Goal: Transaction & Acquisition: Book appointment/travel/reservation

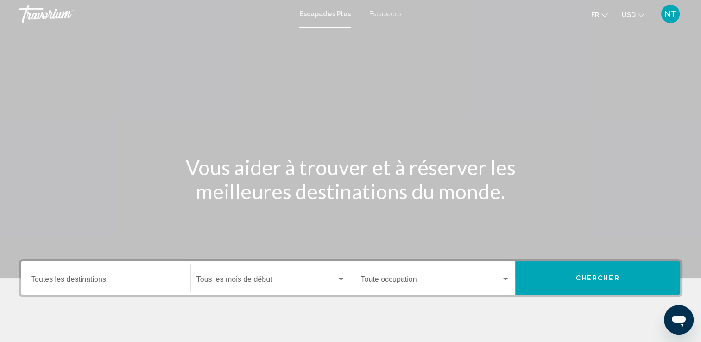
click at [128, 274] on div "Destination Toutes les destinations" at bounding box center [105, 278] width 149 height 29
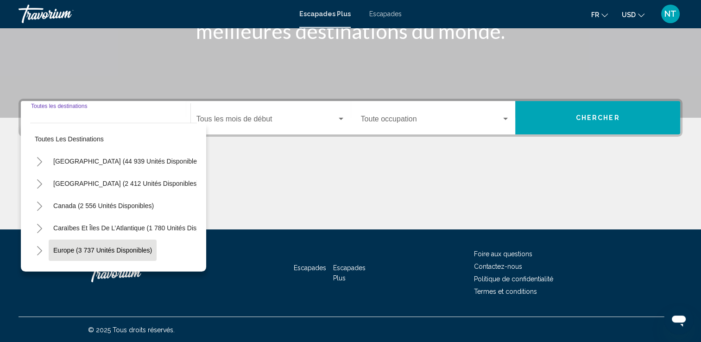
scroll to position [161, 0]
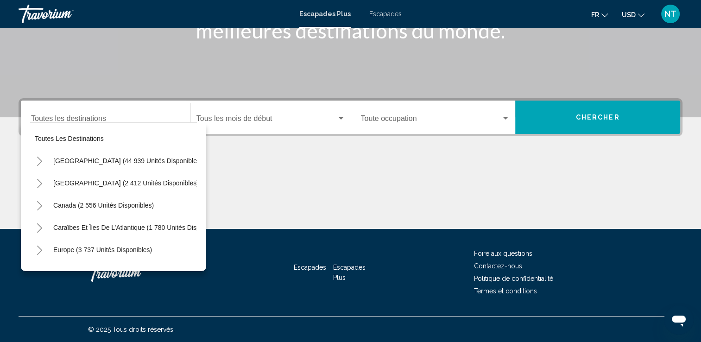
click at [67, 115] on div "Destination Toutes les destinations" at bounding box center [105, 117] width 149 height 29
click at [389, 12] on span "Escapades" at bounding box center [385, 13] width 32 height 7
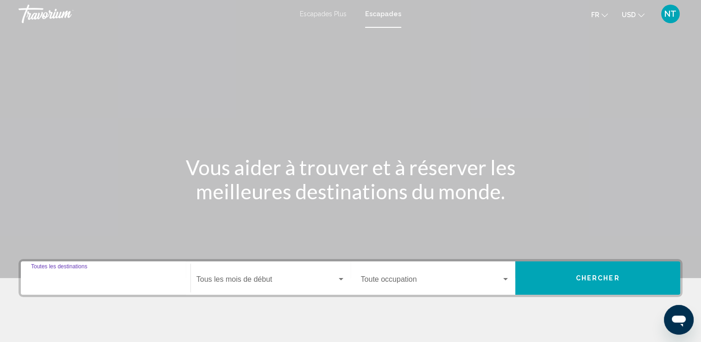
click at [62, 284] on input "Destination Toutes les destinations" at bounding box center [105, 281] width 149 height 8
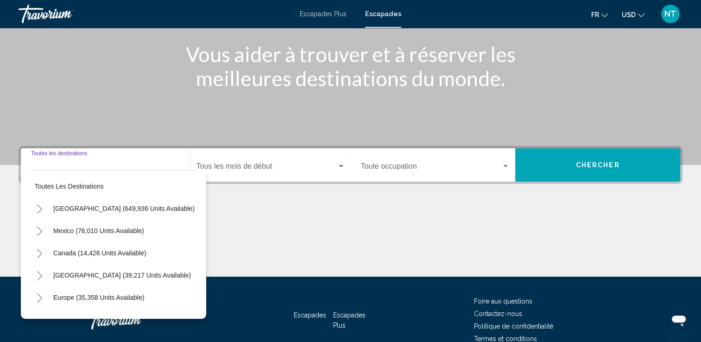
scroll to position [161, 0]
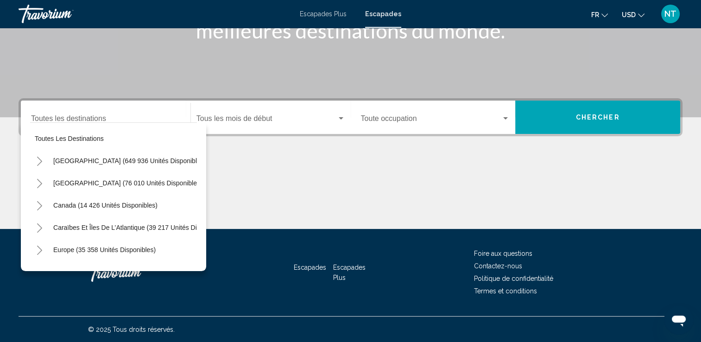
click at [61, 112] on div "Destination Toutes les destinations" at bounding box center [105, 117] width 149 height 29
click at [188, 250] on div "Europe (35 358 unités disponibles)" at bounding box center [113, 250] width 167 height 22
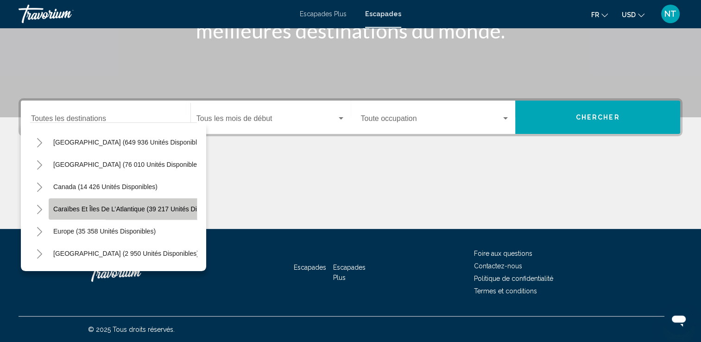
click at [49, 207] on button "Caraïbes et îles de l’Atlantique (39 217 unités disponibles)" at bounding box center [140, 208] width 183 height 21
type input "**********"
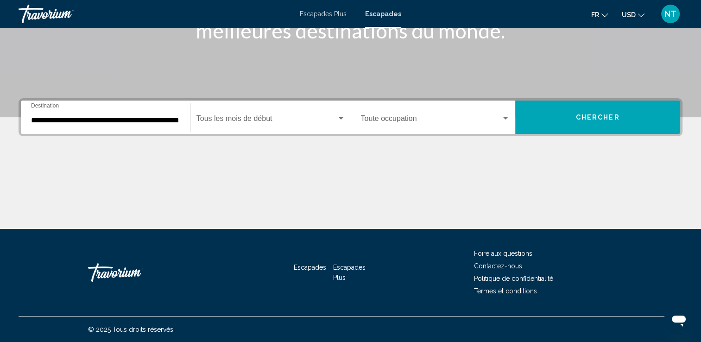
click at [347, 113] on div "Start Month Tous les mois de début" at bounding box center [271, 117] width 160 height 29
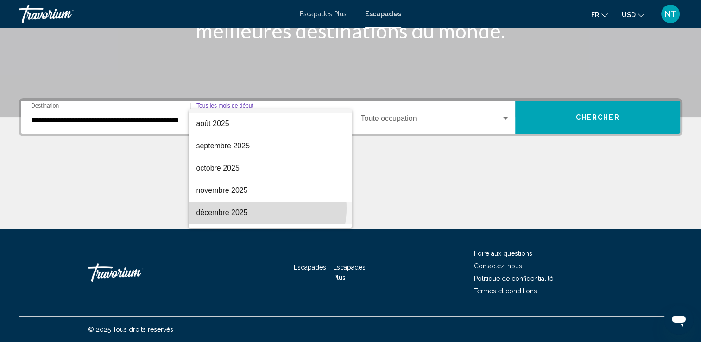
click at [251, 208] on span "décembre 2025" at bounding box center [270, 213] width 149 height 22
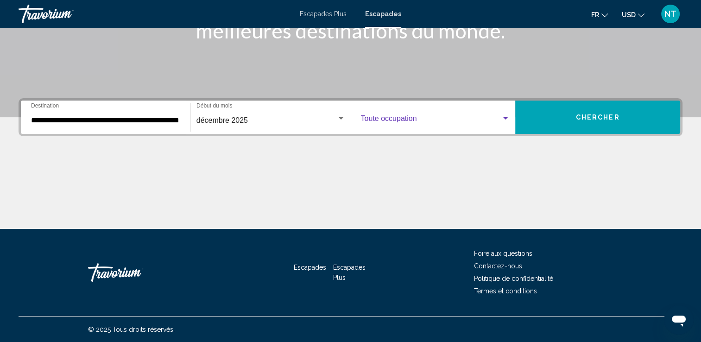
click at [508, 117] on div "Widget de recherche" at bounding box center [505, 118] width 5 height 2
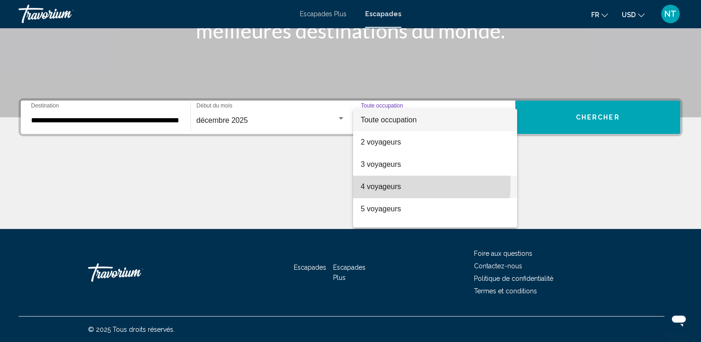
click at [373, 184] on font "4 voyageurs" at bounding box center [380, 187] width 40 height 8
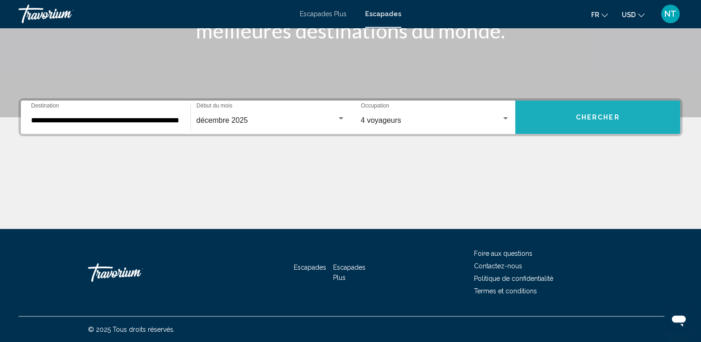
click at [606, 112] on button "Chercher" at bounding box center [597, 117] width 165 height 33
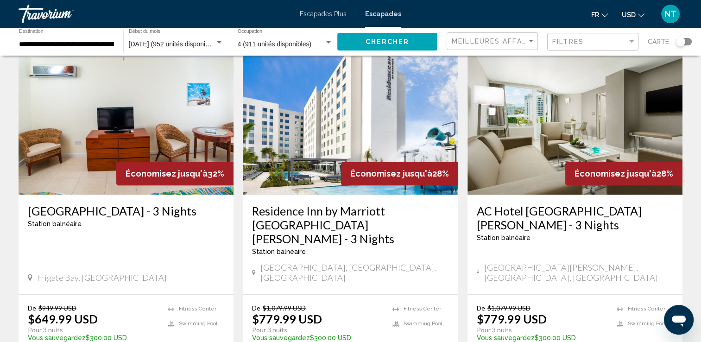
scroll to position [1181, 0]
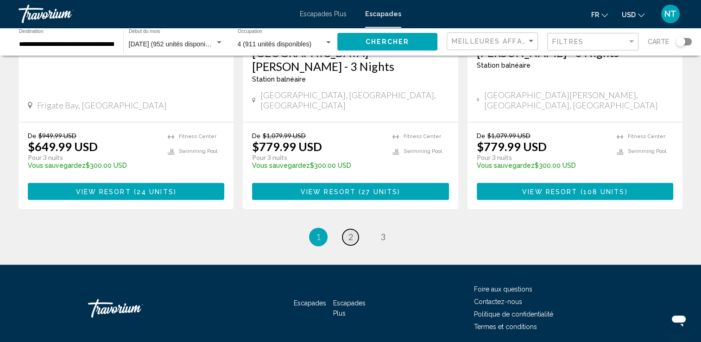
click at [348, 232] on span "2" at bounding box center [350, 237] width 5 height 10
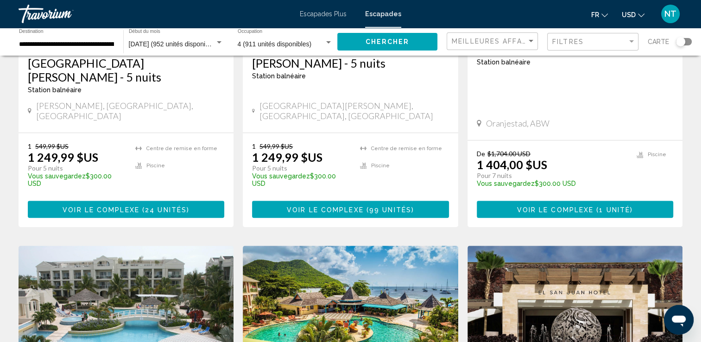
scroll to position [1188, 0]
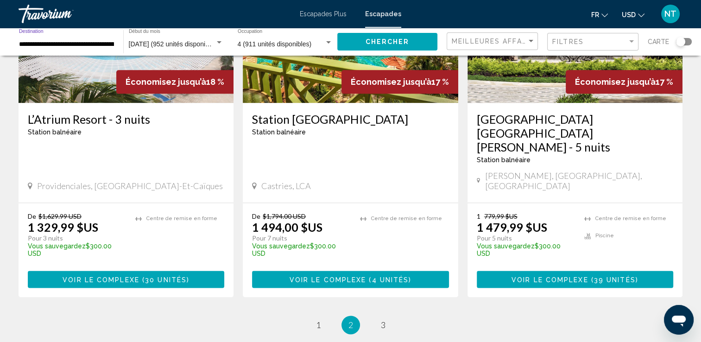
click at [100, 43] on input "**********" at bounding box center [66, 44] width 95 height 7
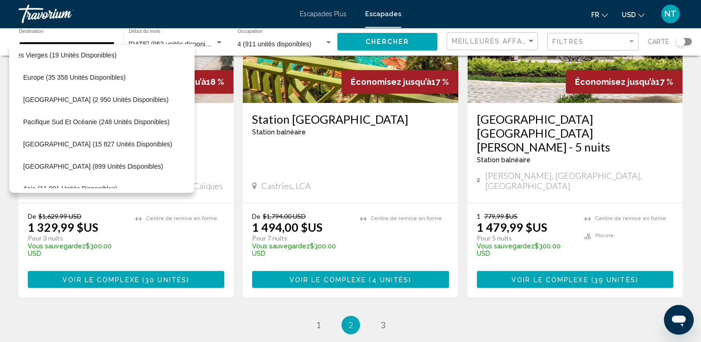
scroll to position [388, 19]
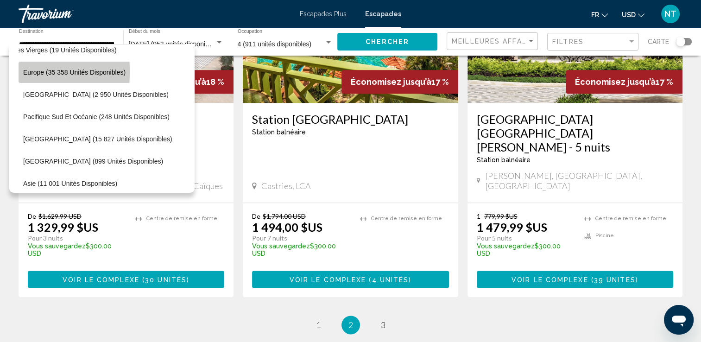
click at [37, 71] on span "Europe (35 358 unités disponibles)" at bounding box center [74, 72] width 102 height 7
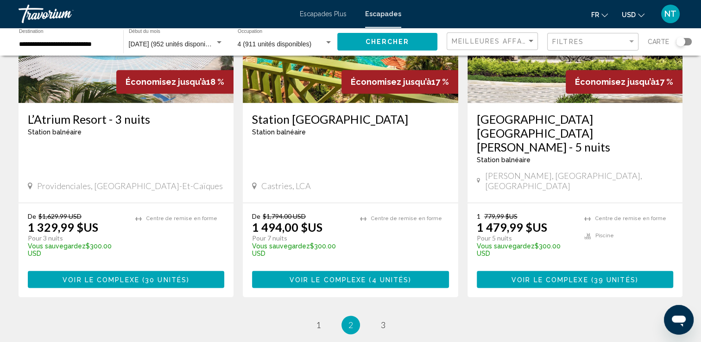
click at [97, 37] on div "**********" at bounding box center [66, 41] width 95 height 25
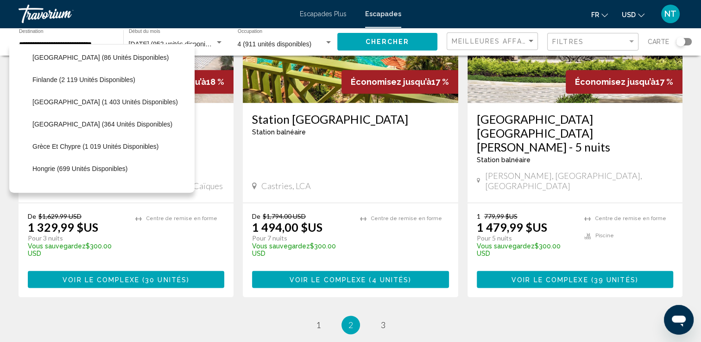
scroll to position [533, 0]
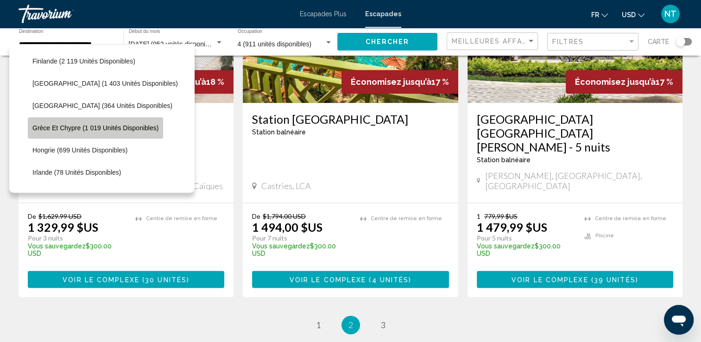
click at [122, 124] on span "Grèce et Chypre (1 019 unités disponibles)" at bounding box center [95, 127] width 126 height 7
type input "**********"
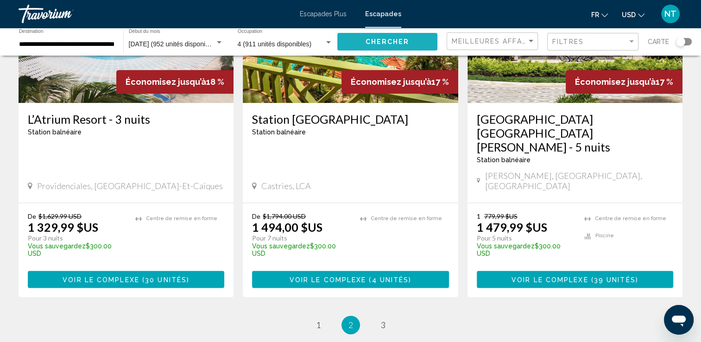
click at [406, 42] on span "Chercher" at bounding box center [388, 41] width 44 height 7
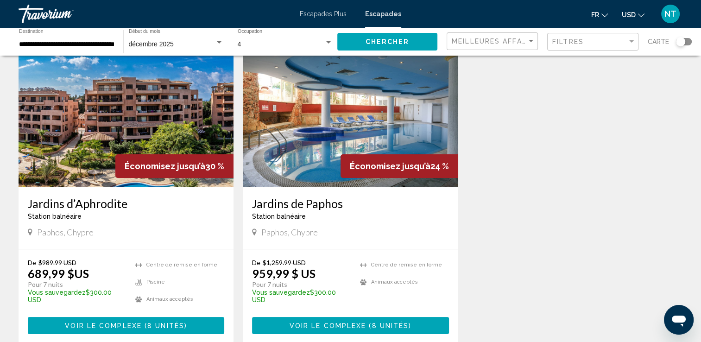
scroll to position [62, 0]
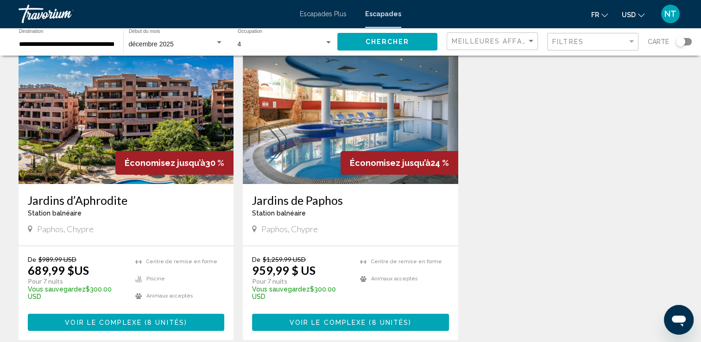
click at [143, 92] on img "Contenu principal" at bounding box center [126, 110] width 215 height 148
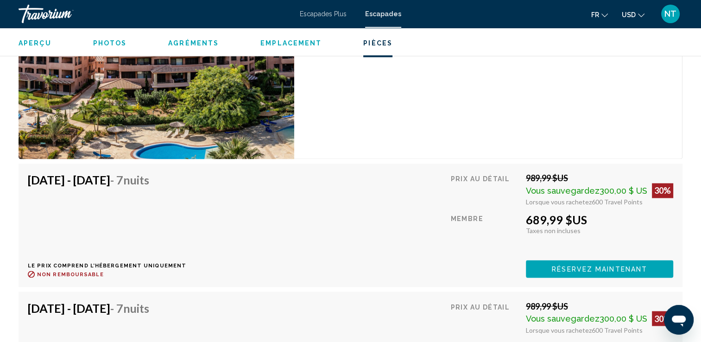
scroll to position [1214, 0]
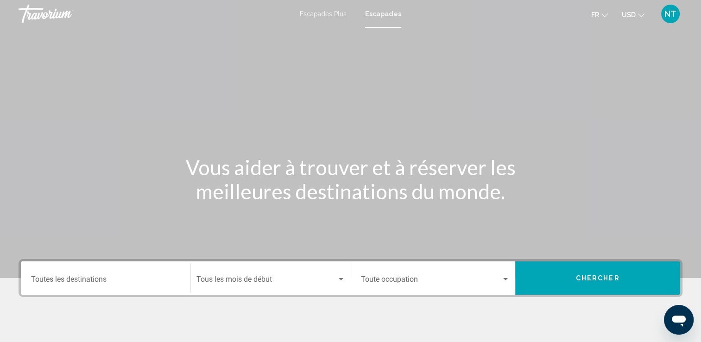
click at [88, 273] on div "Destination Toutes les destinations" at bounding box center [105, 278] width 149 height 29
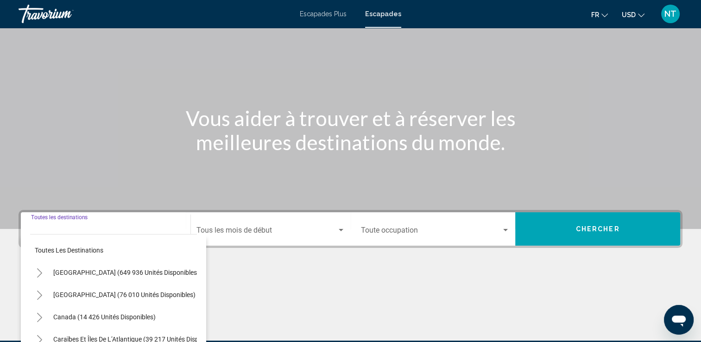
scroll to position [161, 0]
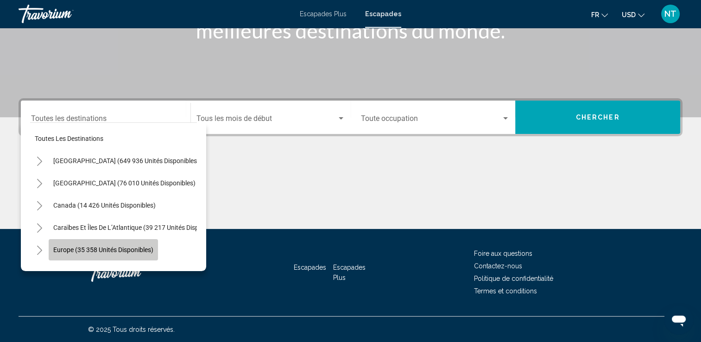
click at [110, 244] on button "Europe (35 358 unités disponibles)" at bounding box center [103, 249] width 109 height 21
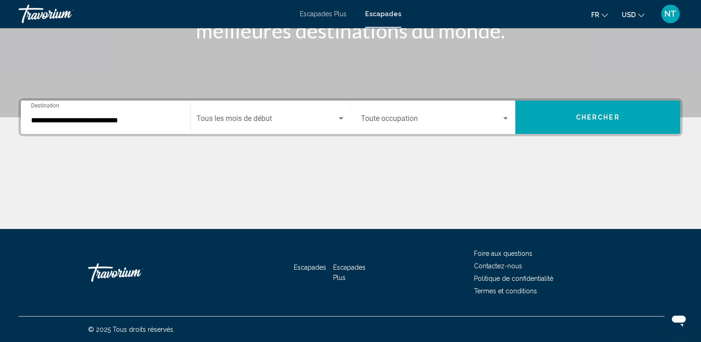
click at [118, 126] on div "**********" at bounding box center [105, 117] width 149 height 29
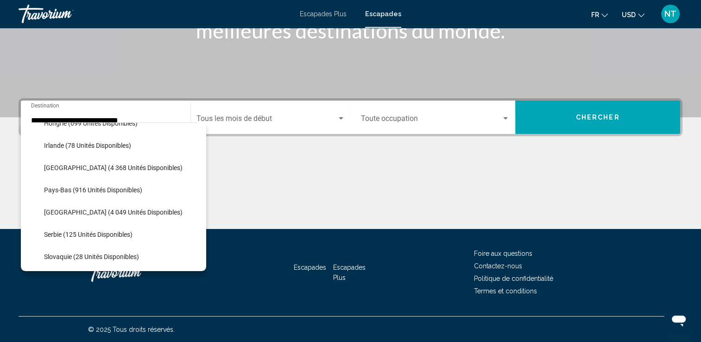
scroll to position [355, 0]
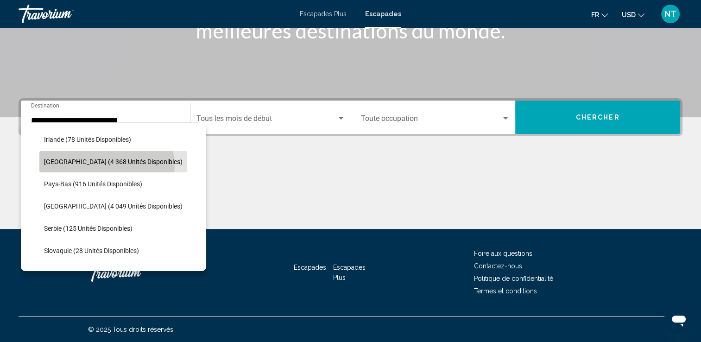
click at [106, 166] on button "[GEOGRAPHIC_DATA] (4 368 unités disponibles)" at bounding box center [113, 161] width 148 height 21
type input "**********"
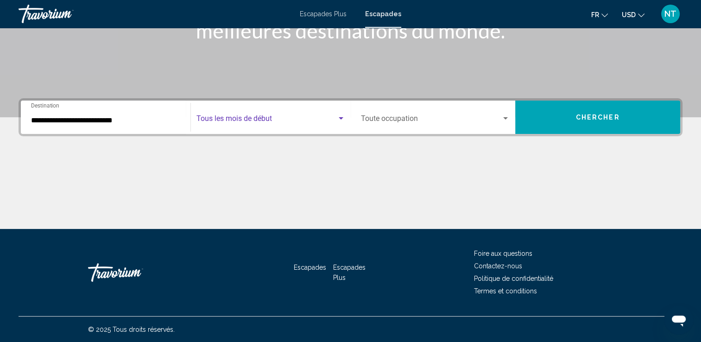
click at [344, 121] on div "Widget de recherche" at bounding box center [341, 118] width 8 height 7
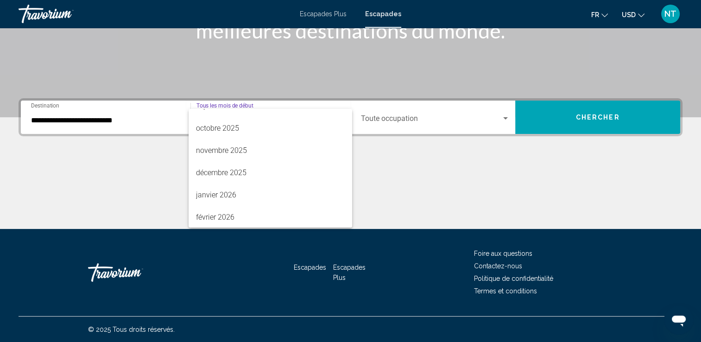
scroll to position [74, 0]
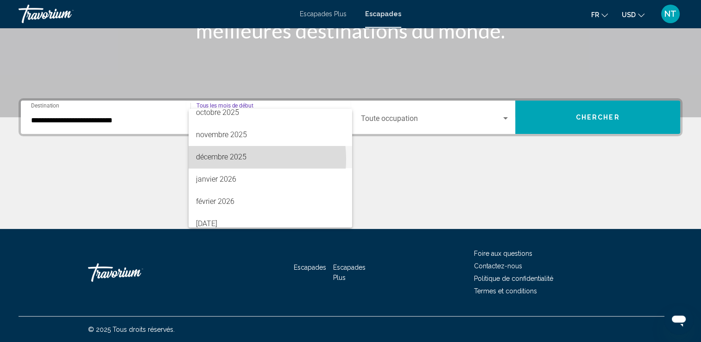
click at [224, 159] on font "décembre 2025" at bounding box center [221, 156] width 51 height 9
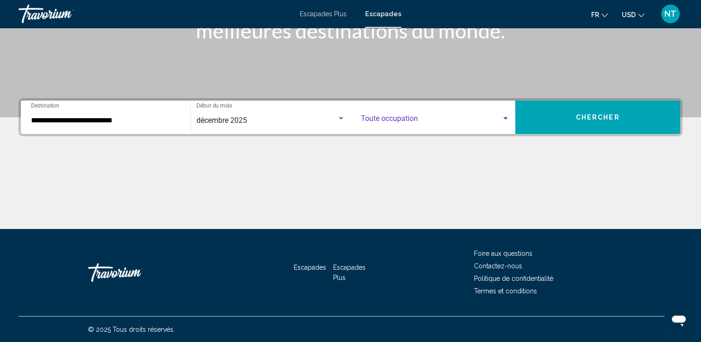
click at [505, 115] on div "Widget de recherche" at bounding box center [505, 118] width 8 height 7
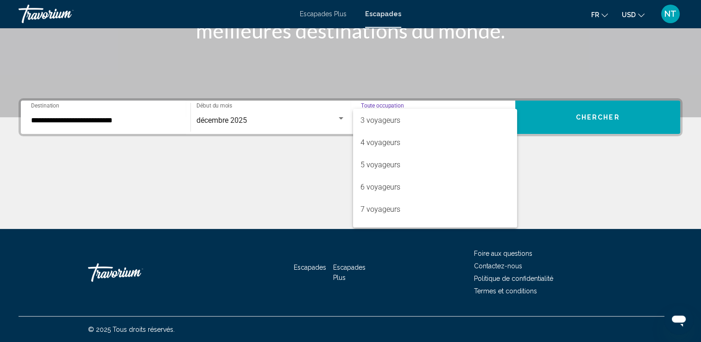
scroll to position [49, 0]
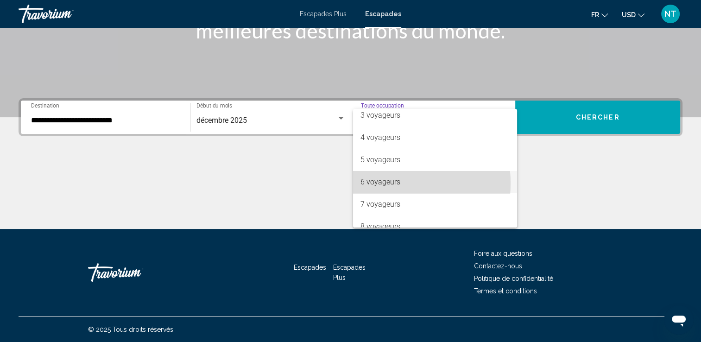
click at [377, 183] on font "6 voyageurs" at bounding box center [380, 181] width 40 height 9
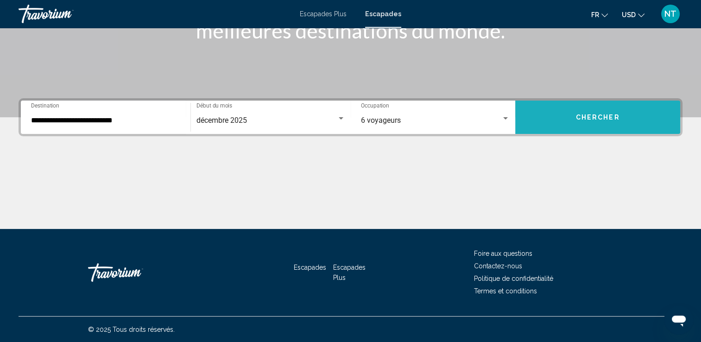
click at [589, 116] on span "Chercher" at bounding box center [598, 117] width 44 height 7
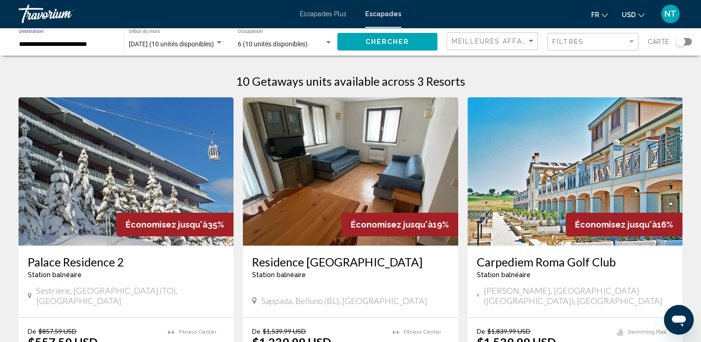
click at [64, 42] on input "**********" at bounding box center [66, 44] width 95 height 7
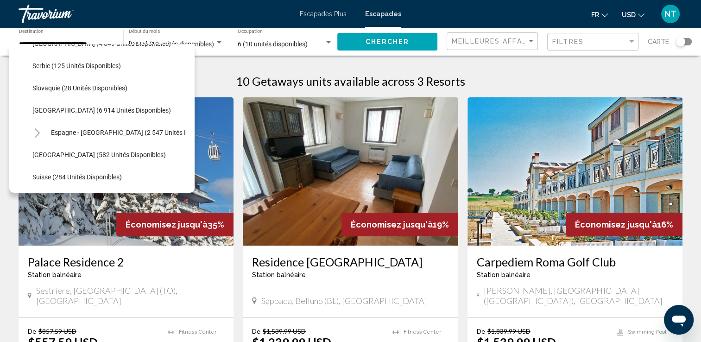
scroll to position [445, 0]
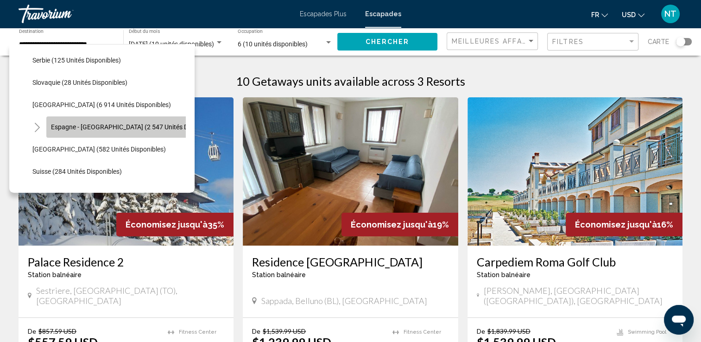
click at [117, 122] on button "Espagne - [GEOGRAPHIC_DATA] (2 547 unités disponibles)" at bounding box center [134, 126] width 177 height 21
type input "**********"
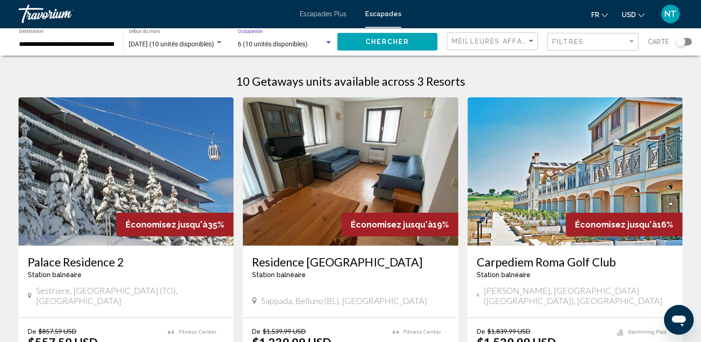
click at [328, 39] on div "Widget de recherche" at bounding box center [328, 42] width 8 height 7
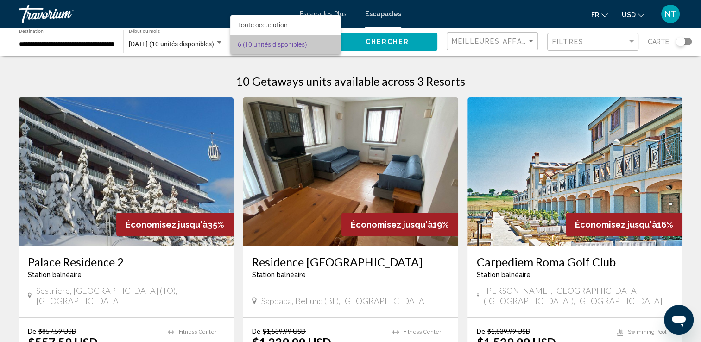
click at [332, 44] on span "6 (10 unités disponibles)" at bounding box center [285, 44] width 95 height 19
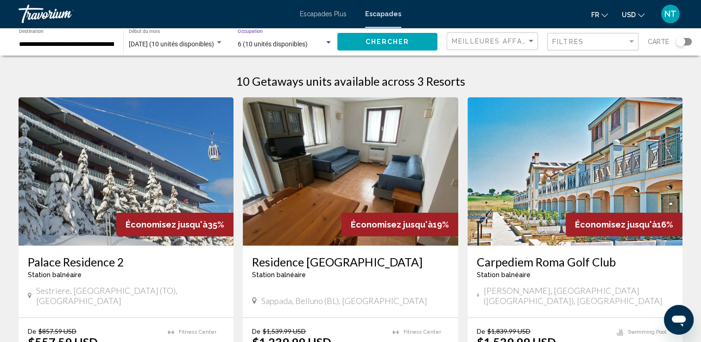
click at [332, 44] on div "Widget de recherche" at bounding box center [328, 42] width 8 height 7
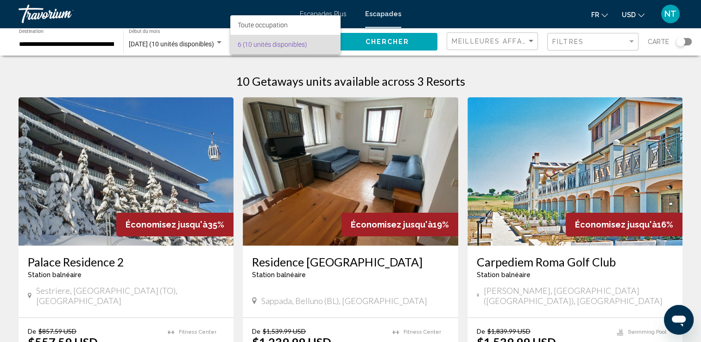
click at [371, 43] on div at bounding box center [350, 171] width 701 height 342
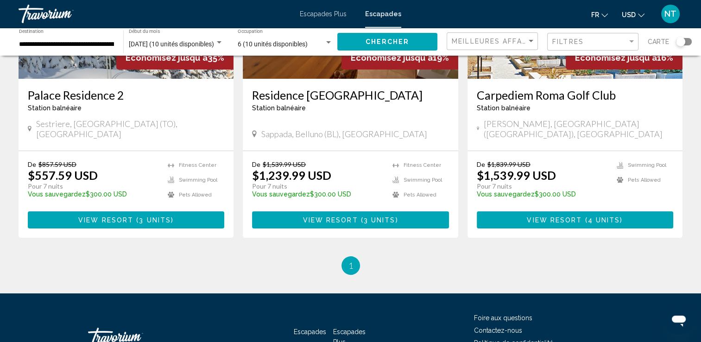
scroll to position [0, 0]
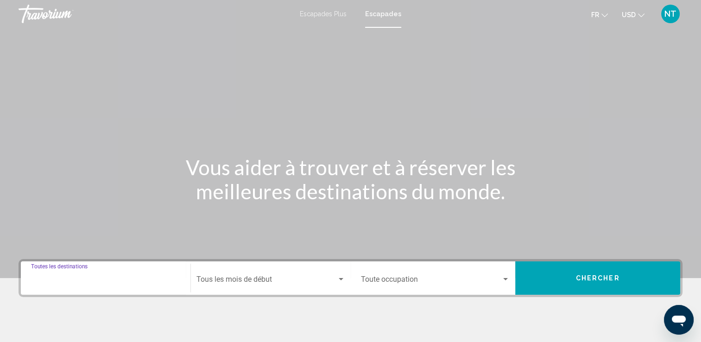
click at [88, 279] on input "Destination Toutes les destinations" at bounding box center [105, 281] width 149 height 8
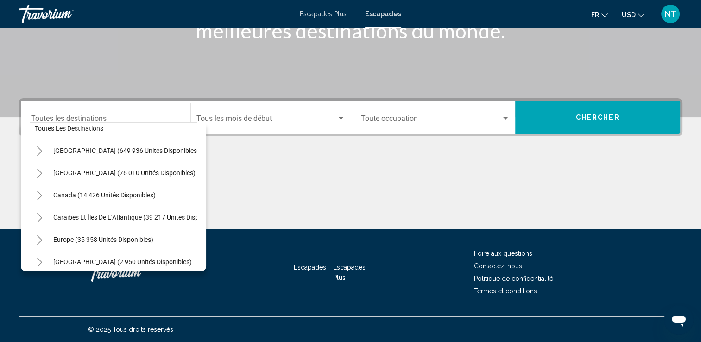
scroll to position [19, 0]
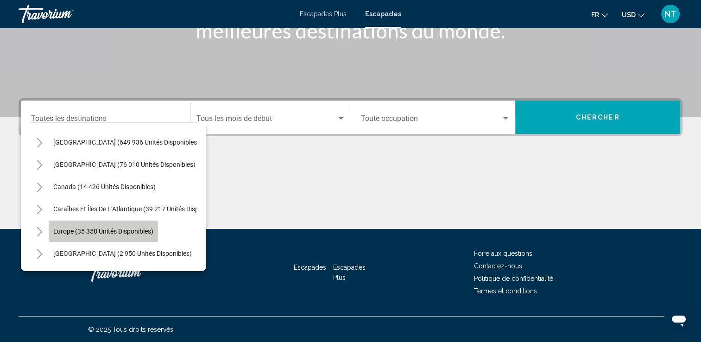
click at [117, 229] on span "Europe (35 358 unités disponibles)" at bounding box center [103, 230] width 100 height 7
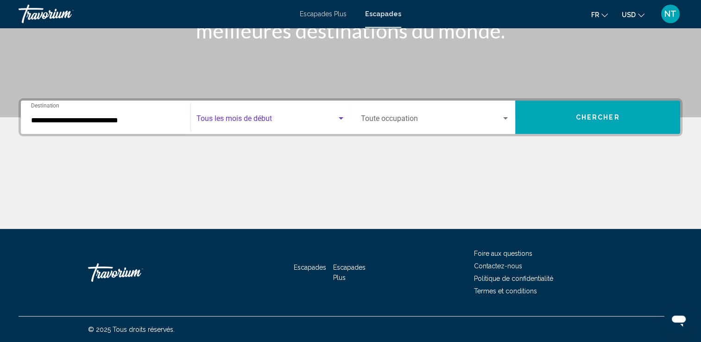
click at [343, 118] on div "Widget de recherche" at bounding box center [341, 118] width 8 height 7
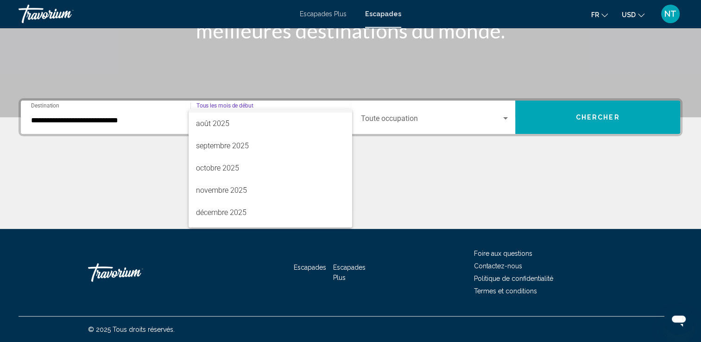
scroll to position [37, 0]
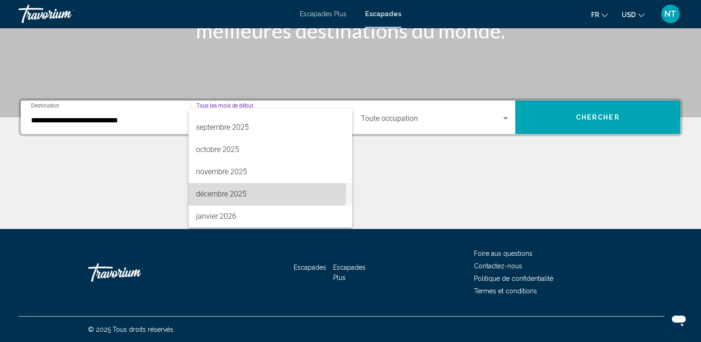
click at [232, 191] on font "décembre 2025" at bounding box center [221, 194] width 51 height 9
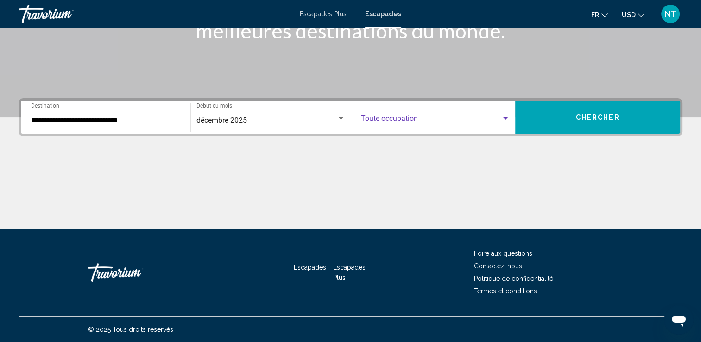
click at [505, 115] on div "Widget de recherche" at bounding box center [505, 118] width 8 height 7
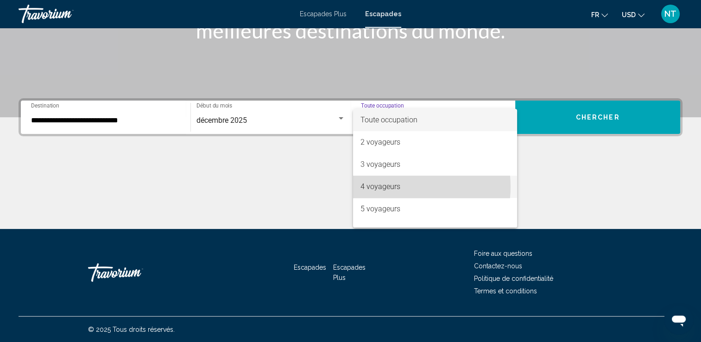
click at [394, 187] on font "4 voyageurs" at bounding box center [380, 186] width 40 height 9
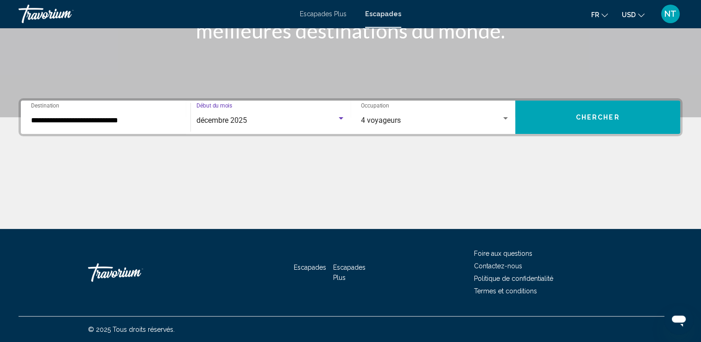
click at [340, 116] on div "Widget de recherche" at bounding box center [341, 118] width 8 height 7
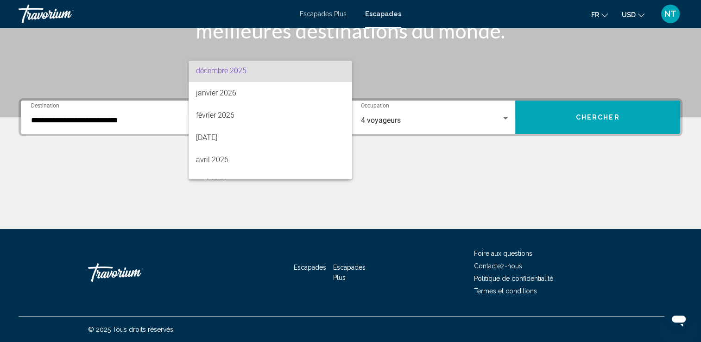
scroll to position [119, 0]
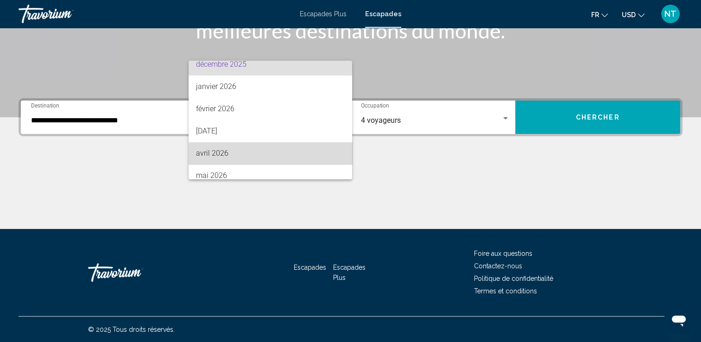
click at [289, 155] on span "avril 2026" at bounding box center [270, 153] width 149 height 22
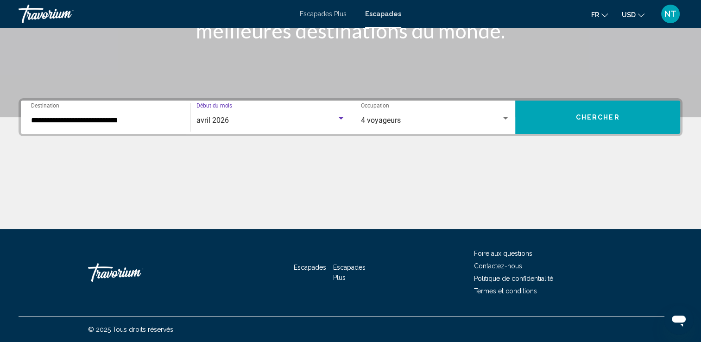
click at [158, 121] on input "**********" at bounding box center [105, 120] width 149 height 8
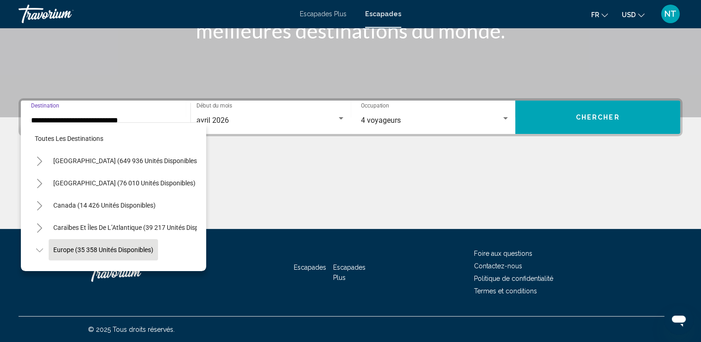
scroll to position [58, 0]
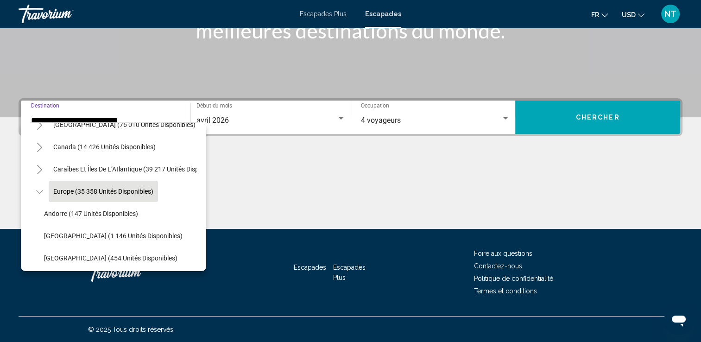
click at [189, 252] on li "[GEOGRAPHIC_DATA] (454 unités disponibles)" at bounding box center [118, 258] width 158 height 22
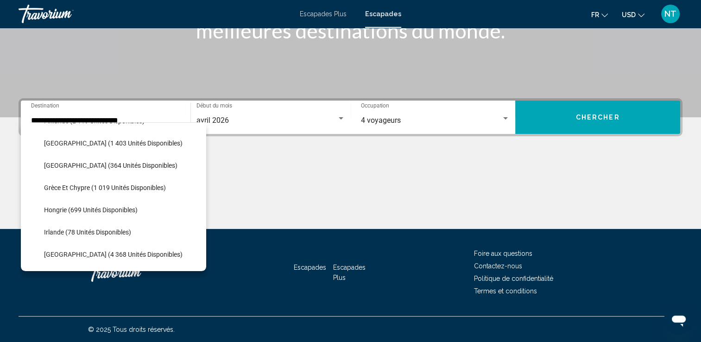
scroll to position [281, 0]
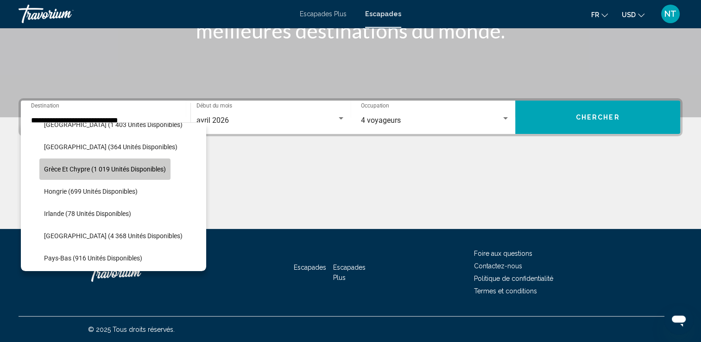
click at [148, 166] on span "Grèce et Chypre (1 019 unités disponibles)" at bounding box center [105, 168] width 122 height 7
type input "**********"
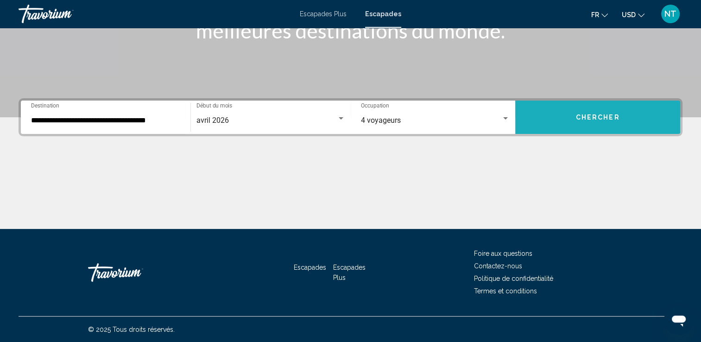
click at [578, 118] on span "Chercher" at bounding box center [598, 117] width 44 height 7
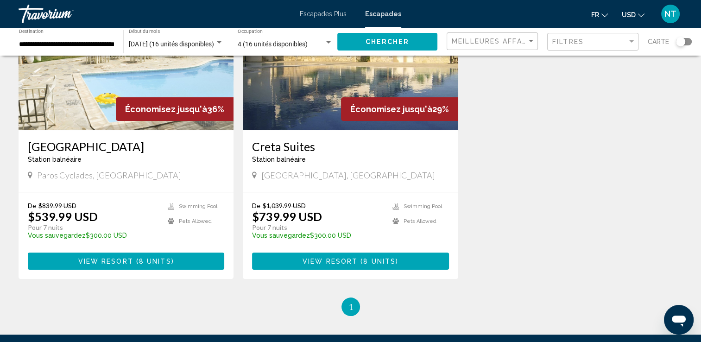
scroll to position [130, 0]
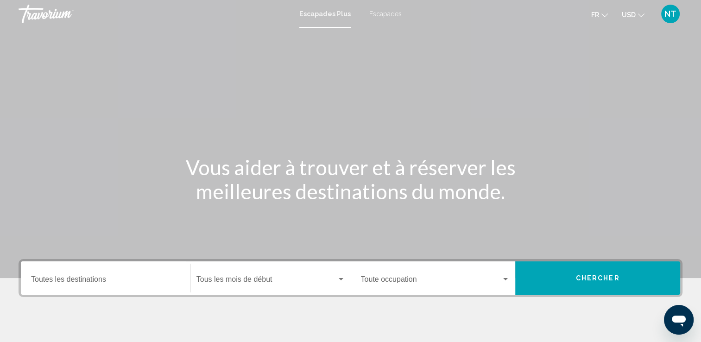
click at [96, 270] on div "Destination Toutes les destinations" at bounding box center [105, 278] width 149 height 29
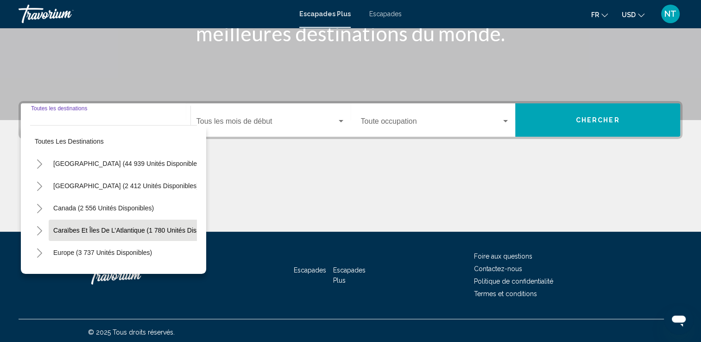
scroll to position [161, 0]
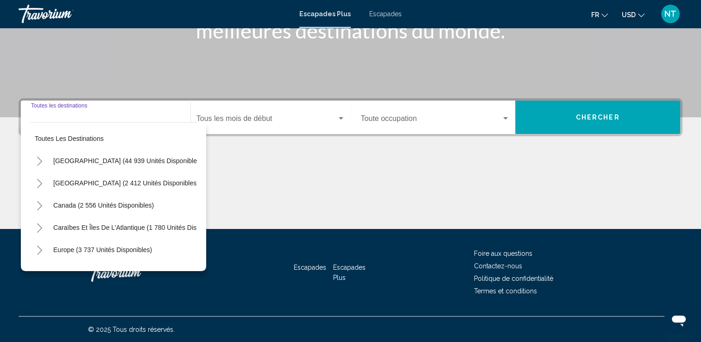
click at [63, 118] on input "Destination Toutes les destinations" at bounding box center [105, 120] width 149 height 8
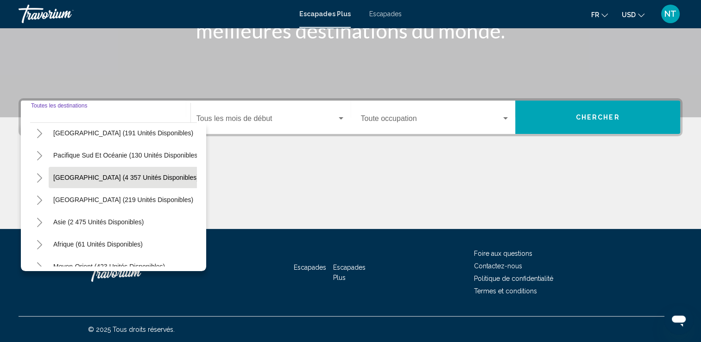
scroll to position [157, 0]
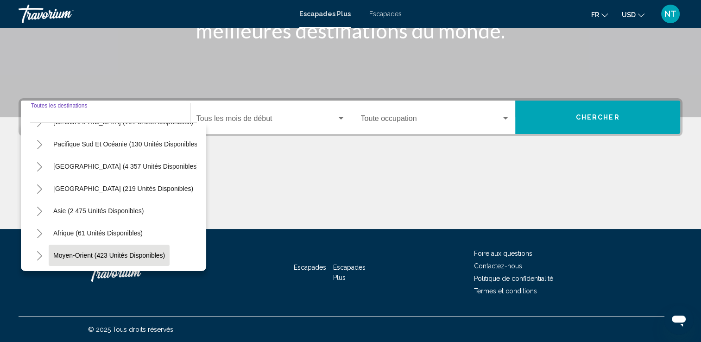
click at [128, 252] on span "Moyen-Orient (423 unités disponibles)" at bounding box center [109, 255] width 112 height 7
type input "**********"
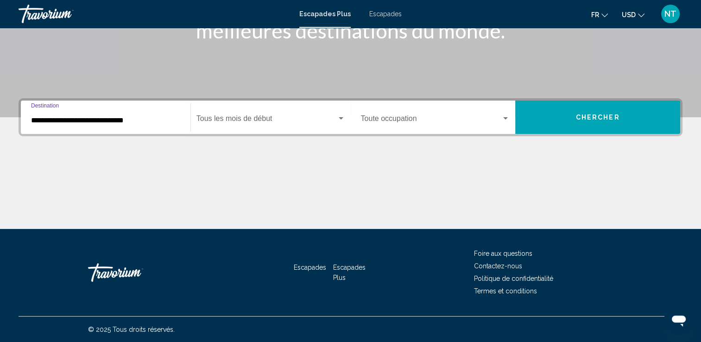
click at [260, 114] on div "Start Month Tous les mois de début" at bounding box center [270, 117] width 149 height 29
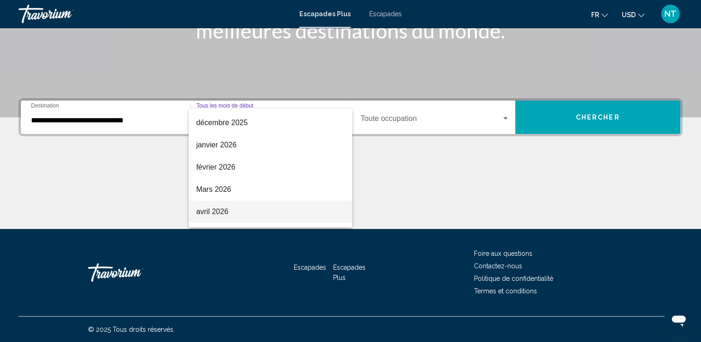
scroll to position [93, 0]
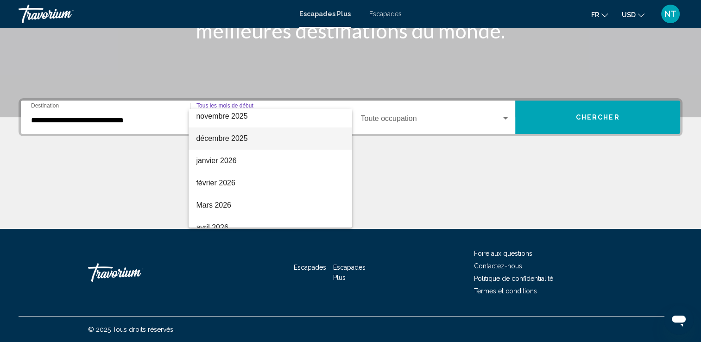
click at [240, 142] on font "décembre 2025" at bounding box center [221, 138] width 51 height 8
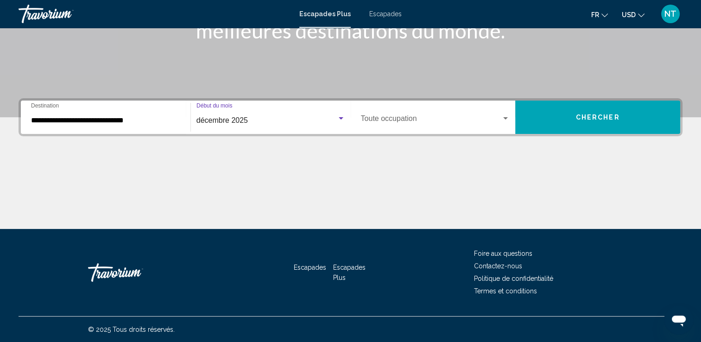
click at [506, 120] on div "Widget de recherche" at bounding box center [505, 118] width 8 height 7
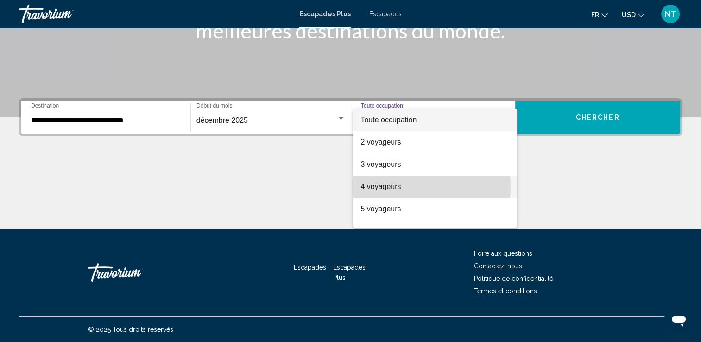
click at [384, 186] on font "4 voyageurs" at bounding box center [380, 187] width 40 height 8
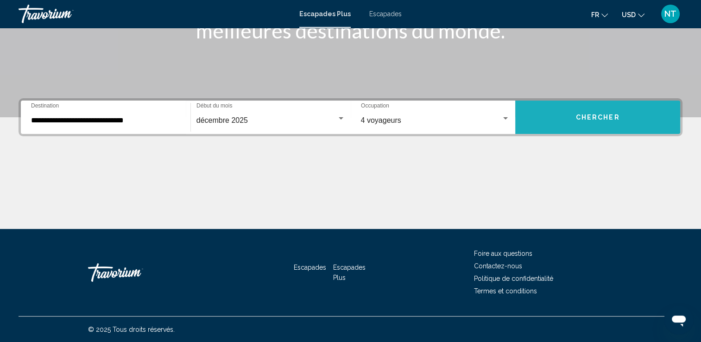
click at [582, 115] on span "Chercher" at bounding box center [598, 117] width 44 height 7
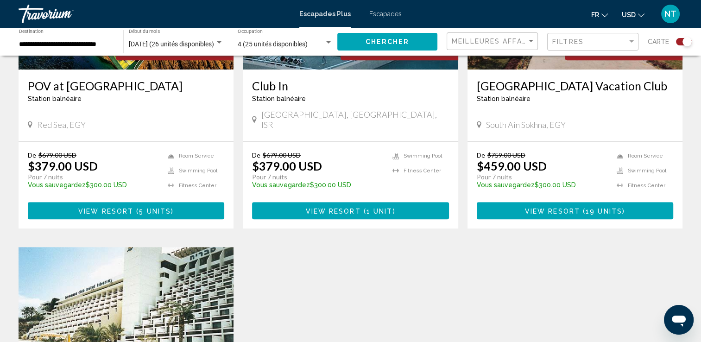
scroll to position [602, 0]
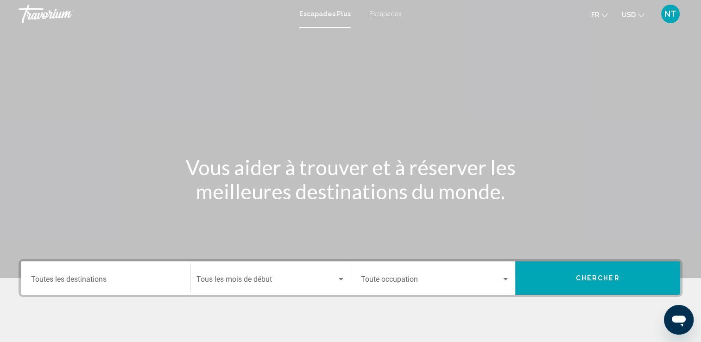
click at [386, 14] on span "Escapades" at bounding box center [385, 13] width 32 height 7
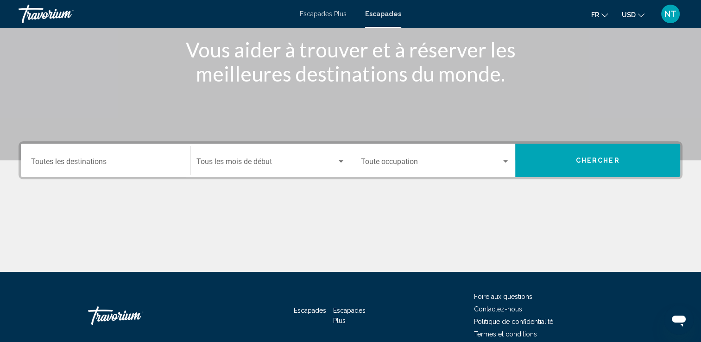
scroll to position [139, 0]
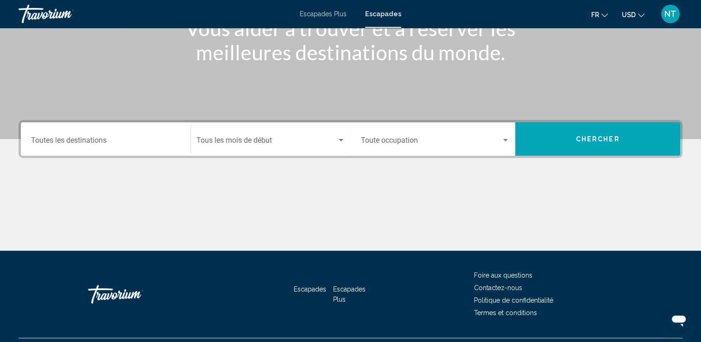
click at [102, 137] on div "Destination Toutes les destinations" at bounding box center [105, 139] width 149 height 29
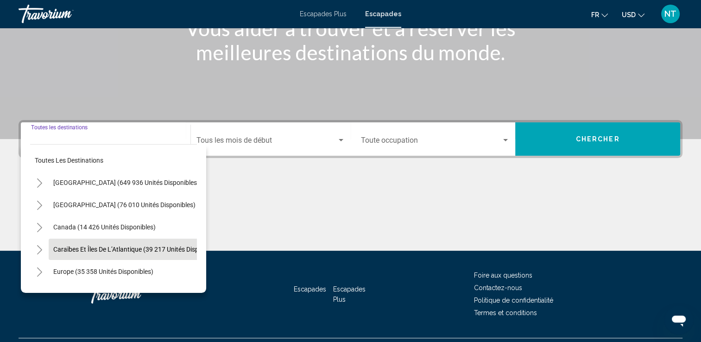
scroll to position [46, 0]
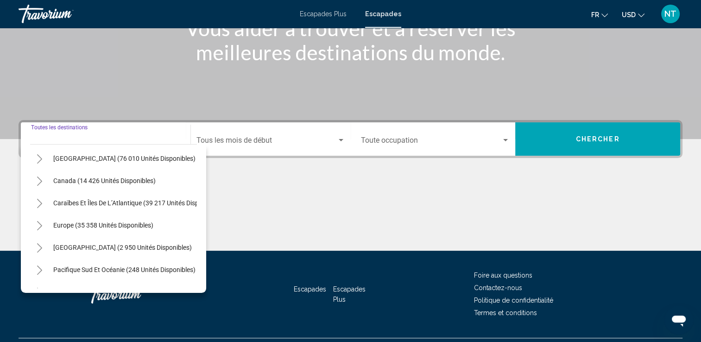
click at [43, 222] on icon "Toggle Europe (35 358 unités disponibles)" at bounding box center [39, 225] width 7 height 9
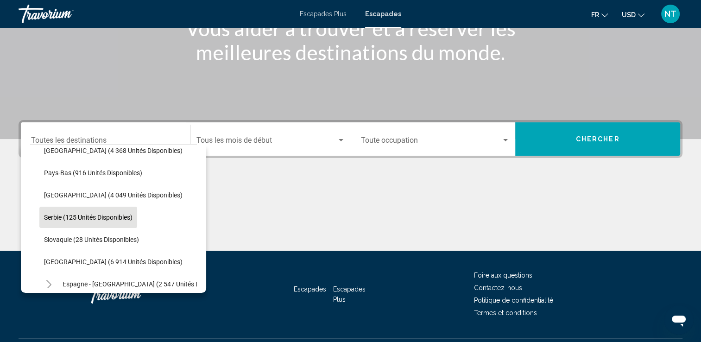
scroll to position [417, 0]
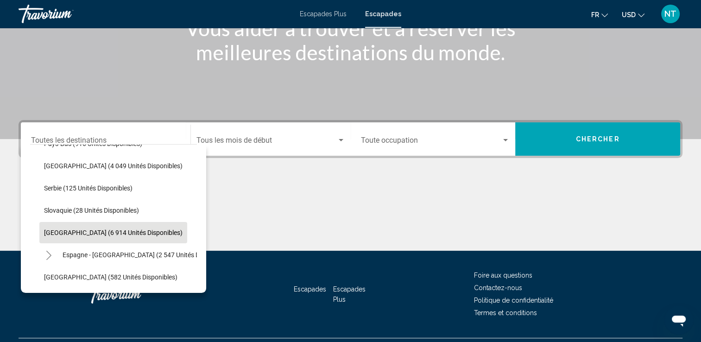
click at [102, 227] on button "[GEOGRAPHIC_DATA] (6 914 unités disponibles)" at bounding box center [113, 232] width 148 height 21
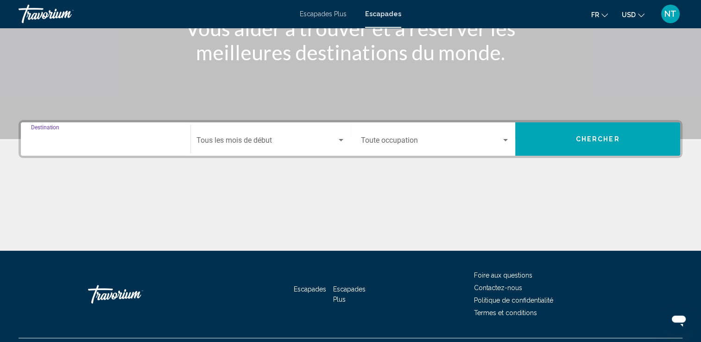
type input "**********"
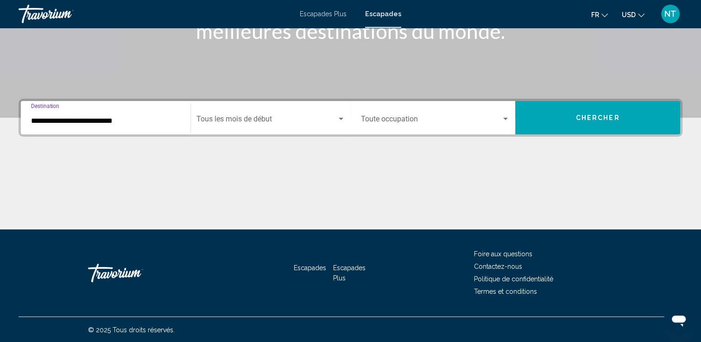
scroll to position [161, 0]
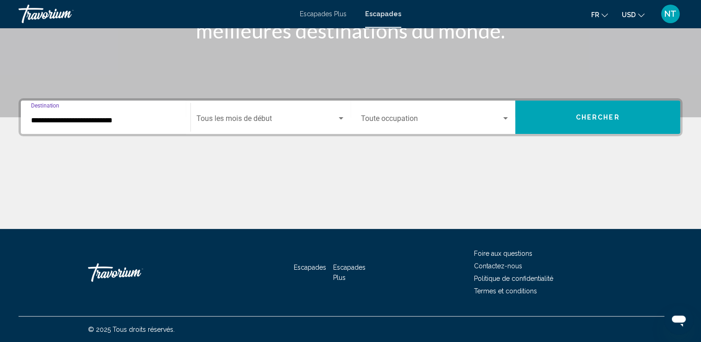
click at [339, 115] on div "Widget de recherche" at bounding box center [341, 118] width 8 height 7
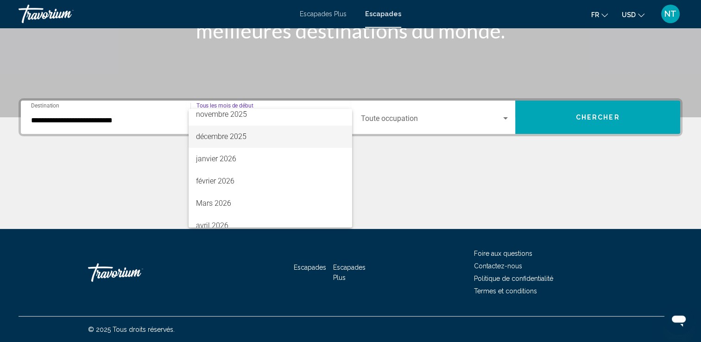
scroll to position [93, 0]
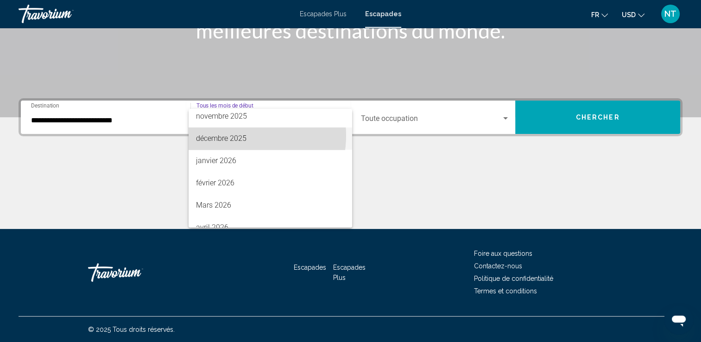
click at [234, 135] on font "décembre 2025" at bounding box center [221, 138] width 51 height 9
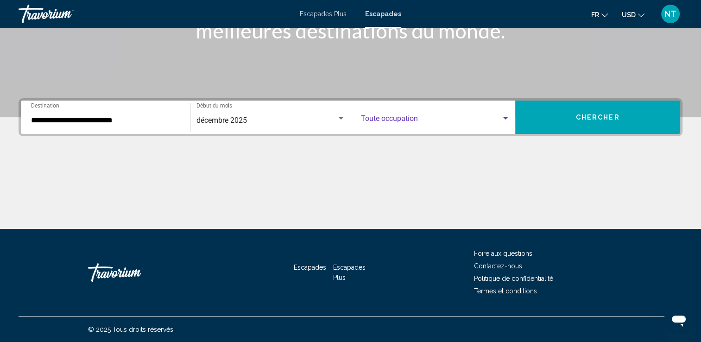
click at [503, 116] on div "Widget de recherche" at bounding box center [505, 118] width 8 height 7
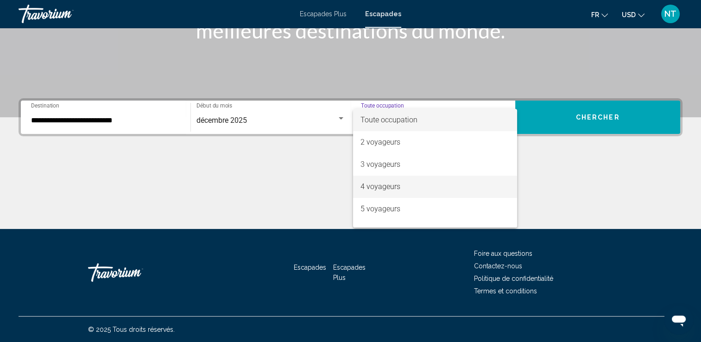
click at [378, 184] on font "4 voyageurs" at bounding box center [380, 186] width 40 height 9
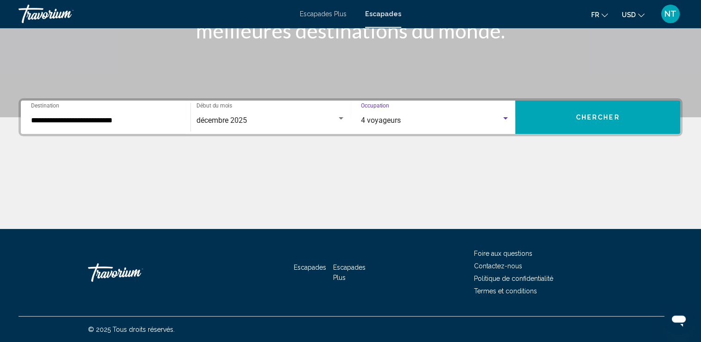
click at [581, 115] on span "Chercher" at bounding box center [598, 117] width 44 height 7
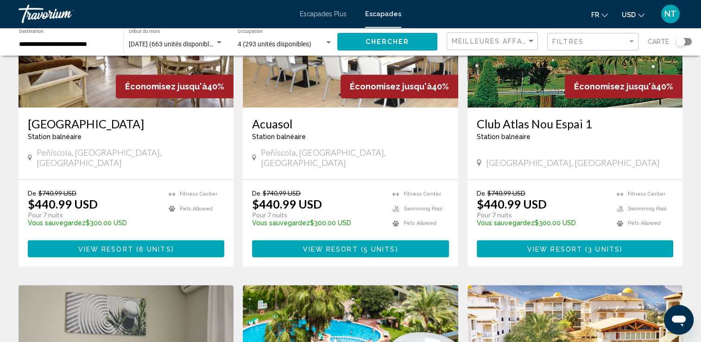
scroll to position [764, 0]
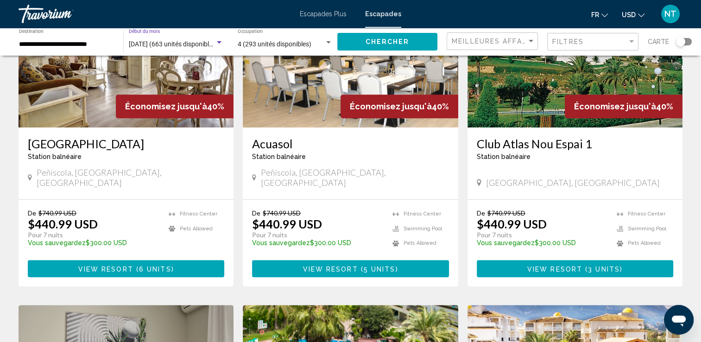
click at [221, 40] on div "Widget de recherche" at bounding box center [219, 42] width 8 height 7
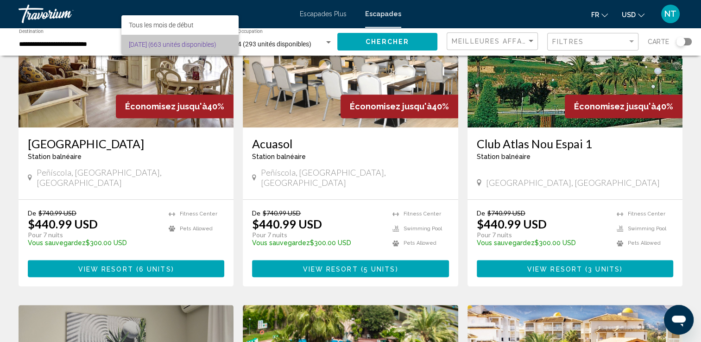
click at [216, 41] on font "[DATE] (663 unités disponibles)" at bounding box center [173, 44] width 88 height 7
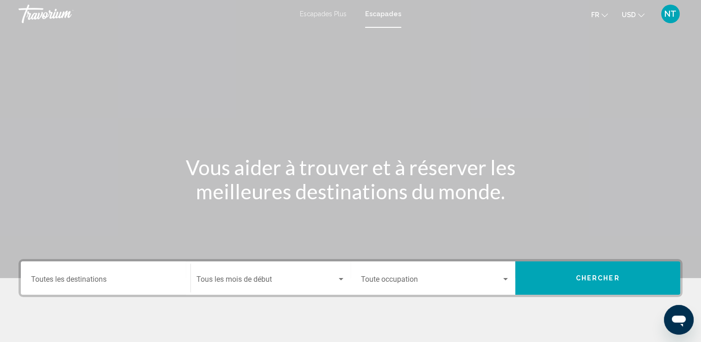
click at [69, 278] on input "Destination Toutes les destinations" at bounding box center [105, 281] width 149 height 8
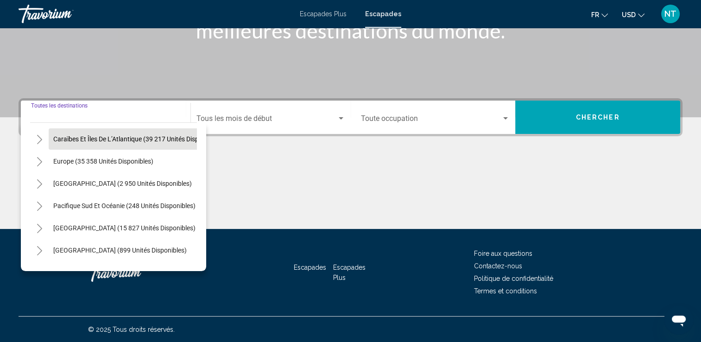
scroll to position [93, 0]
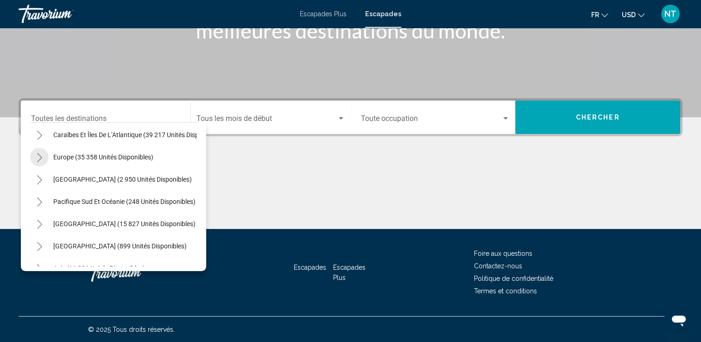
click at [40, 157] on icon "Toggle Europe (35 358 unités disponibles)" at bounding box center [39, 157] width 7 height 9
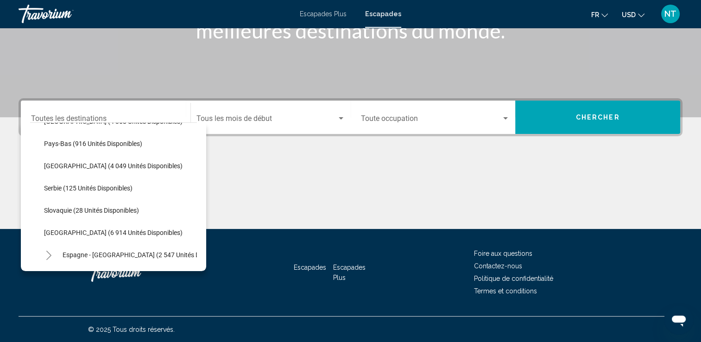
scroll to position [417, 0]
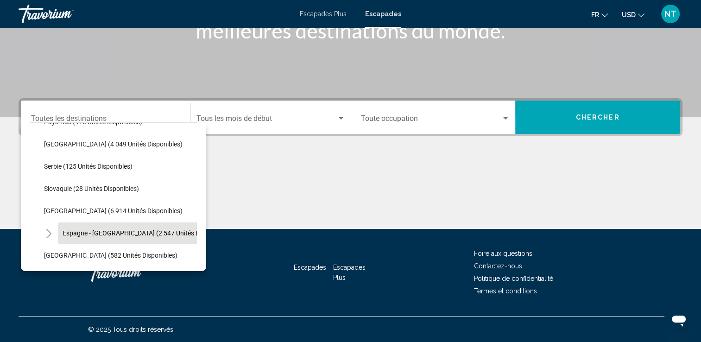
click at [82, 228] on button "Espagne - [GEOGRAPHIC_DATA] (2 547 unités disponibles)" at bounding box center [146, 232] width 177 height 21
type input "**********"
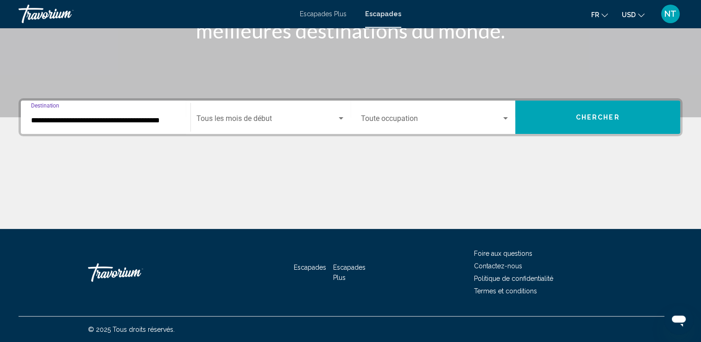
click at [341, 117] on div "Widget de recherche" at bounding box center [341, 118] width 5 height 2
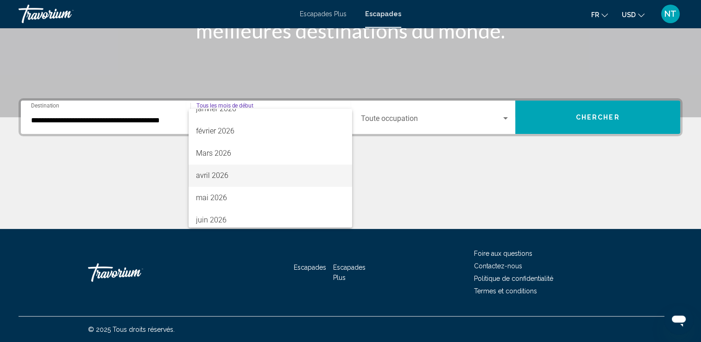
scroll to position [146, 0]
click at [219, 172] on font "avril 2026" at bounding box center [212, 173] width 32 height 9
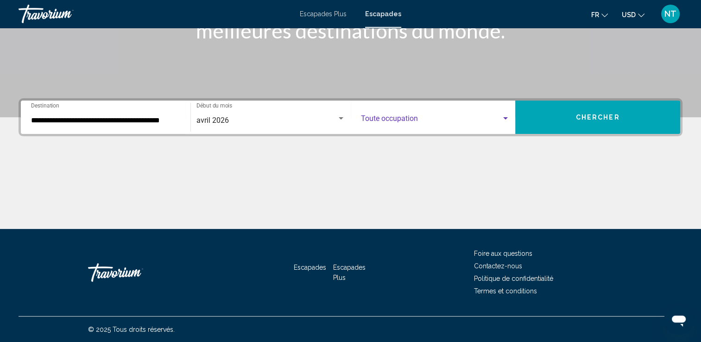
click at [505, 118] on div "Widget de recherche" at bounding box center [505, 118] width 5 height 2
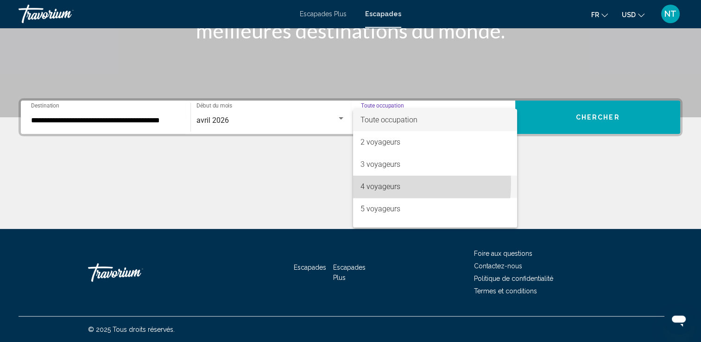
click at [383, 183] on font "4 voyageurs" at bounding box center [380, 186] width 40 height 9
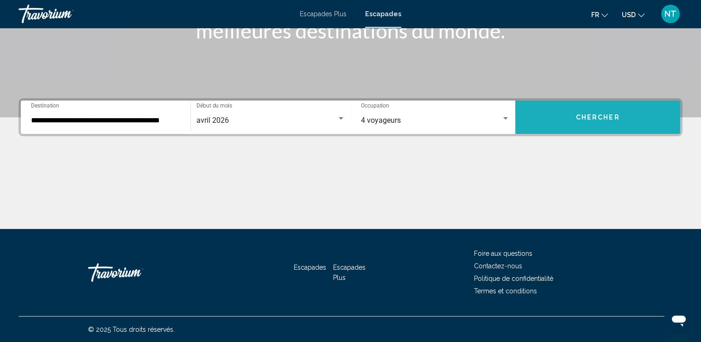
click at [571, 118] on button "Chercher" at bounding box center [597, 117] width 165 height 33
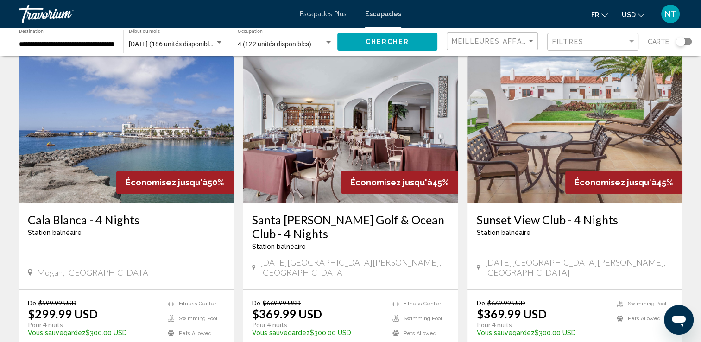
scroll to position [93, 0]
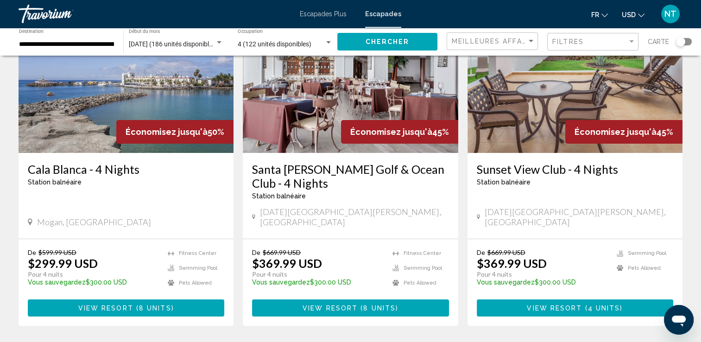
click at [128, 304] on span "View Resort" at bounding box center [105, 307] width 55 height 7
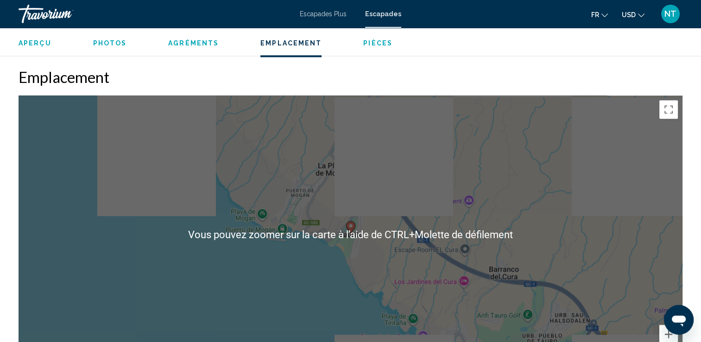
scroll to position [1390, 0]
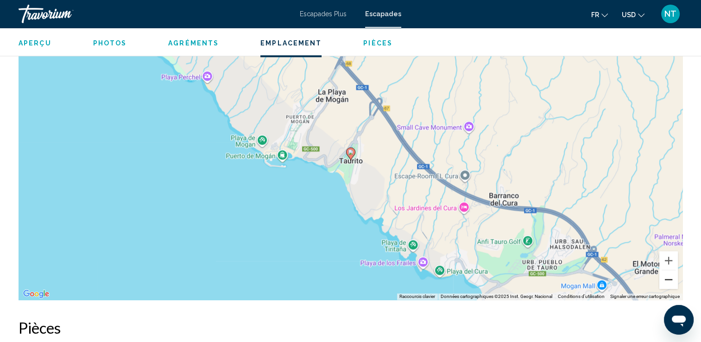
click at [667, 270] on button "Zoom arrière" at bounding box center [668, 279] width 19 height 19
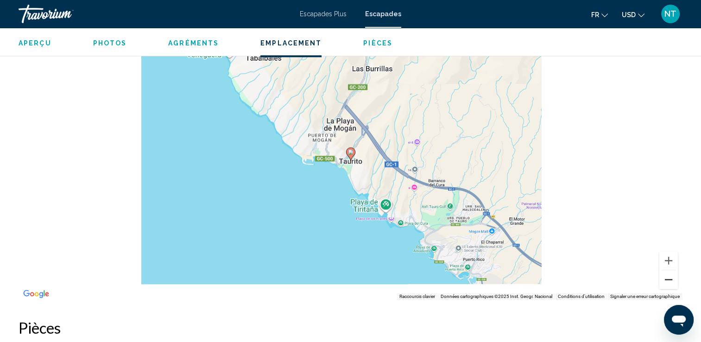
click at [667, 270] on button "Zoom arrière" at bounding box center [668, 279] width 19 height 19
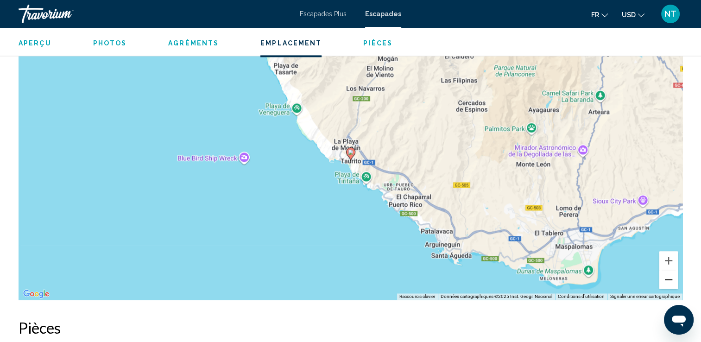
click at [667, 270] on button "Zoom arrière" at bounding box center [668, 279] width 19 height 19
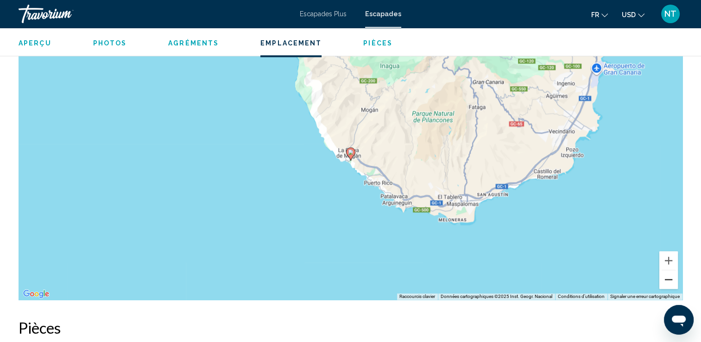
click at [666, 270] on button "Zoom arrière" at bounding box center [668, 279] width 19 height 19
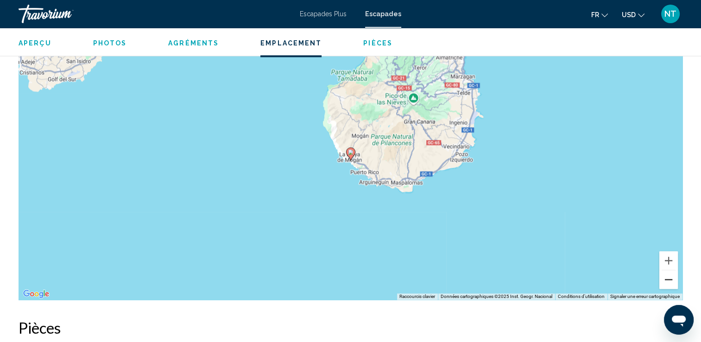
click at [666, 270] on button "Zoom arrière" at bounding box center [668, 279] width 19 height 19
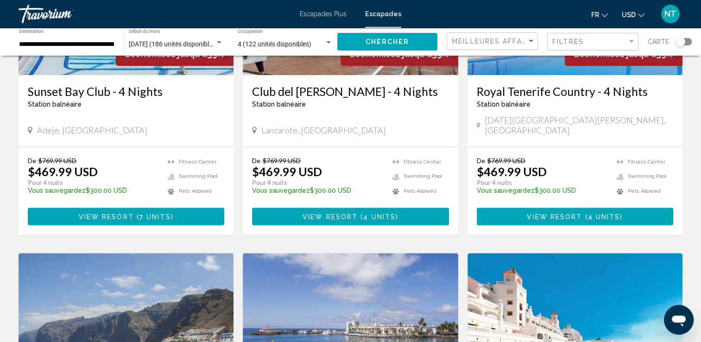
scroll to position [510, 0]
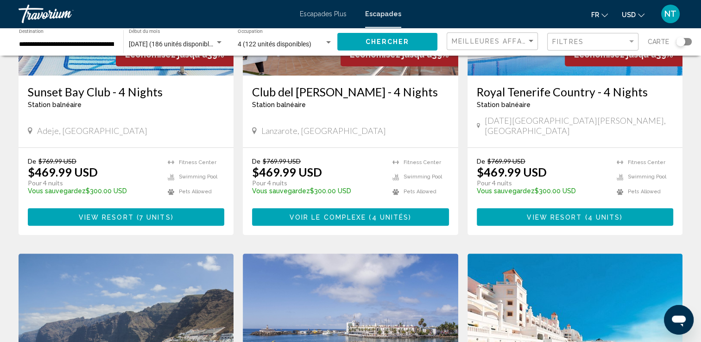
click at [348, 214] on span "Voir le complexe" at bounding box center [328, 217] width 77 height 7
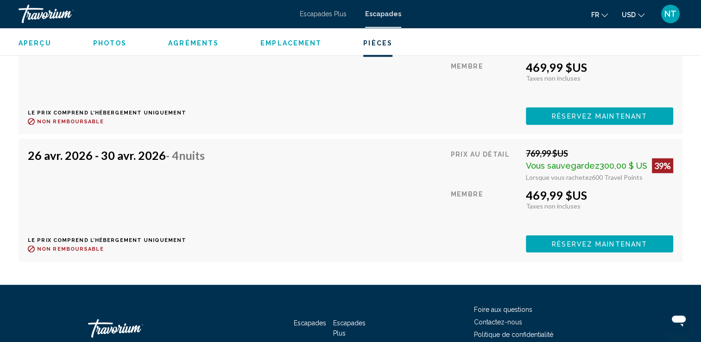
scroll to position [1949, 0]
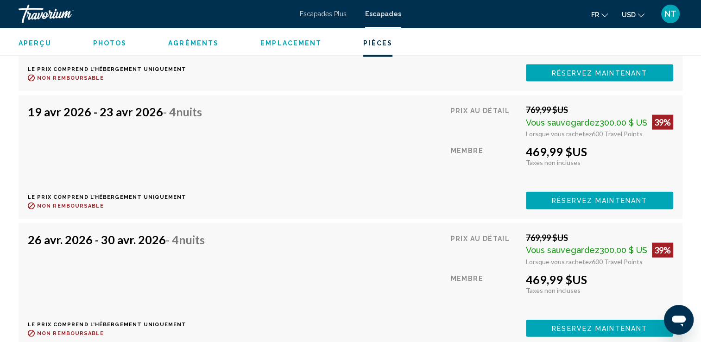
drag, startPoint x: 344, startPoint y: 275, endPoint x: 368, endPoint y: 311, distance: 43.4
click at [368, 311] on div "[DATE] - [DATE] - 4 nuits Le prix comprend l’hébergement uniquement Remboursabl…" at bounding box center [350, 285] width 645 height 104
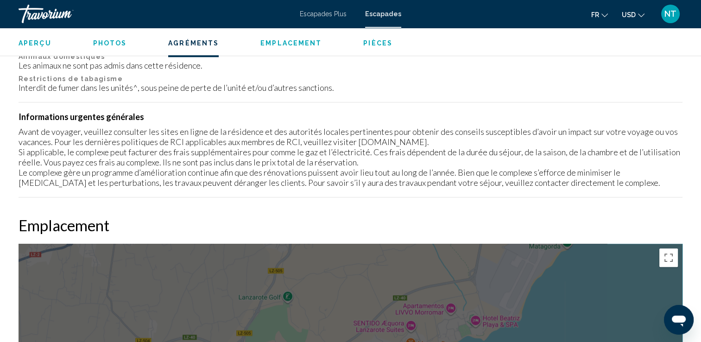
scroll to position [983, 0]
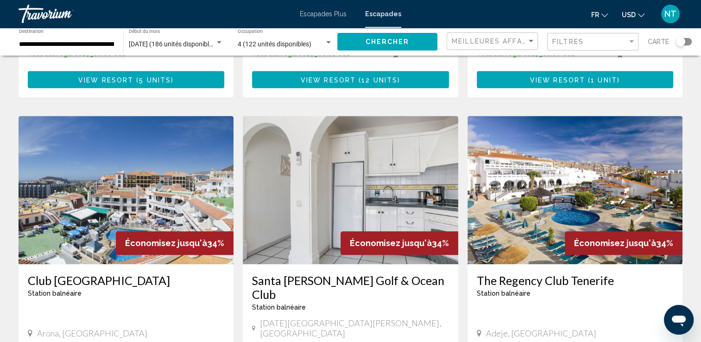
scroll to position [1019, 0]
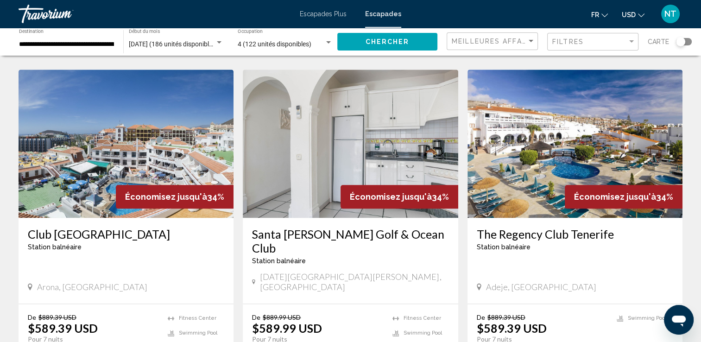
click at [138, 136] on img "Contenu principal" at bounding box center [126, 143] width 215 height 148
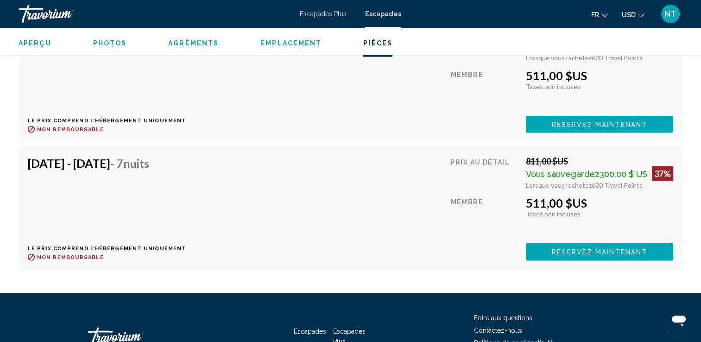
scroll to position [1853, 0]
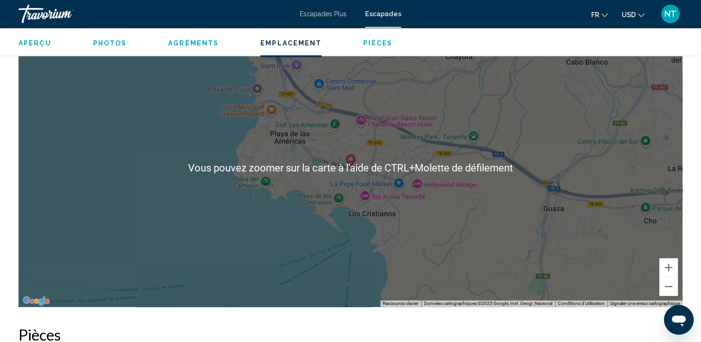
scroll to position [1158, 0]
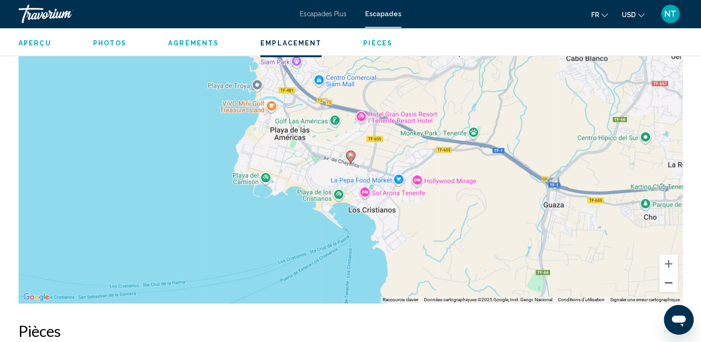
click at [666, 281] on button "Zoom arrière" at bounding box center [668, 282] width 19 height 19
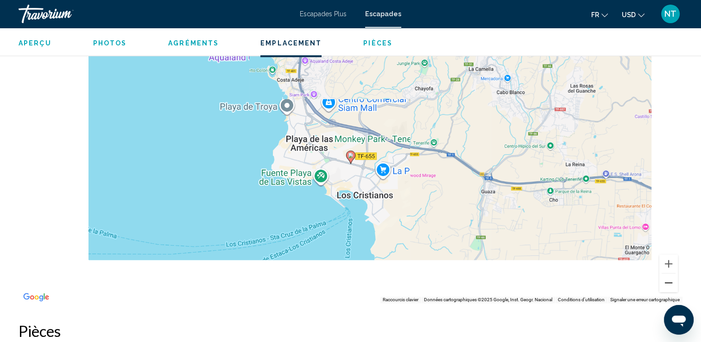
click at [666, 281] on button "Zoom arrière" at bounding box center [668, 282] width 19 height 19
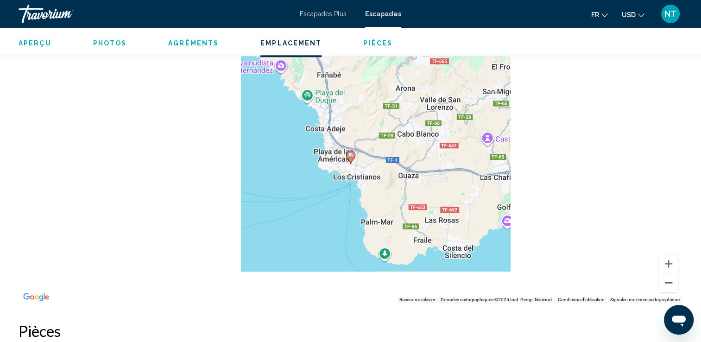
click at [666, 281] on button "Zoom arrière" at bounding box center [668, 282] width 19 height 19
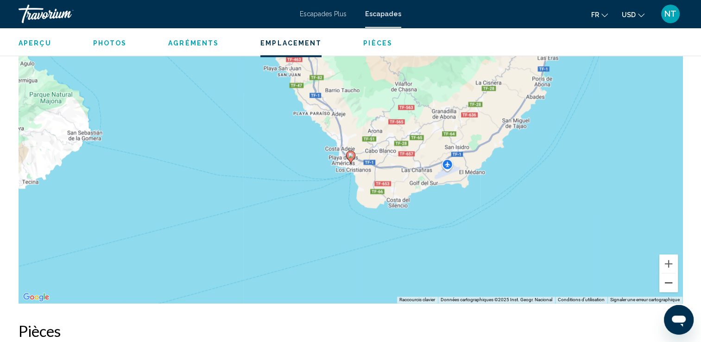
click at [666, 281] on button "Zoom arrière" at bounding box center [668, 282] width 19 height 19
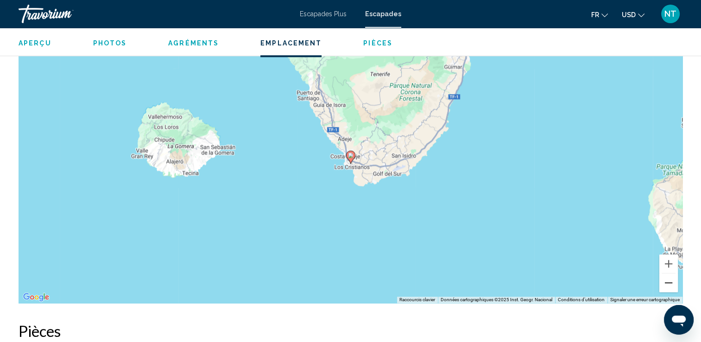
click at [666, 281] on button "Zoom arrière" at bounding box center [668, 282] width 19 height 19
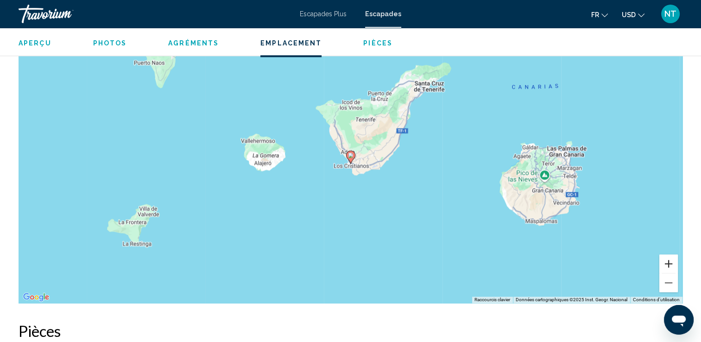
click at [667, 260] on button "Zoom avant" at bounding box center [668, 263] width 19 height 19
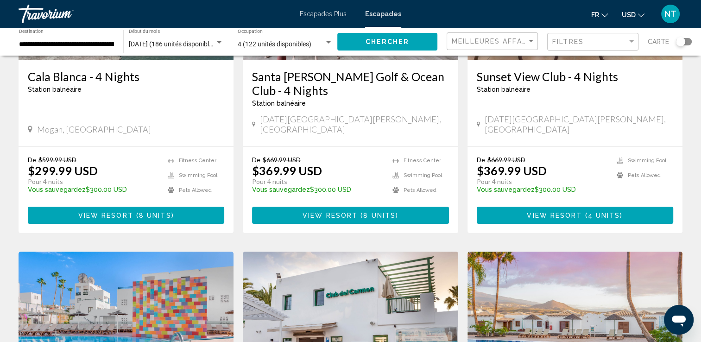
scroll to position [46, 0]
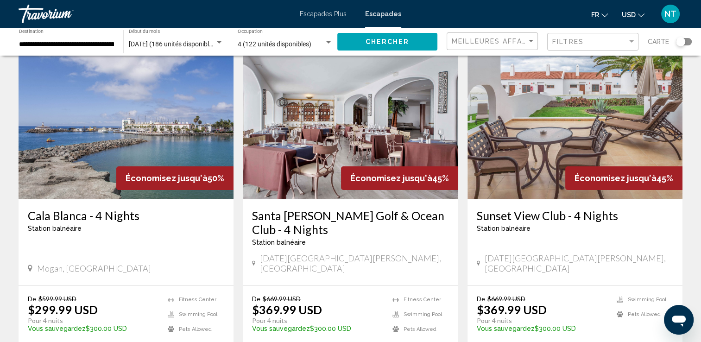
click at [135, 158] on img "Contenu principal" at bounding box center [126, 125] width 215 height 148
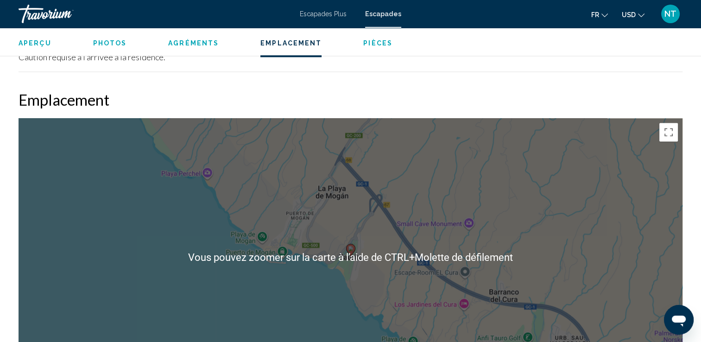
scroll to position [1390, 0]
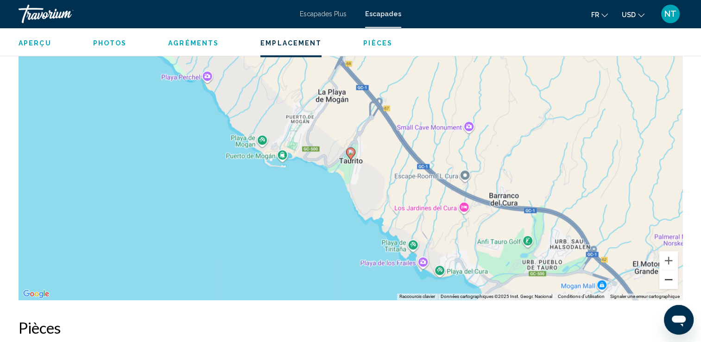
click at [665, 270] on button "Zoom arrière" at bounding box center [668, 279] width 19 height 19
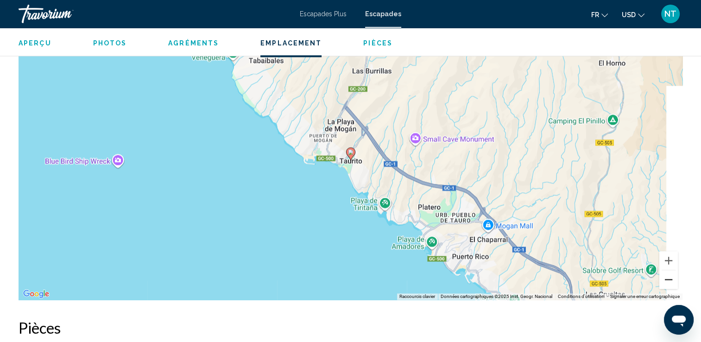
click at [665, 270] on button "Zoom arrière" at bounding box center [668, 279] width 19 height 19
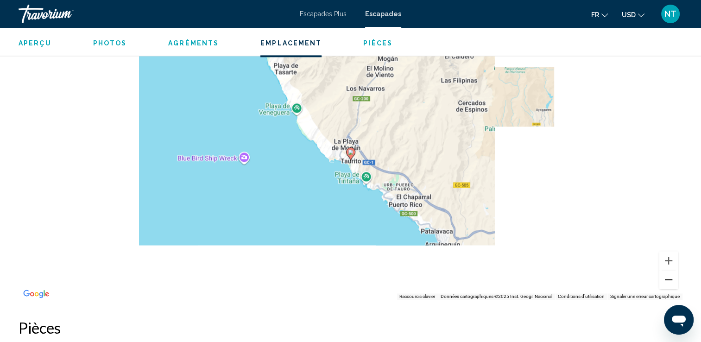
click at [665, 270] on button "Zoom arrière" at bounding box center [668, 279] width 19 height 19
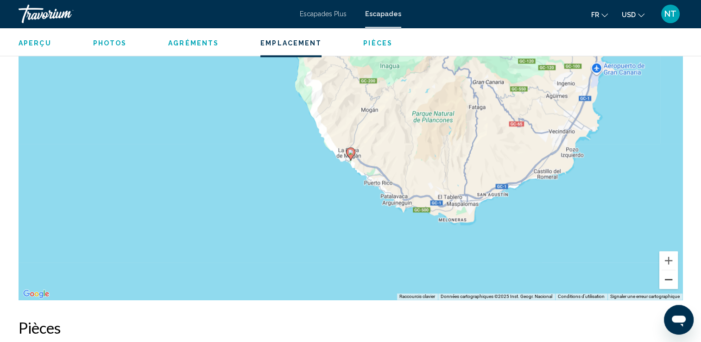
click at [665, 270] on button "Zoom arrière" at bounding box center [668, 279] width 19 height 19
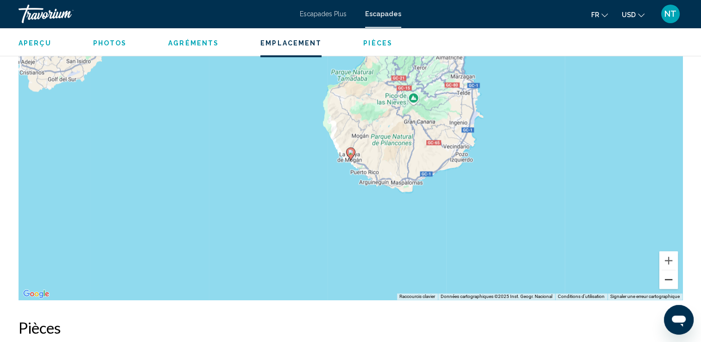
click at [665, 270] on button "Zoom arrière" at bounding box center [668, 279] width 19 height 19
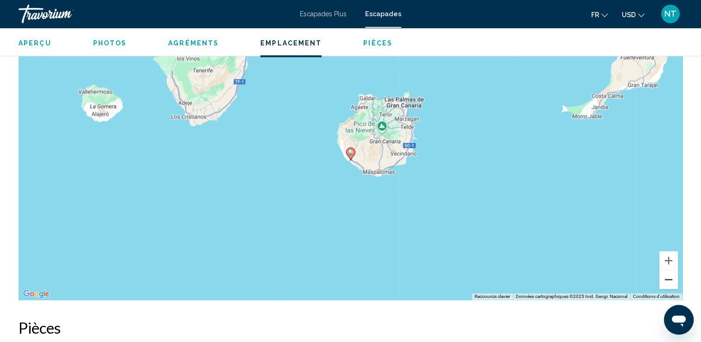
click at [665, 270] on button "Zoom arrière" at bounding box center [668, 279] width 19 height 19
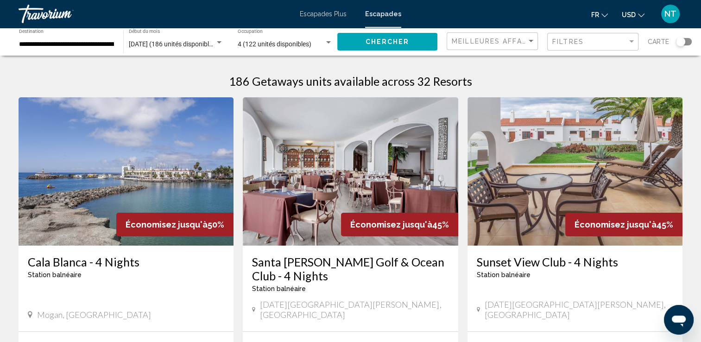
click at [147, 169] on img "Contenu principal" at bounding box center [126, 171] width 215 height 148
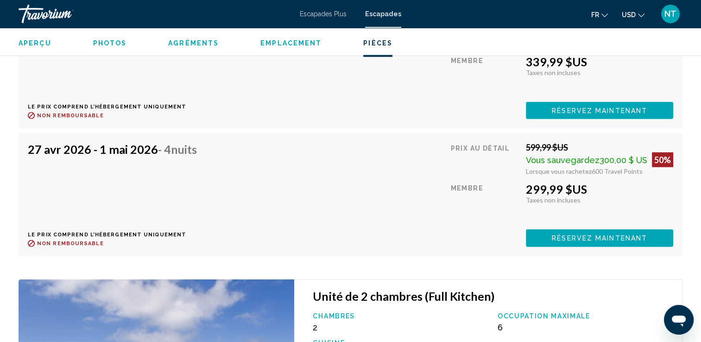
scroll to position [2224, 0]
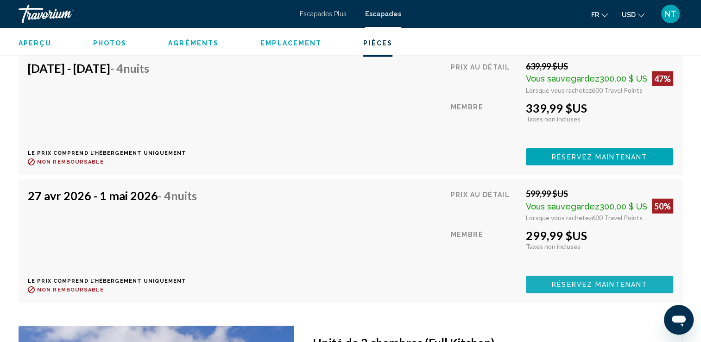
click at [579, 281] on span "Réservez maintenant" at bounding box center [599, 284] width 95 height 7
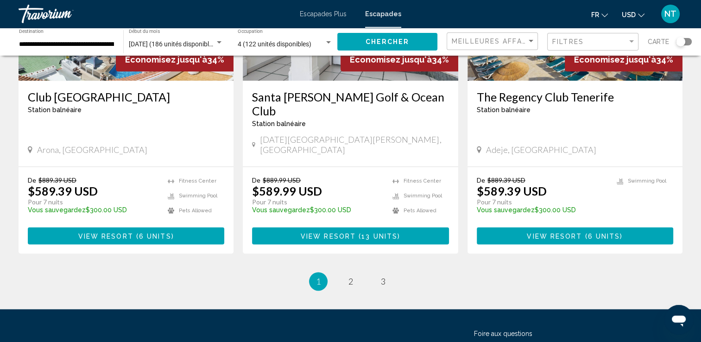
scroll to position [1158, 0]
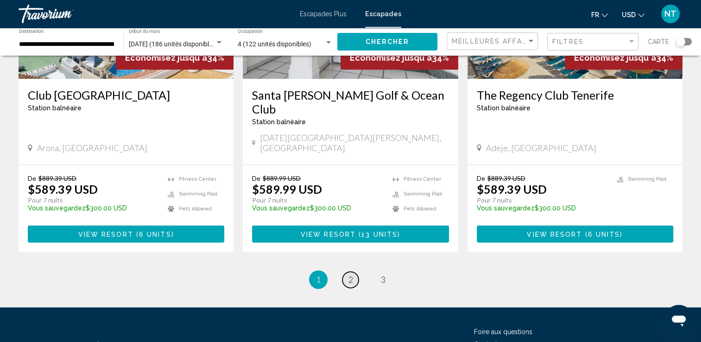
click at [348, 274] on span "2" at bounding box center [350, 279] width 5 height 10
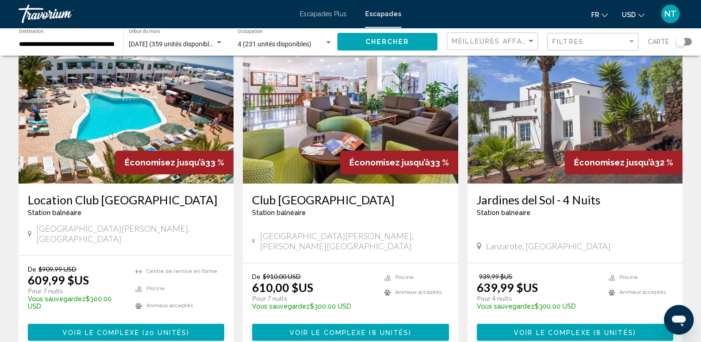
scroll to position [1167, 0]
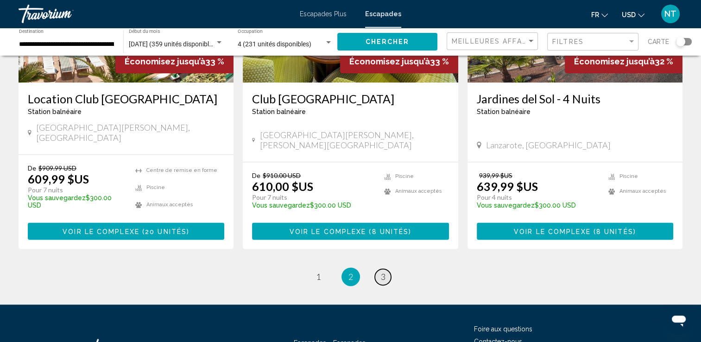
click at [384, 272] on span "3" at bounding box center [383, 277] width 5 height 10
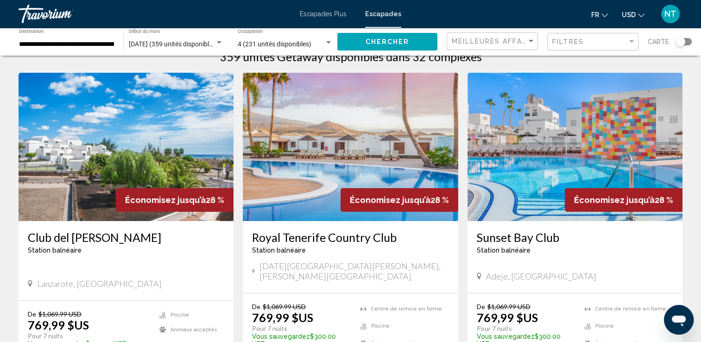
scroll to position [46, 0]
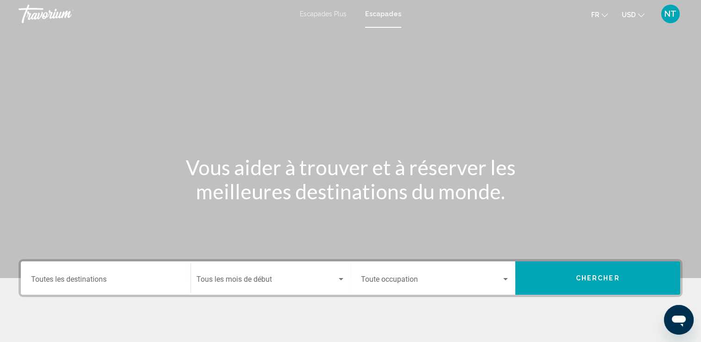
click at [67, 282] on input "Destination Toutes les destinations" at bounding box center [105, 281] width 149 height 8
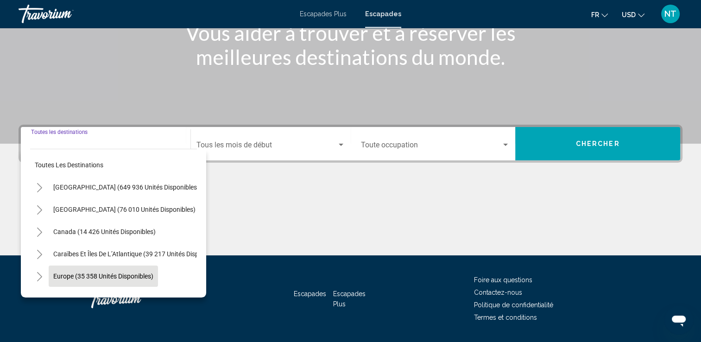
scroll to position [161, 0]
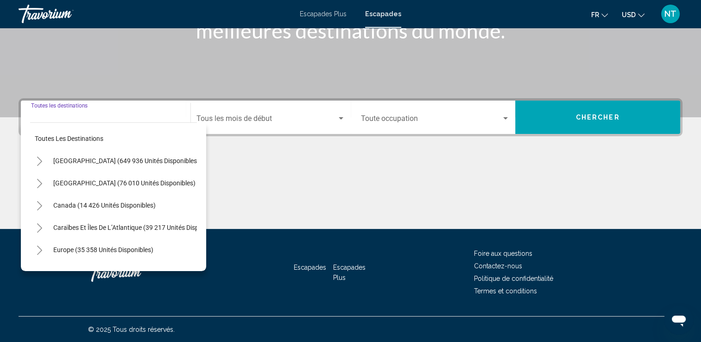
click at [99, 111] on div "Destination Toutes les destinations" at bounding box center [105, 117] width 149 height 29
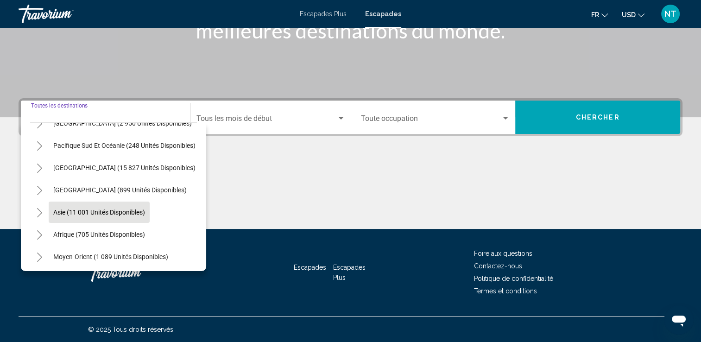
scroll to position [157, 0]
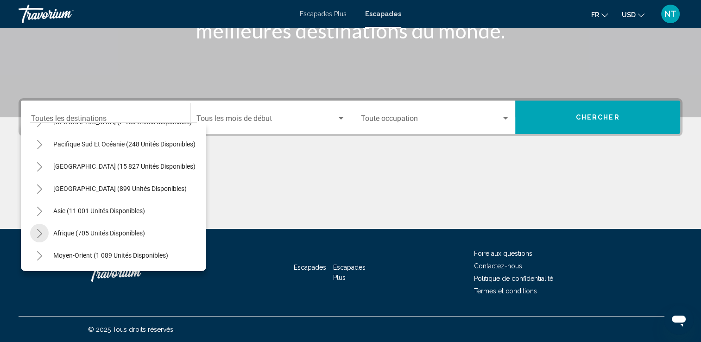
click at [39, 229] on icon "Toggle Africa (705 unités disponibles)" at bounding box center [39, 233] width 7 height 9
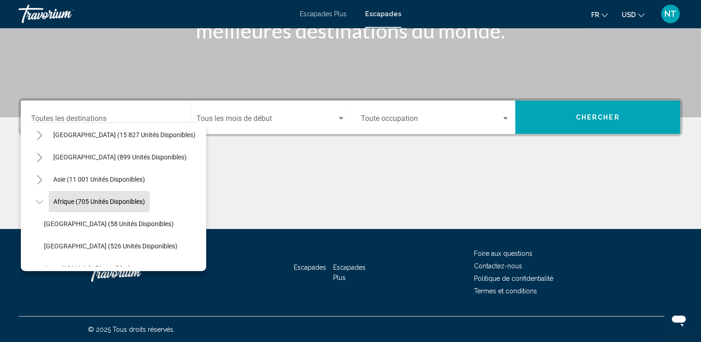
scroll to position [203, 0]
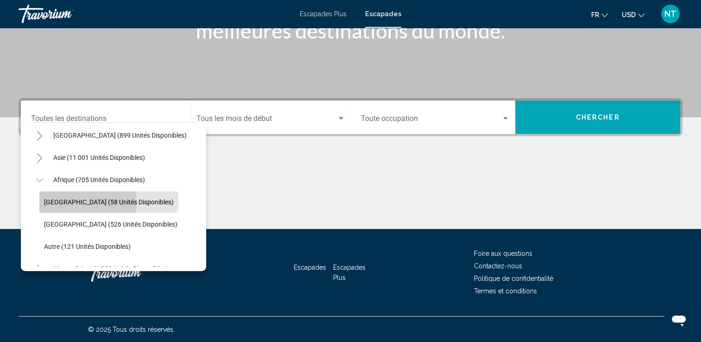
click at [76, 202] on span "[GEOGRAPHIC_DATA] (58 unités disponibles)" at bounding box center [109, 201] width 130 height 7
type input "**********"
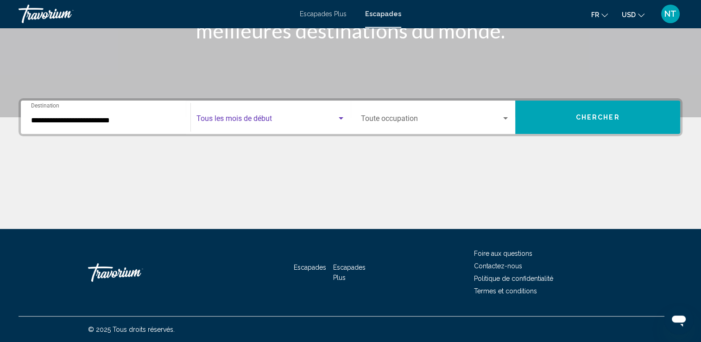
click at [341, 118] on div "Widget de recherche" at bounding box center [341, 118] width 5 height 2
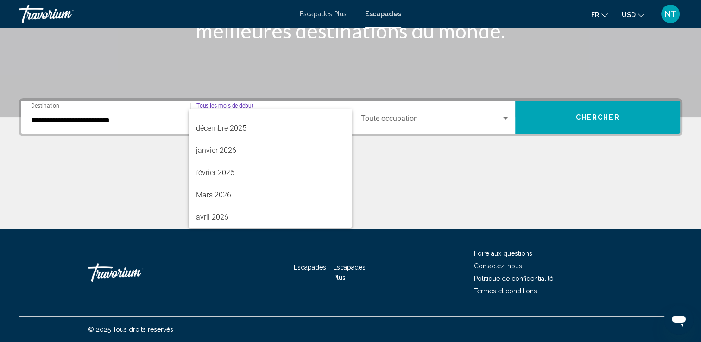
scroll to position [139, 0]
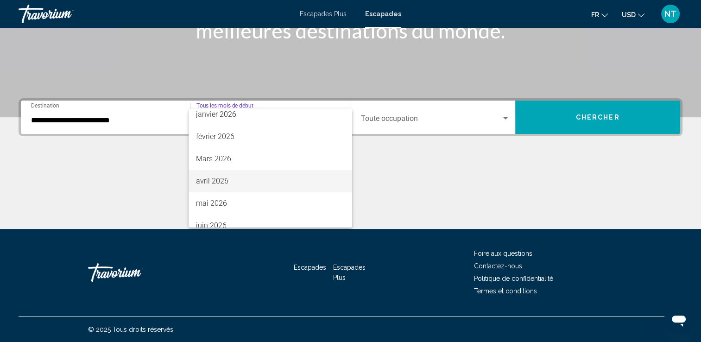
click at [220, 179] on font "avril 2026" at bounding box center [212, 181] width 32 height 9
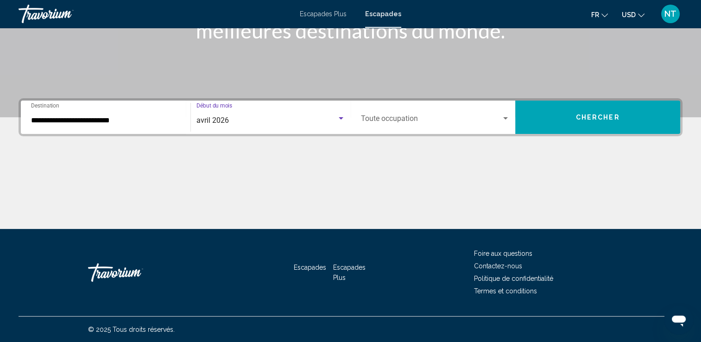
click at [506, 118] on div "Widget de recherche" at bounding box center [505, 118] width 5 height 2
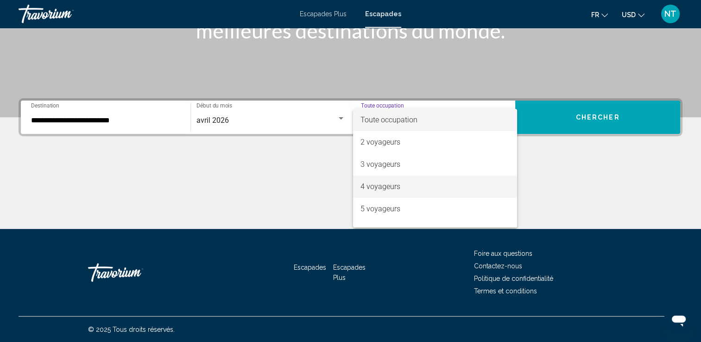
click at [380, 185] on font "4 voyageurs" at bounding box center [380, 186] width 40 height 9
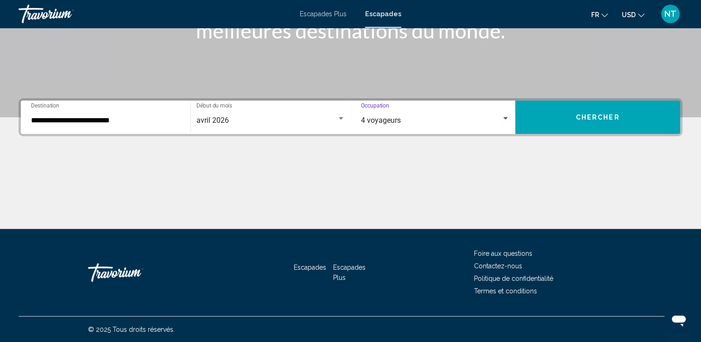
click at [580, 114] on span "Chercher" at bounding box center [598, 117] width 44 height 7
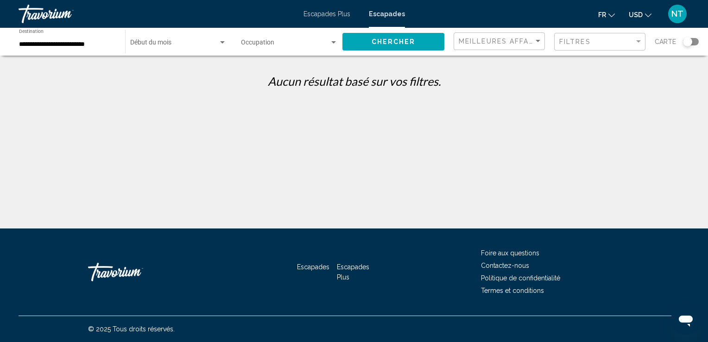
click at [159, 44] on span "Widget de recherche" at bounding box center [174, 44] width 88 height 7
click at [159, 44] on span "Tous les mois de début" at bounding box center [162, 44] width 65 height 7
click at [364, 40] on button "Chercher" at bounding box center [393, 41] width 102 height 17
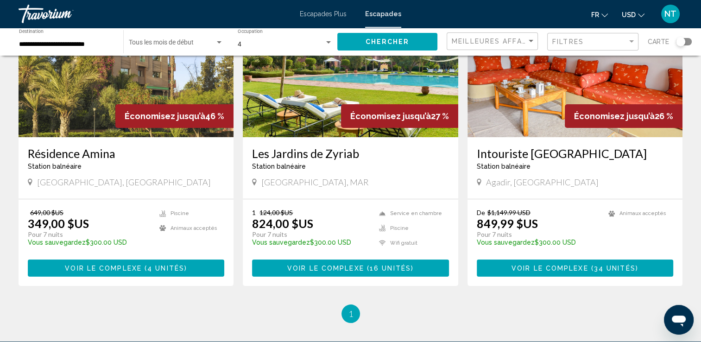
scroll to position [93, 0]
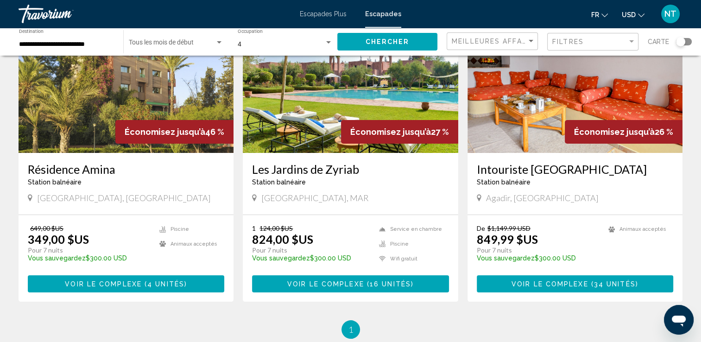
click at [129, 97] on img "Contenu principal" at bounding box center [126, 79] width 215 height 148
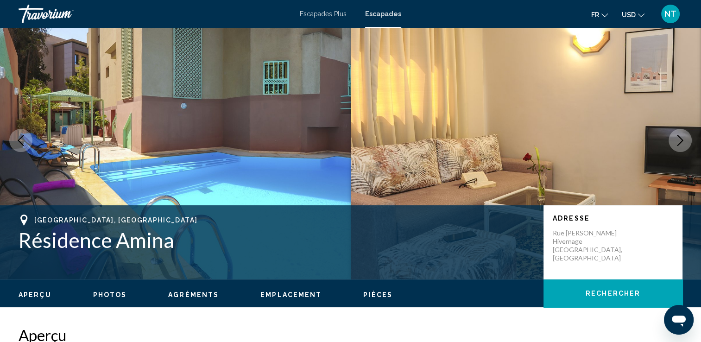
scroll to position [46, 0]
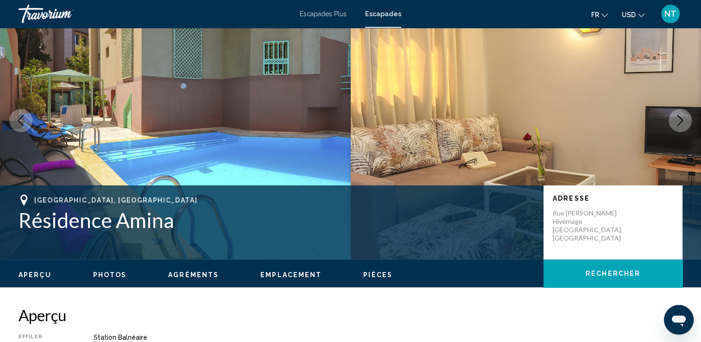
click at [674, 120] on button "Image suivante" at bounding box center [680, 120] width 23 height 23
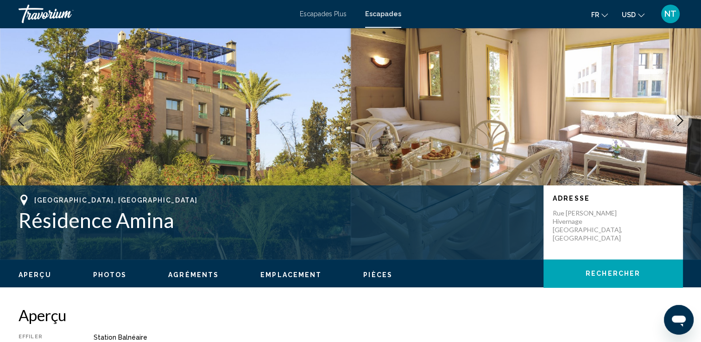
click at [675, 125] on icon "Image suivante" at bounding box center [680, 120] width 11 height 11
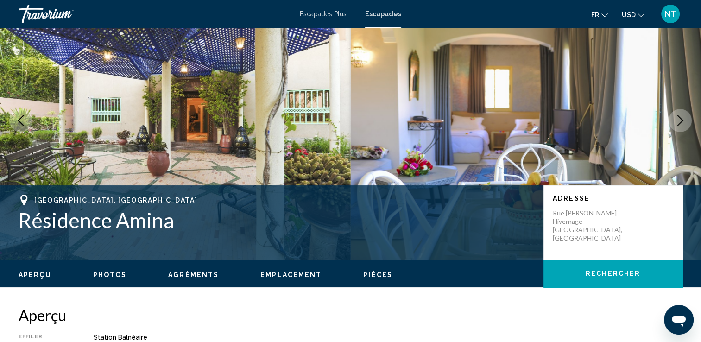
click at [675, 125] on icon "Image suivante" at bounding box center [680, 120] width 11 height 11
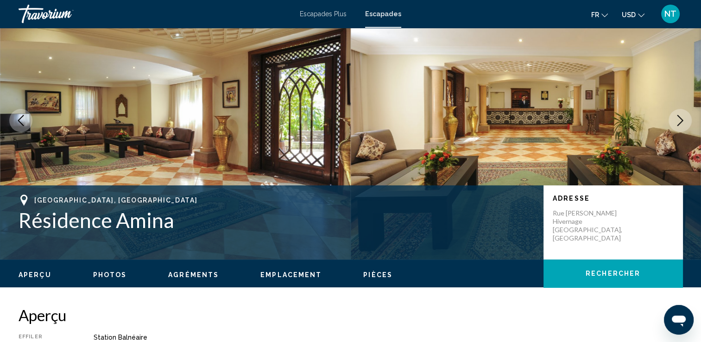
click at [682, 122] on icon "Image suivante" at bounding box center [680, 120] width 11 height 11
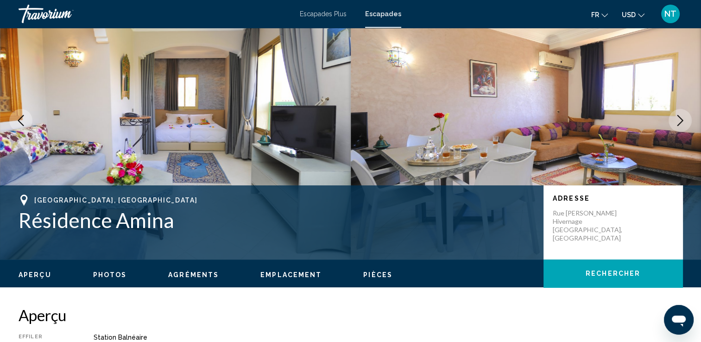
click at [678, 121] on icon "Image suivante" at bounding box center [680, 120] width 11 height 11
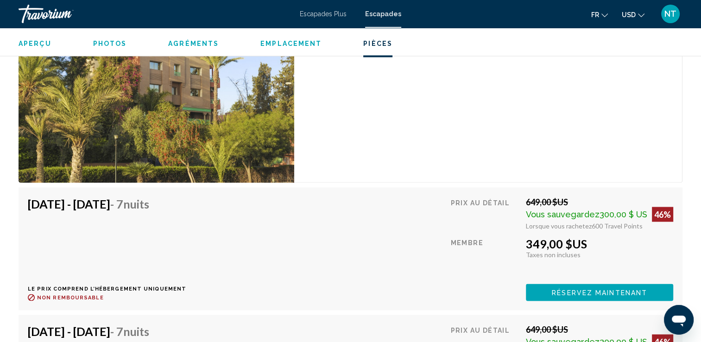
scroll to position [1668, 0]
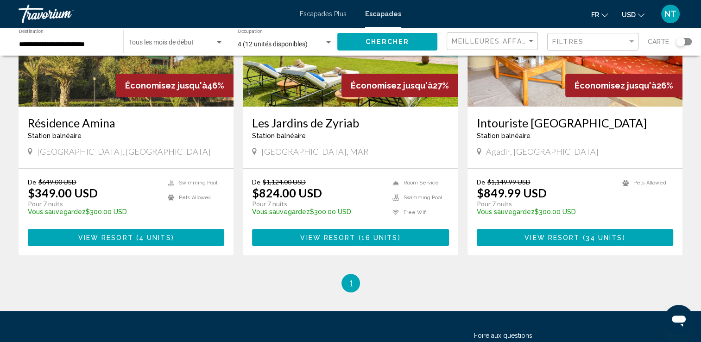
scroll to position [185, 0]
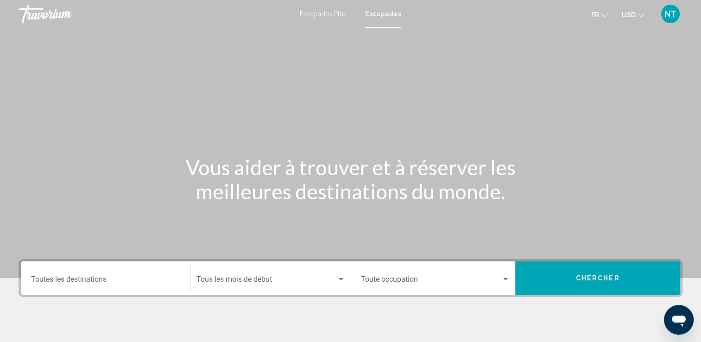
click at [85, 274] on div "Destination Toutes les destinations" at bounding box center [105, 278] width 149 height 29
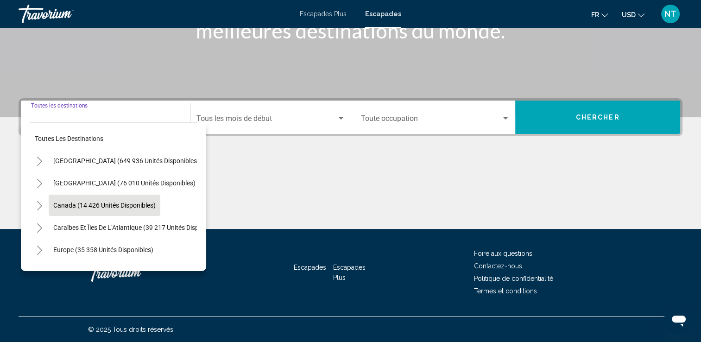
scroll to position [46, 0]
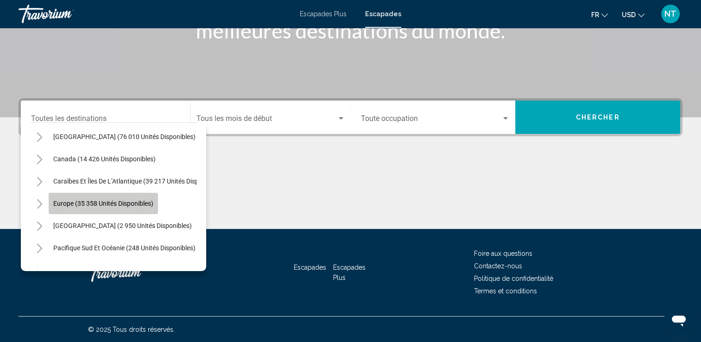
click at [127, 198] on button "Europe (35 358 unités disponibles)" at bounding box center [103, 203] width 109 height 21
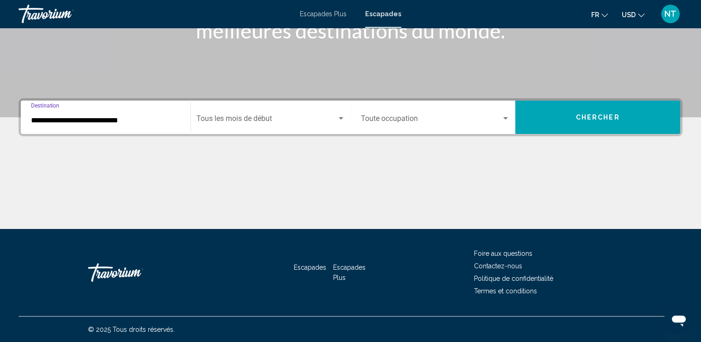
click at [158, 118] on input "**********" at bounding box center [105, 120] width 149 height 8
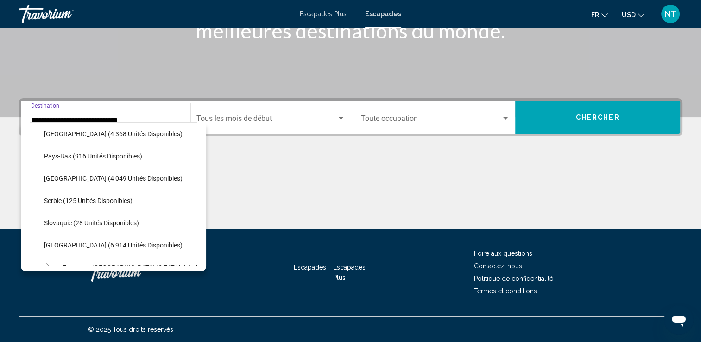
scroll to position [429, 0]
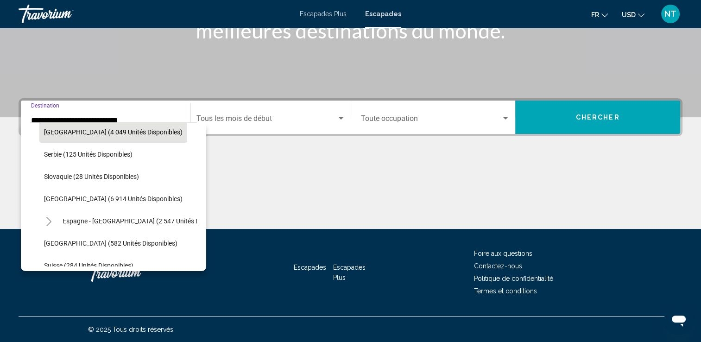
click at [103, 136] on button "[GEOGRAPHIC_DATA] (4 049 unités disponibles)" at bounding box center [113, 131] width 148 height 21
type input "**********"
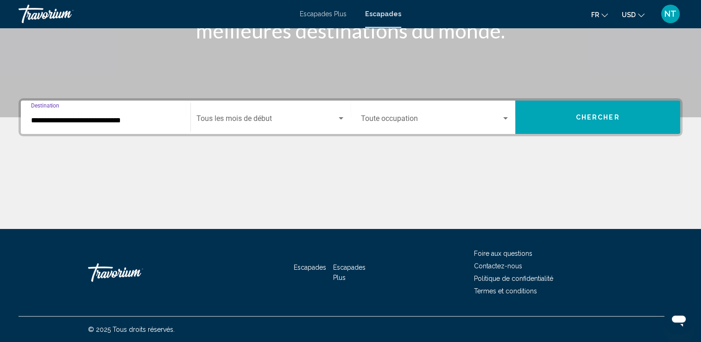
click at [340, 118] on div "Widget de recherche" at bounding box center [341, 118] width 5 height 2
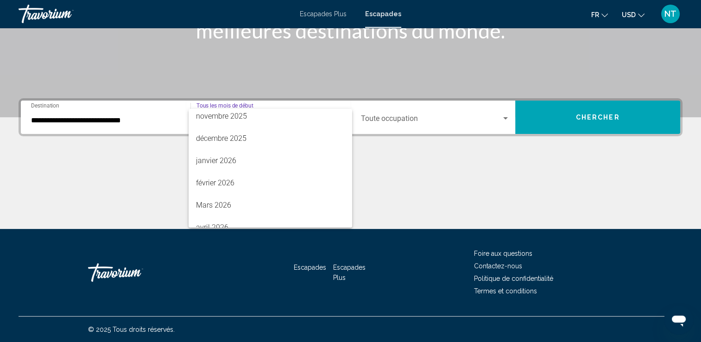
scroll to position [139, 0]
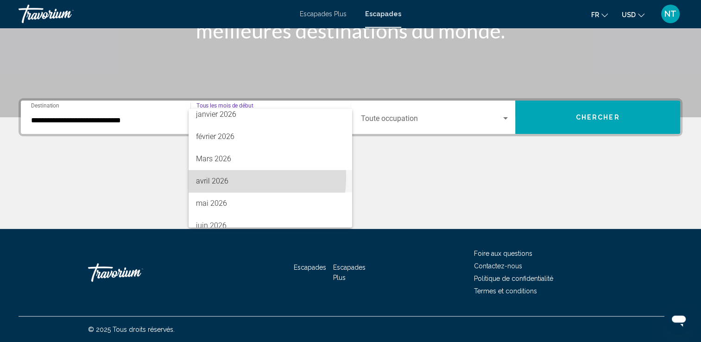
click at [221, 177] on font "avril 2026" at bounding box center [212, 181] width 32 height 9
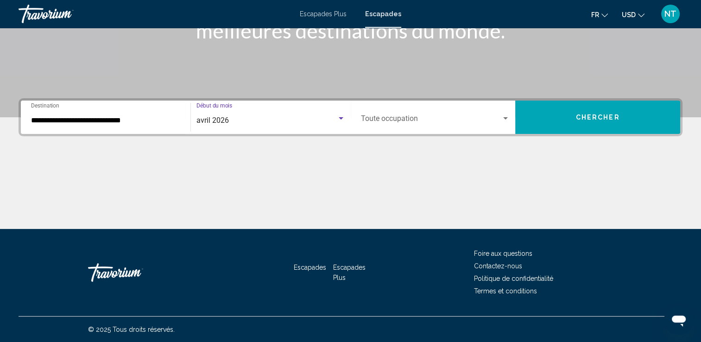
click at [504, 119] on div "Widget de recherche" at bounding box center [505, 118] width 5 height 2
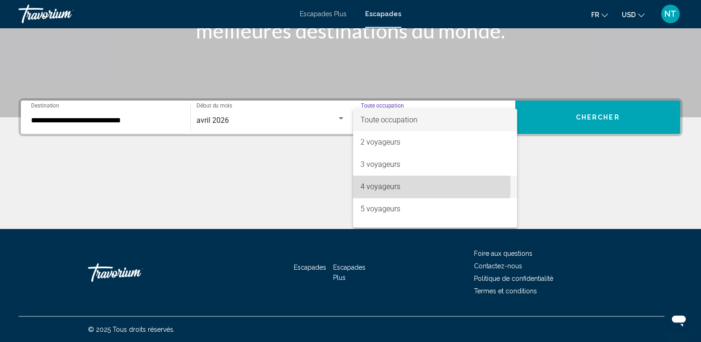
click at [371, 186] on font "4 voyageurs" at bounding box center [380, 186] width 40 height 9
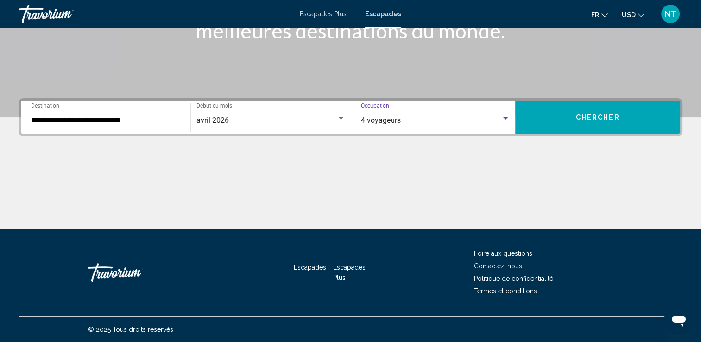
click at [581, 117] on span "Chercher" at bounding box center [598, 117] width 44 height 7
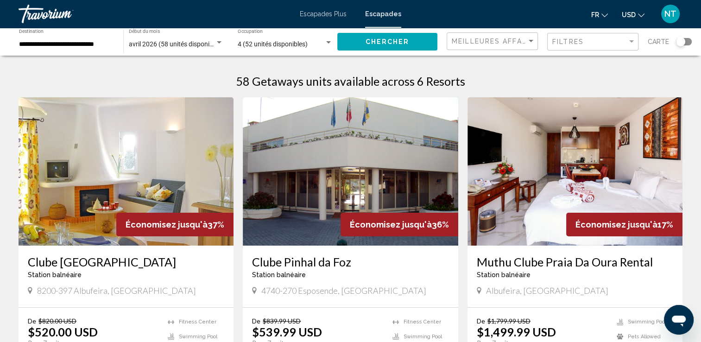
click at [164, 159] on img "Contenu principal" at bounding box center [126, 171] width 215 height 148
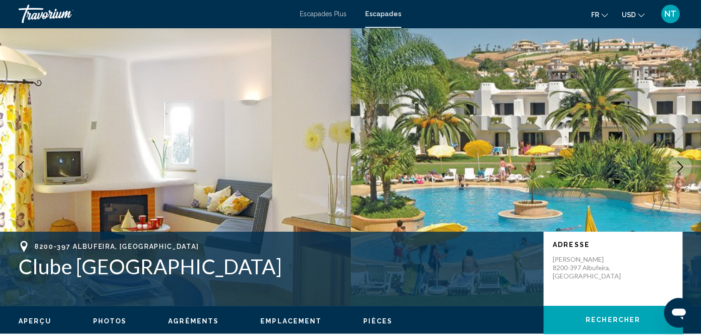
click at [682, 163] on icon "Image suivante" at bounding box center [680, 166] width 11 height 11
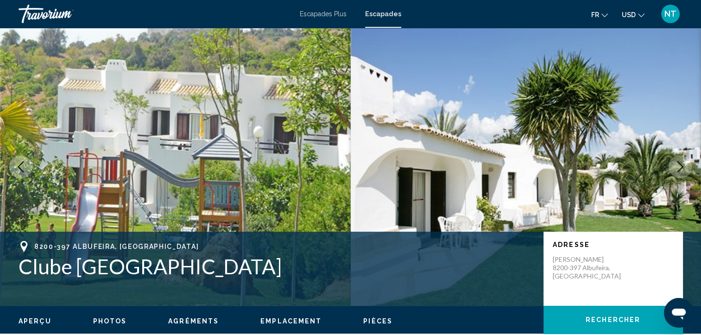
click at [682, 163] on icon "Image suivante" at bounding box center [680, 166] width 11 height 11
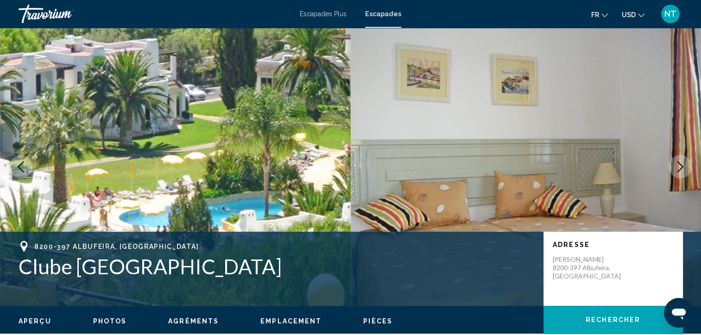
click at [682, 163] on icon "Image suivante" at bounding box center [680, 166] width 11 height 11
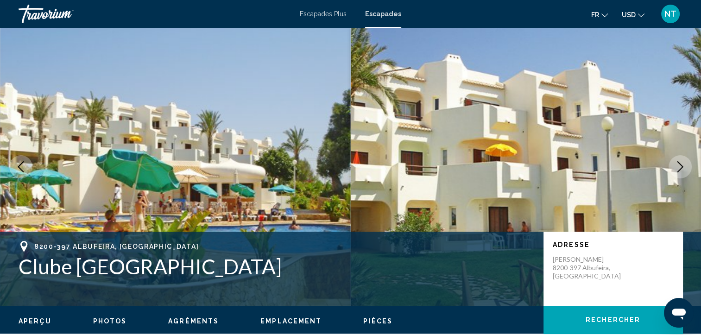
click at [682, 163] on icon "Image suivante" at bounding box center [680, 166] width 11 height 11
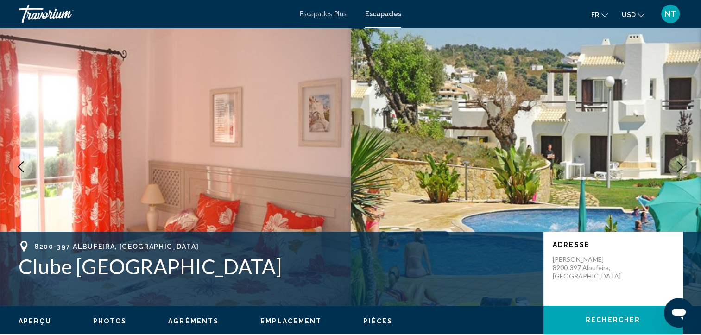
click at [682, 163] on icon "Image suivante" at bounding box center [680, 166] width 11 height 11
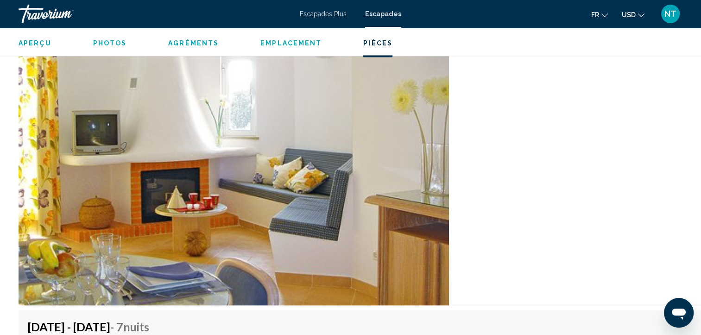
scroll to position [1612, 0]
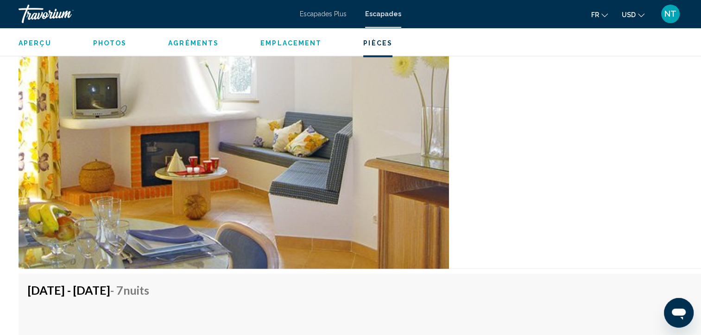
click at [408, 151] on img "Contenu principal" at bounding box center [234, 96] width 430 height 344
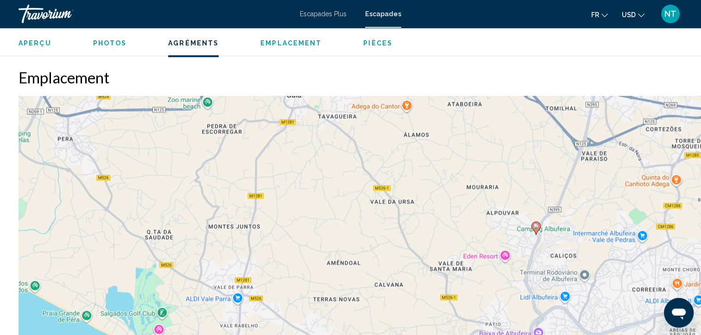
scroll to position [963, 0]
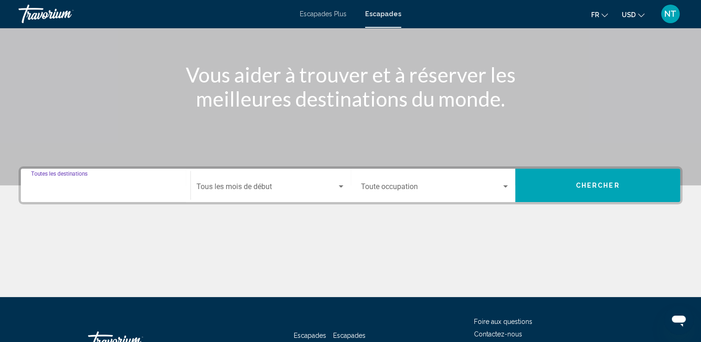
click at [96, 184] on input "Destination Toutes les destinations" at bounding box center [105, 188] width 149 height 8
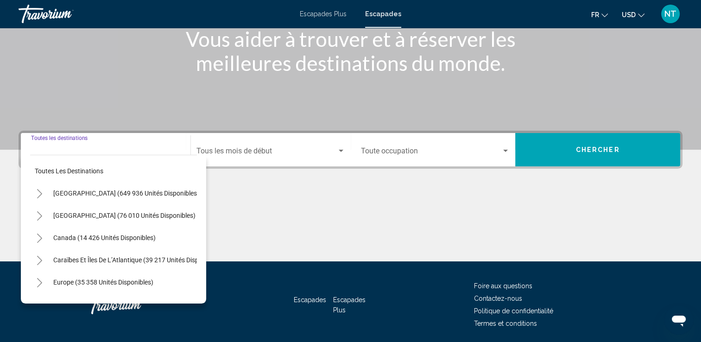
scroll to position [161, 0]
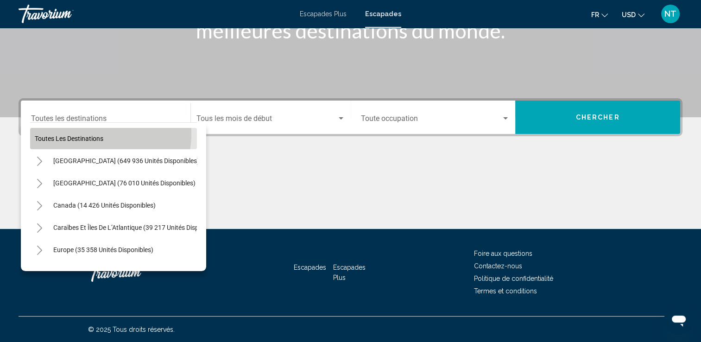
click at [96, 133] on button "Toutes les destinations" at bounding box center [113, 138] width 167 height 21
type input "**********"
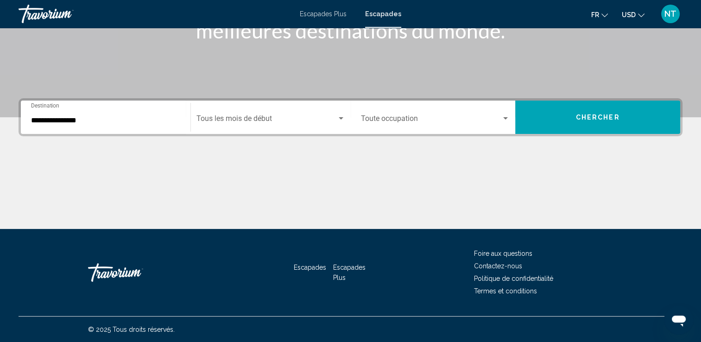
click at [268, 115] on div "Start Month Tous les mois de début" at bounding box center [270, 117] width 149 height 29
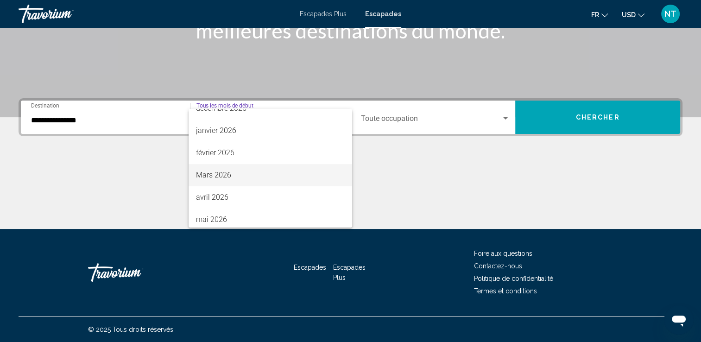
scroll to position [139, 0]
click at [217, 180] on font "avril 2026" at bounding box center [212, 181] width 32 height 9
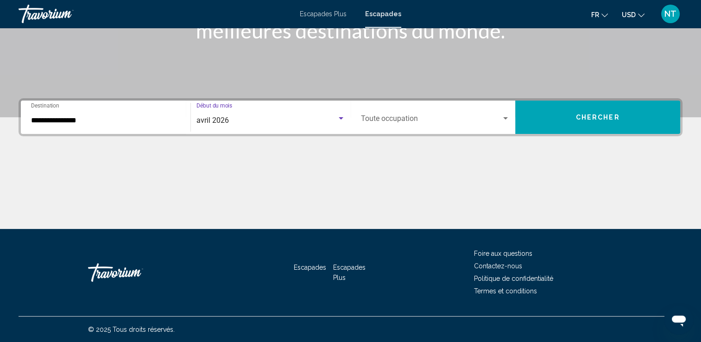
click at [501, 115] on div "Widget de recherche" at bounding box center [505, 118] width 8 height 7
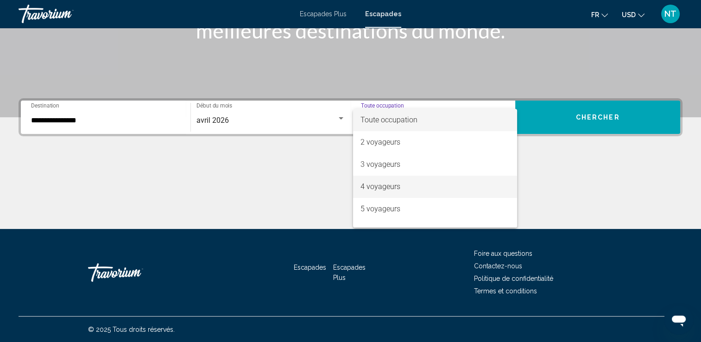
click at [381, 185] on font "4 voyageurs" at bounding box center [380, 186] width 40 height 9
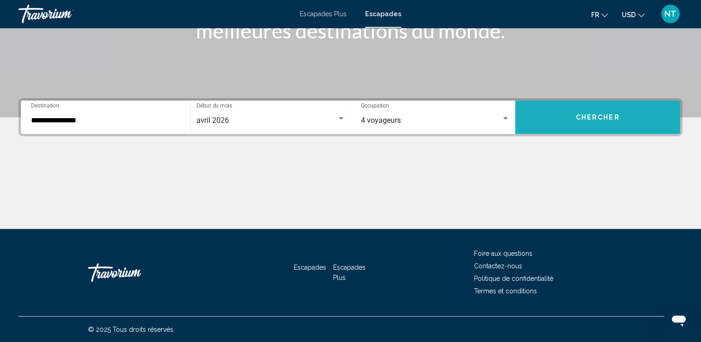
click at [585, 110] on button "Chercher" at bounding box center [597, 117] width 165 height 33
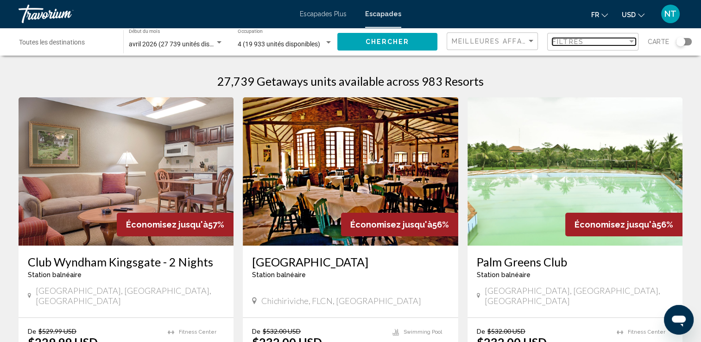
click at [630, 38] on div "Filtre" at bounding box center [631, 41] width 8 height 7
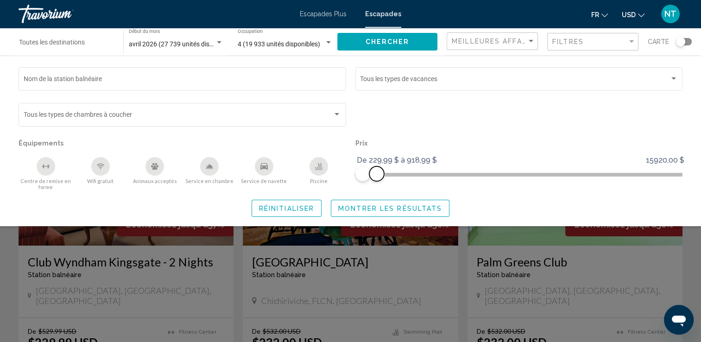
drag, startPoint x: 677, startPoint y: 170, endPoint x: 376, endPoint y: 172, distance: 300.7
click at [376, 172] on span "Widget de recherche" at bounding box center [376, 173] width 15 height 15
click at [259, 164] on div "Service de navette" at bounding box center [264, 166] width 19 height 19
click at [315, 166] on icon "Piscine" at bounding box center [318, 166] width 7 height 7
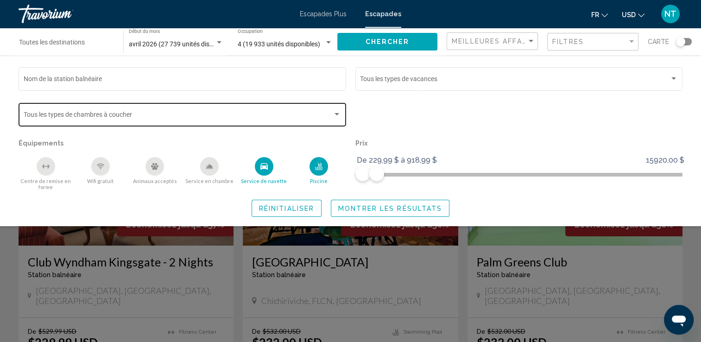
click at [122, 117] on span "Widget de recherche" at bounding box center [179, 116] width 310 height 7
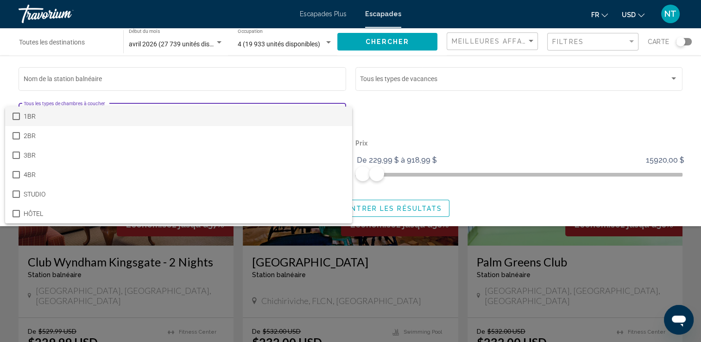
click at [126, 110] on span "1BR" at bounding box center [184, 116] width 321 height 19
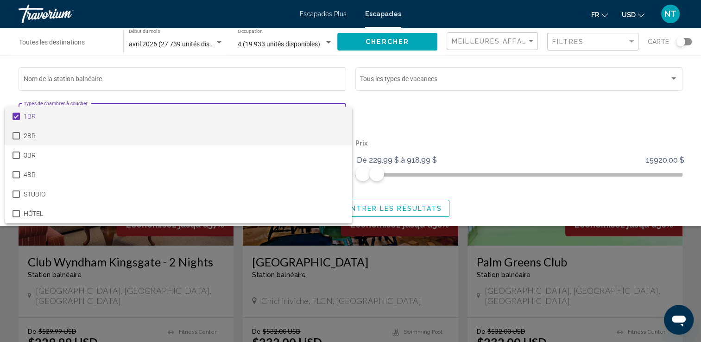
click at [19, 134] on mat-pseudo-checkbox at bounding box center [16, 135] width 7 height 7
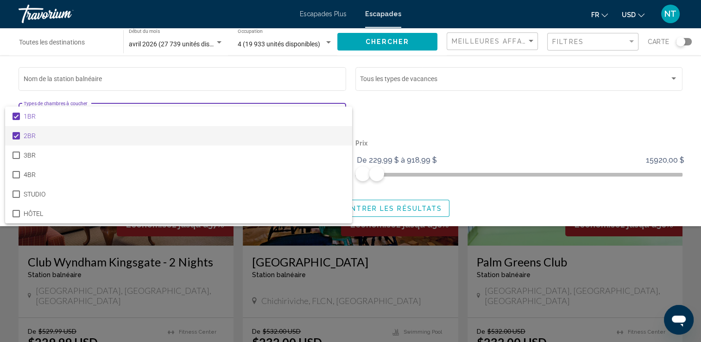
click at [232, 85] on div at bounding box center [350, 171] width 701 height 342
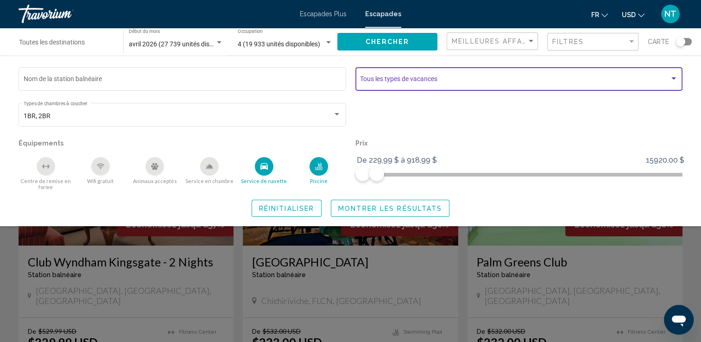
click at [404, 84] on span "Widget de recherche" at bounding box center [515, 80] width 310 height 7
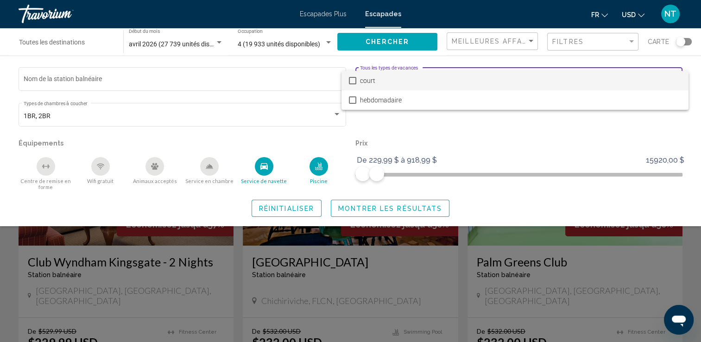
click at [404, 84] on span "court" at bounding box center [520, 80] width 321 height 19
click at [404, 83] on span "court" at bounding box center [520, 80] width 321 height 19
click at [453, 124] on div at bounding box center [350, 171] width 701 height 342
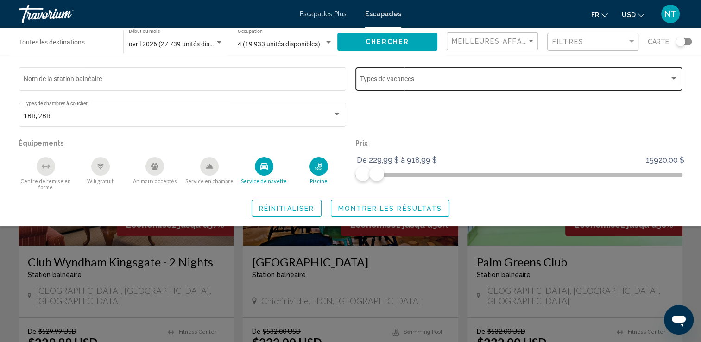
click at [347, 208] on span "Montrer les résultats" at bounding box center [390, 208] width 104 height 7
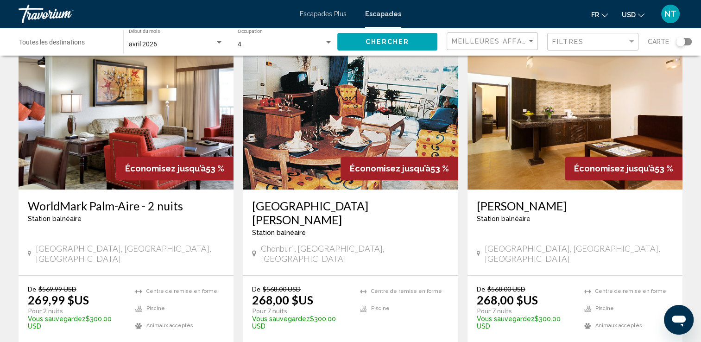
scroll to position [371, 0]
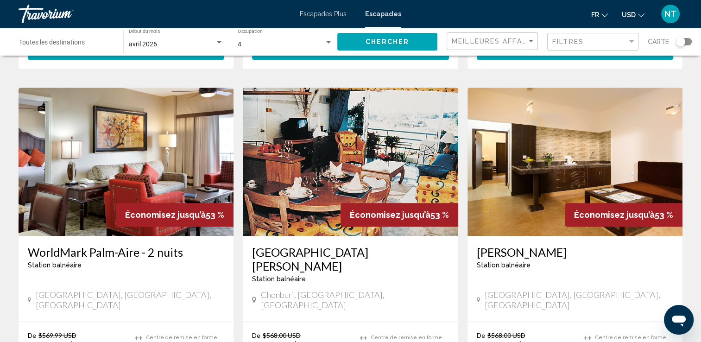
click at [382, 148] on img "Contenu principal" at bounding box center [350, 162] width 215 height 148
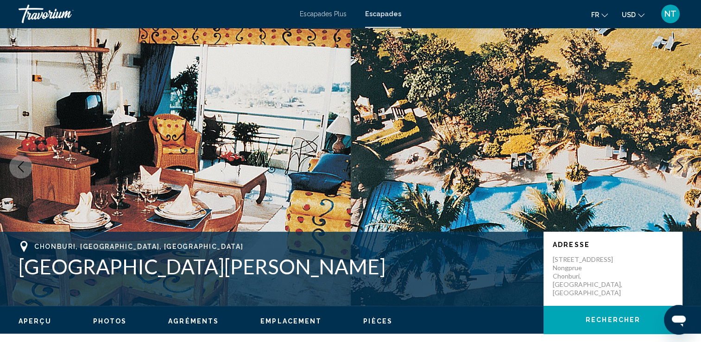
click at [679, 164] on icon "Image suivante" at bounding box center [680, 166] width 11 height 11
click at [684, 171] on icon "Image suivante" at bounding box center [680, 166] width 11 height 11
click at [683, 167] on icon "Image suivante" at bounding box center [680, 166] width 11 height 11
click at [680, 165] on icon "Image suivante" at bounding box center [680, 166] width 11 height 11
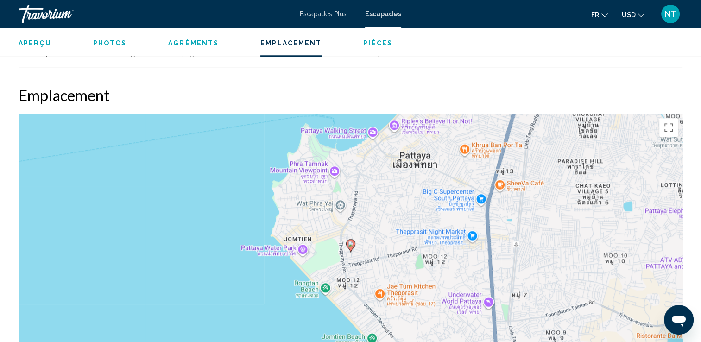
scroll to position [973, 0]
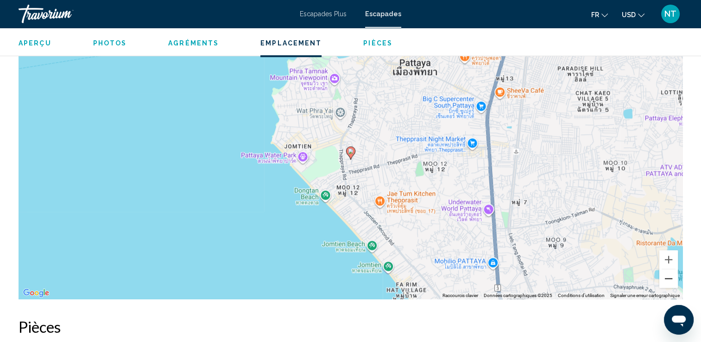
click at [663, 269] on button "Zoom arrière" at bounding box center [668, 278] width 19 height 19
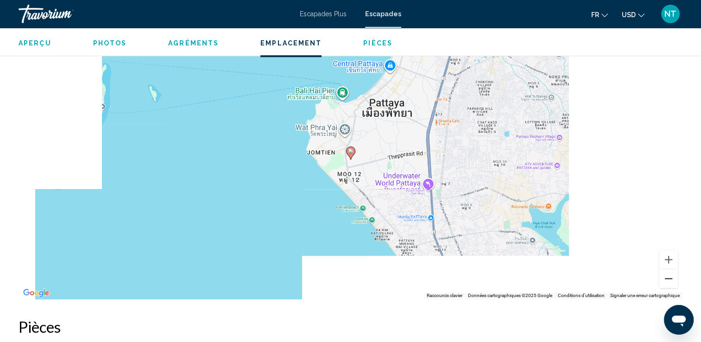
click at [663, 269] on button "Zoom arrière" at bounding box center [668, 278] width 19 height 19
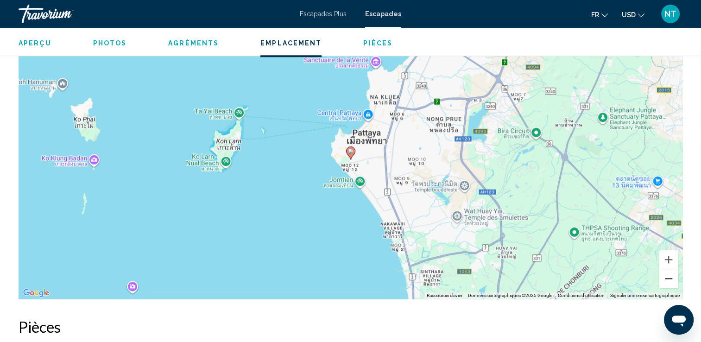
click at [663, 269] on button "Zoom arrière" at bounding box center [668, 278] width 19 height 19
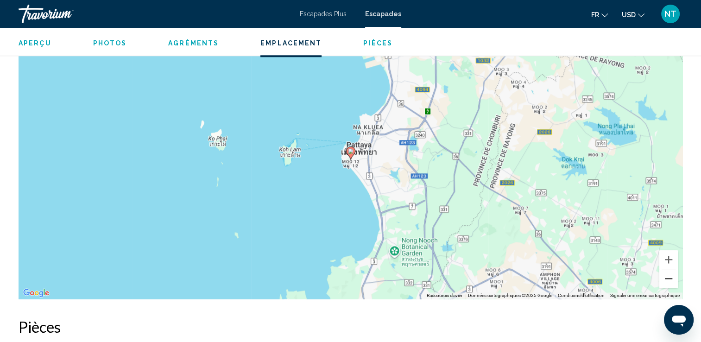
click at [663, 269] on button "Zoom arrière" at bounding box center [668, 278] width 19 height 19
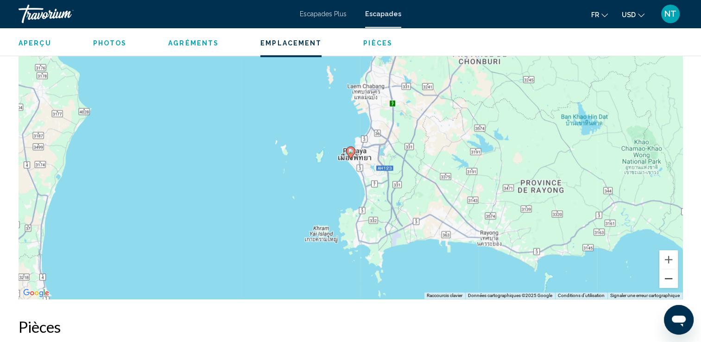
click at [663, 269] on button "Zoom arrière" at bounding box center [668, 278] width 19 height 19
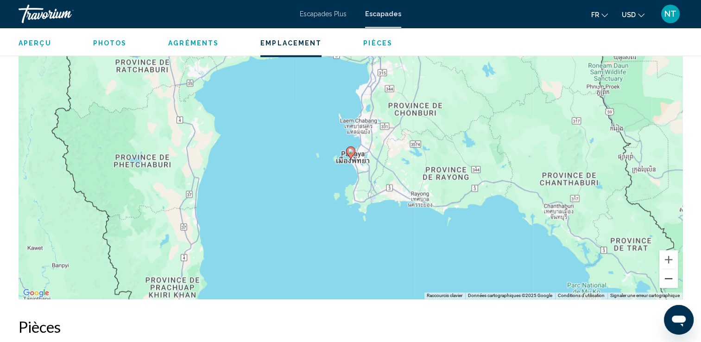
click at [663, 269] on button "Zoom arrière" at bounding box center [668, 278] width 19 height 19
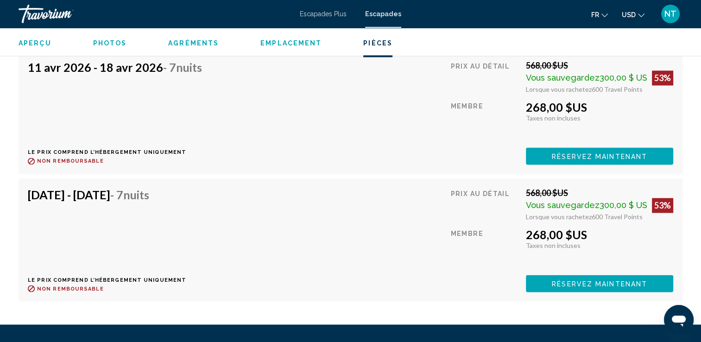
scroll to position [1483, 0]
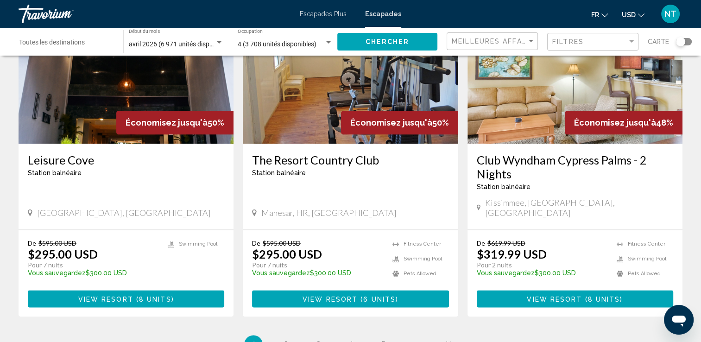
scroll to position [1195, 0]
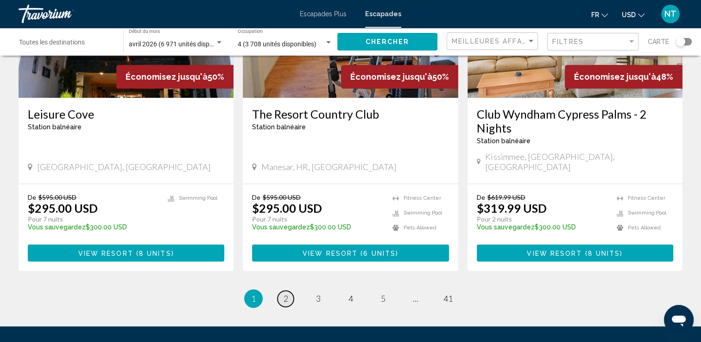
click at [285, 293] on span "2" at bounding box center [286, 298] width 5 height 10
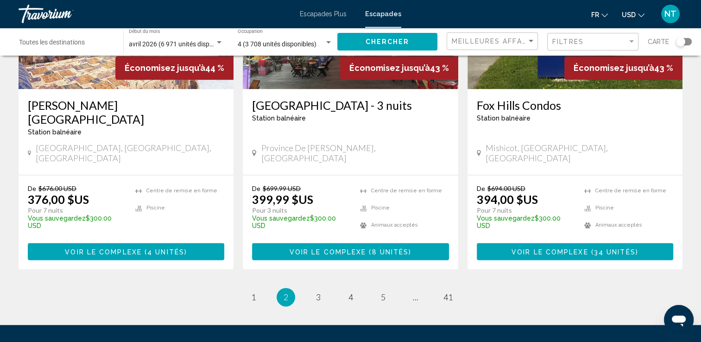
scroll to position [1195, 0]
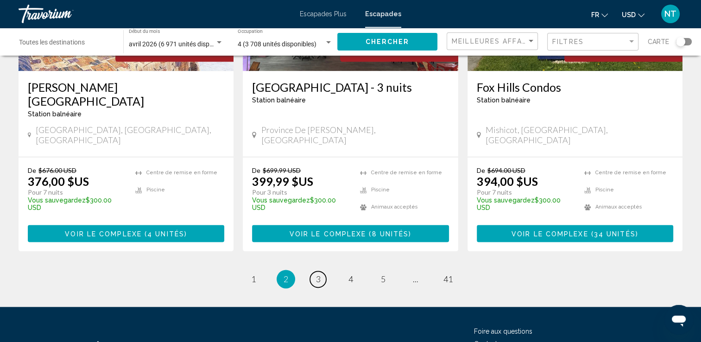
click at [318, 274] on span "3" at bounding box center [318, 279] width 5 height 10
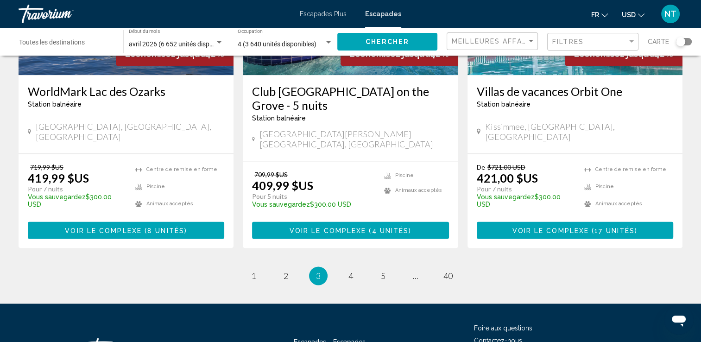
scroll to position [1181, 0]
click at [348, 271] on span "4" at bounding box center [350, 276] width 5 height 10
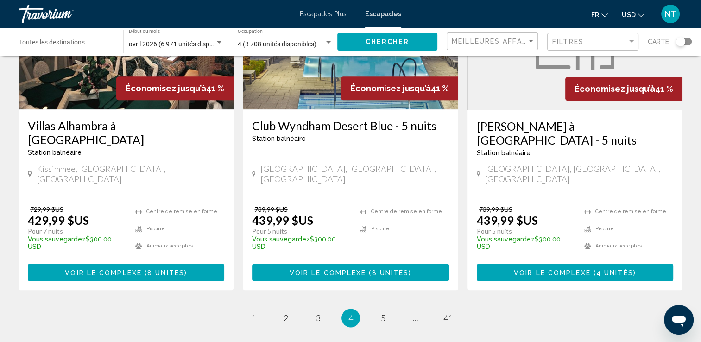
scroll to position [1195, 0]
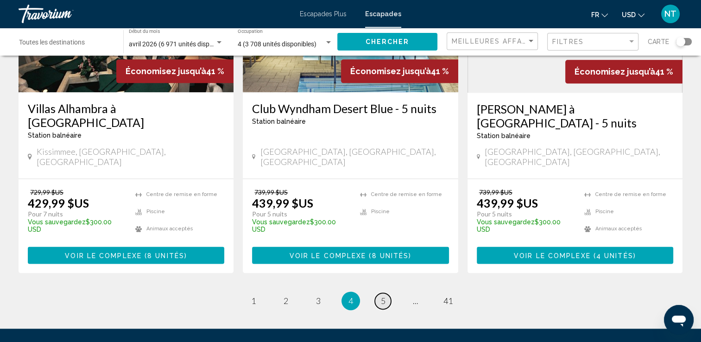
click at [381, 296] on span "5" at bounding box center [383, 301] width 5 height 10
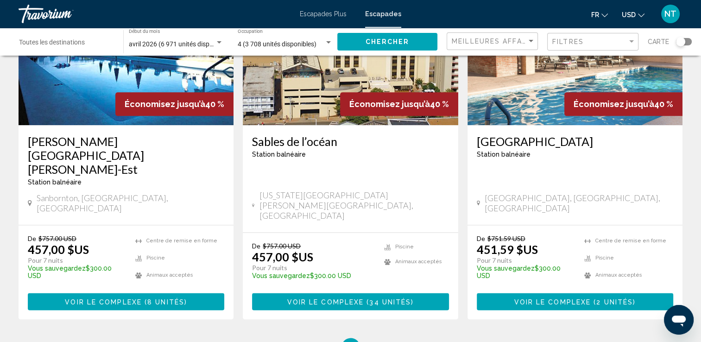
scroll to position [1167, 0]
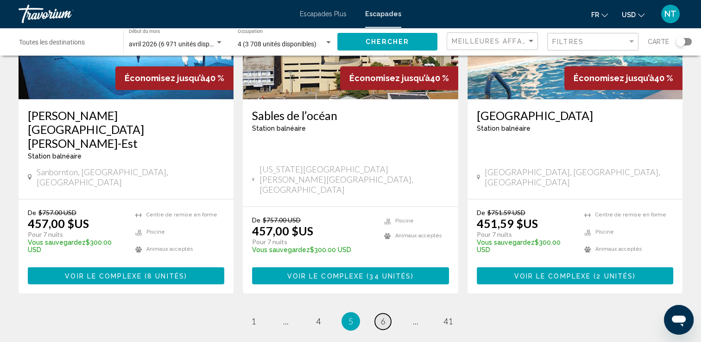
click at [379, 313] on link "page 6" at bounding box center [383, 321] width 16 height 16
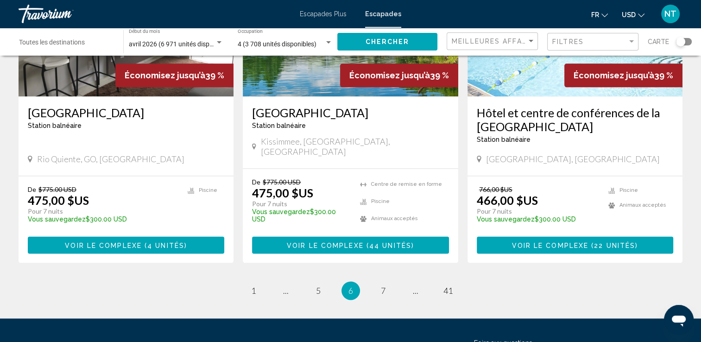
scroll to position [1194, 0]
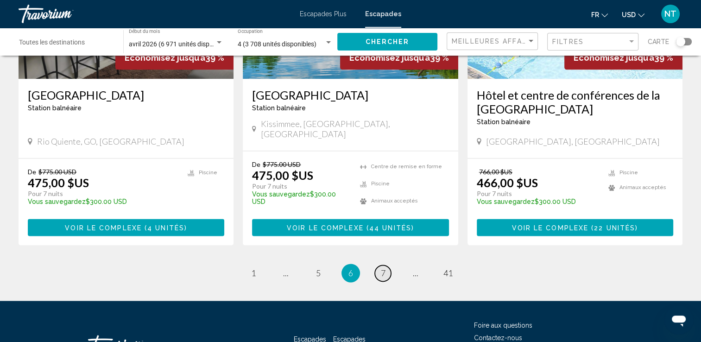
click at [382, 268] on span "7" at bounding box center [383, 273] width 5 height 10
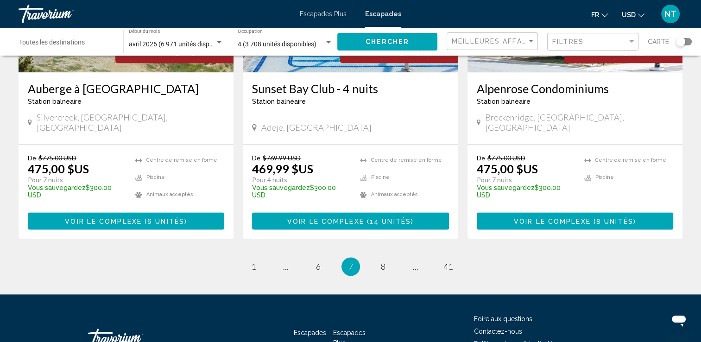
scroll to position [1194, 0]
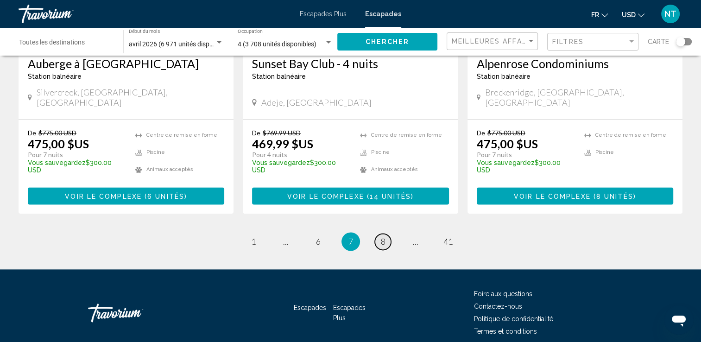
click at [385, 236] on span "8" at bounding box center [383, 241] width 5 height 10
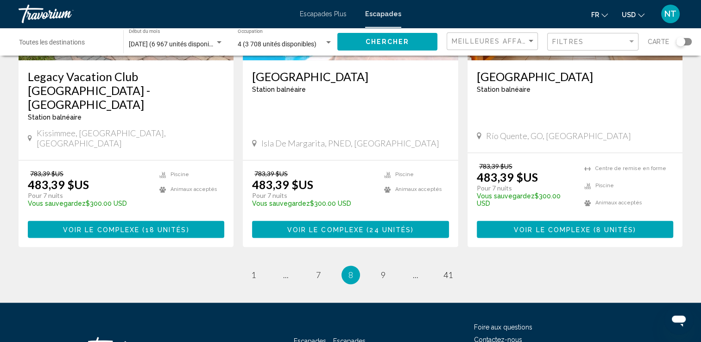
scroll to position [1194, 0]
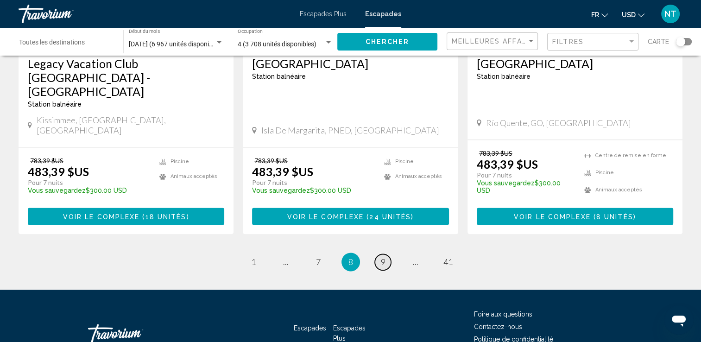
click at [382, 257] on span "9" at bounding box center [383, 262] width 5 height 10
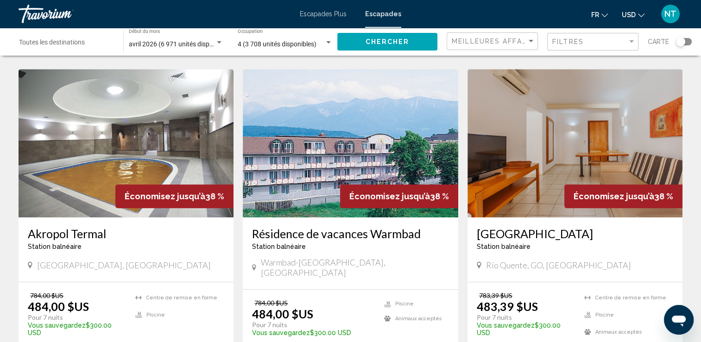
scroll to position [695, 0]
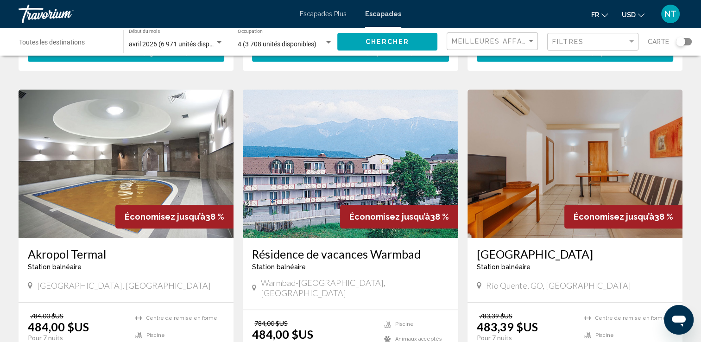
click at [183, 136] on img "Contenu principal" at bounding box center [126, 163] width 215 height 148
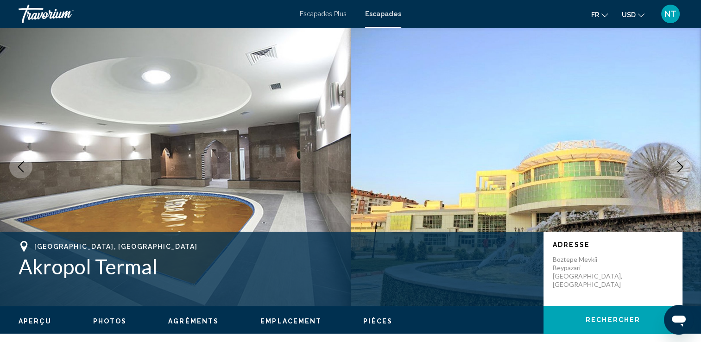
click at [678, 166] on icon "Image suivante" at bounding box center [680, 166] width 11 height 11
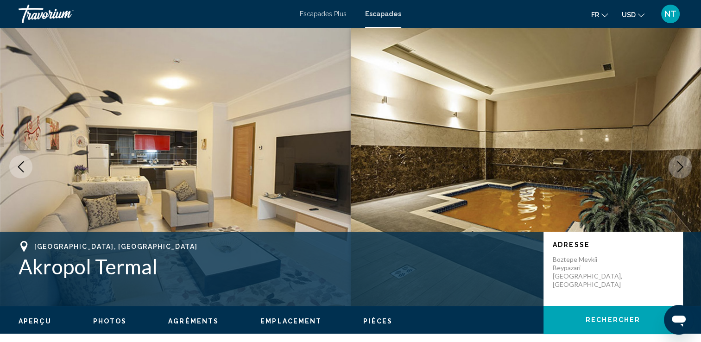
click at [678, 166] on icon "Image suivante" at bounding box center [680, 166] width 11 height 11
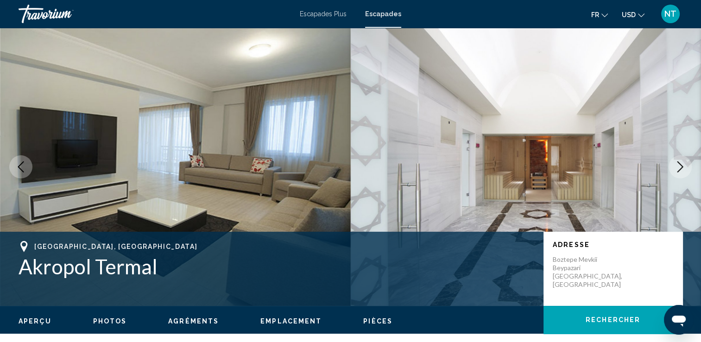
click at [678, 166] on icon "Image suivante" at bounding box center [680, 166] width 11 height 11
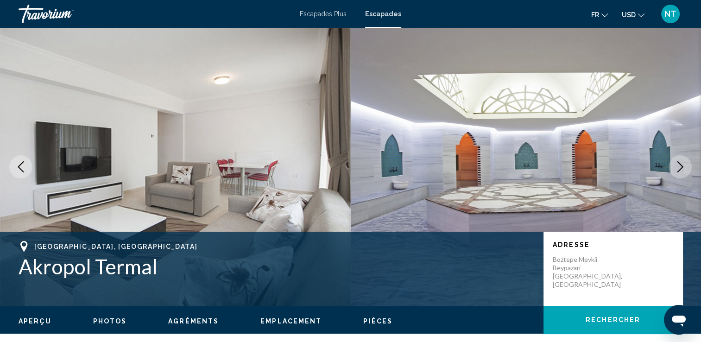
click at [678, 166] on icon "Image suivante" at bounding box center [680, 166] width 11 height 11
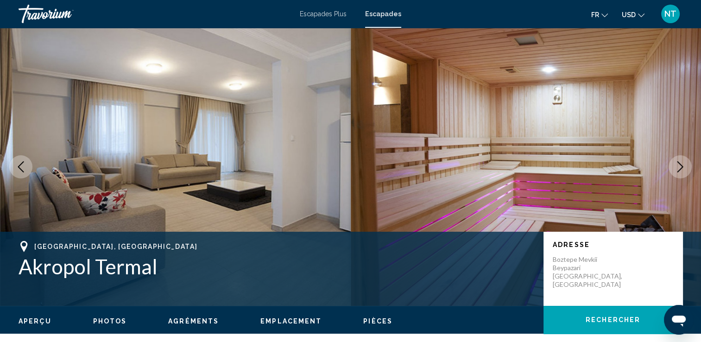
click at [678, 166] on icon "Image suivante" at bounding box center [680, 166] width 11 height 11
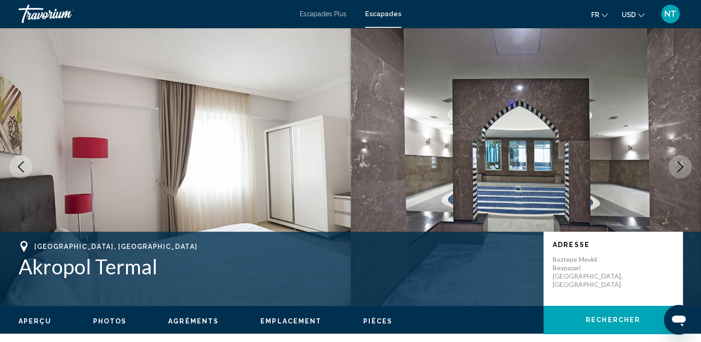
click at [678, 166] on icon "Image suivante" at bounding box center [680, 166] width 11 height 11
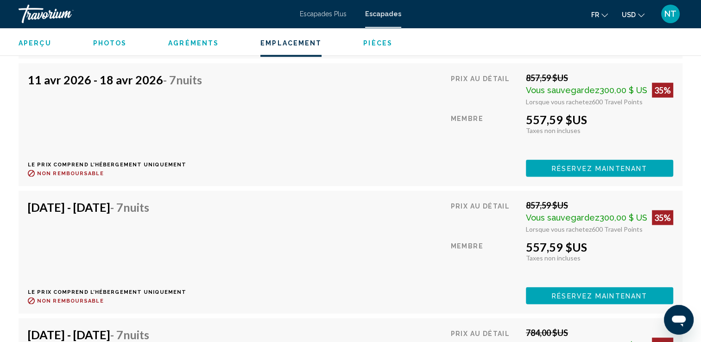
scroll to position [2039, 0]
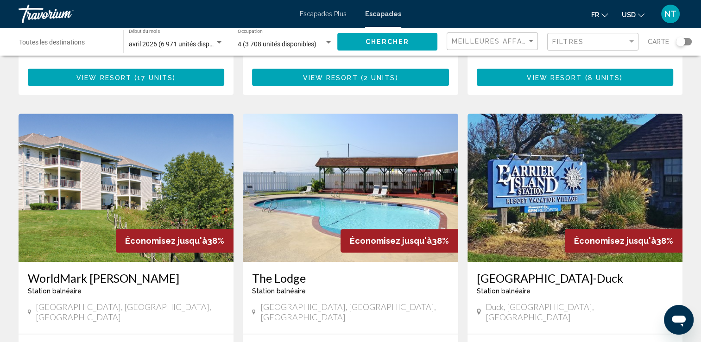
scroll to position [1066, 0]
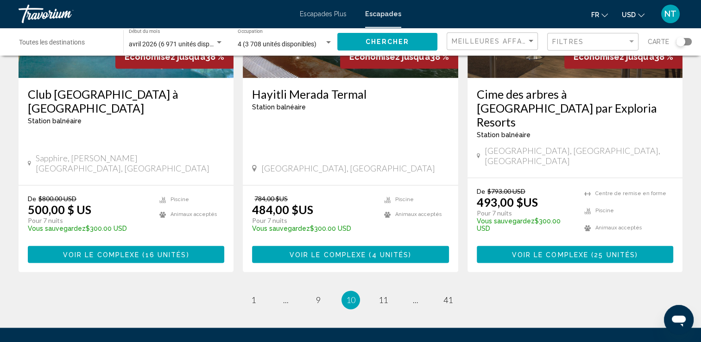
scroll to position [1194, 0]
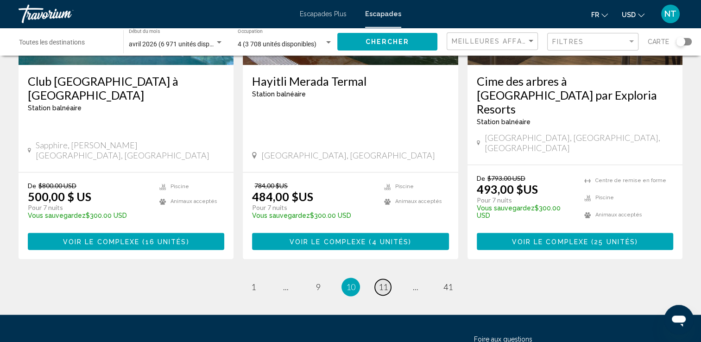
click at [381, 282] on span "11" at bounding box center [383, 287] width 9 height 10
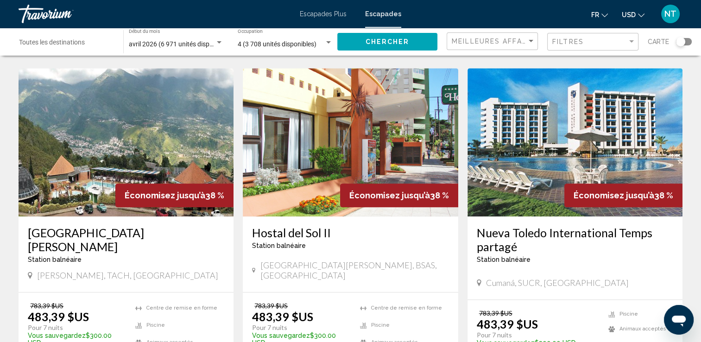
scroll to position [1158, 0]
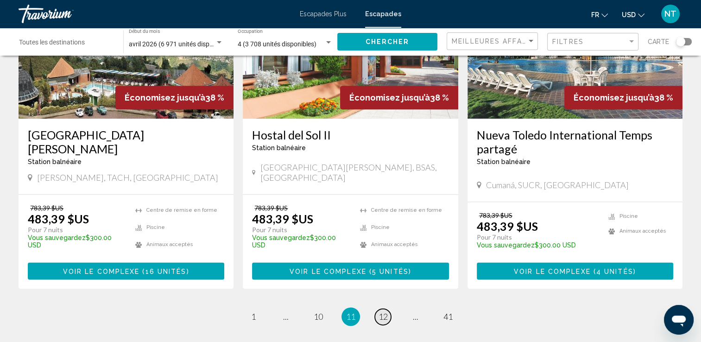
click at [385, 311] on span "12" at bounding box center [383, 316] width 9 height 10
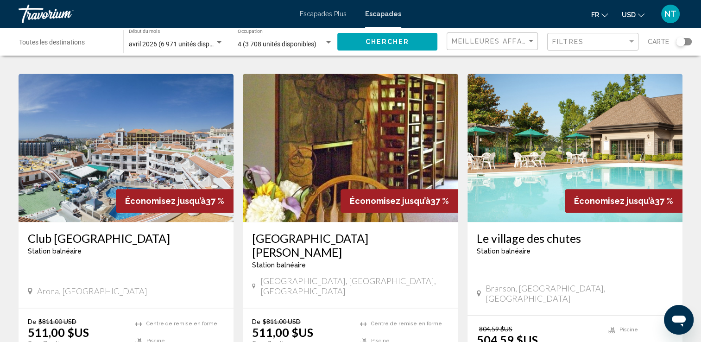
scroll to position [1088, 0]
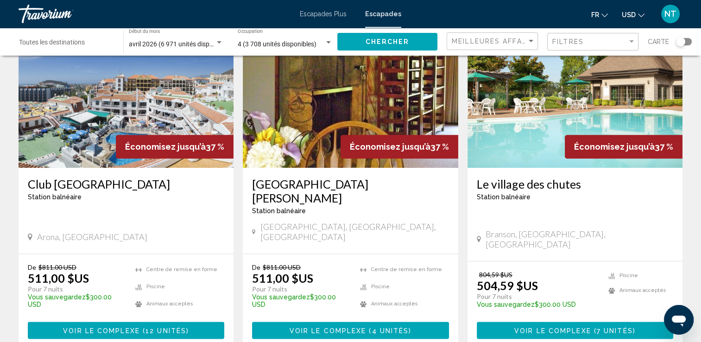
click at [152, 135] on div "Économisez jusqu’à 37 %" at bounding box center [175, 147] width 118 height 24
click at [80, 88] on img "Contenu principal" at bounding box center [126, 93] width 215 height 148
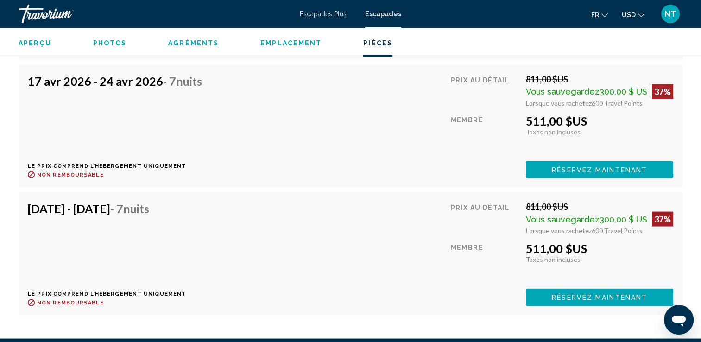
scroll to position [1807, 0]
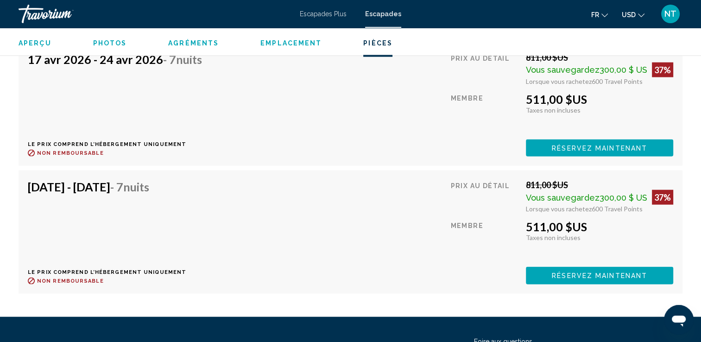
click at [566, 25] on span "Réservez maintenant" at bounding box center [599, 20] width 95 height 7
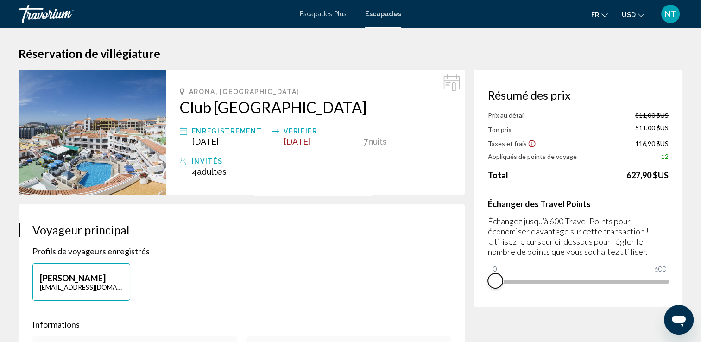
drag, startPoint x: 658, startPoint y: 280, endPoint x: 474, endPoint y: 283, distance: 184.4
click at [477, 283] on div "Résumé des prix Prix au détail 811,00 $US Ton prix 511,00 $US Taxes et frais 11…" at bounding box center [578, 188] width 208 height 238
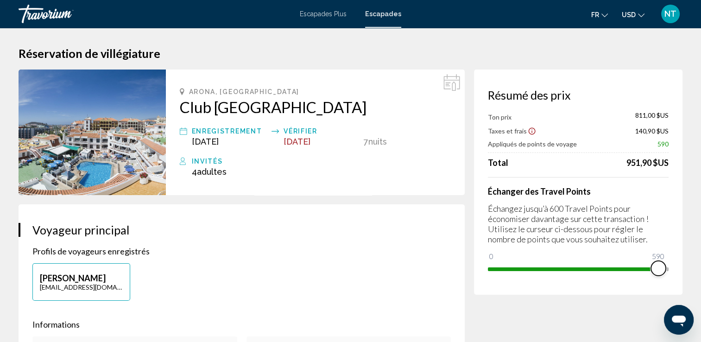
drag, startPoint x: 493, startPoint y: 254, endPoint x: 669, endPoint y: 264, distance: 176.4
click at [665, 264] on span "Contenu principal" at bounding box center [658, 268] width 15 height 15
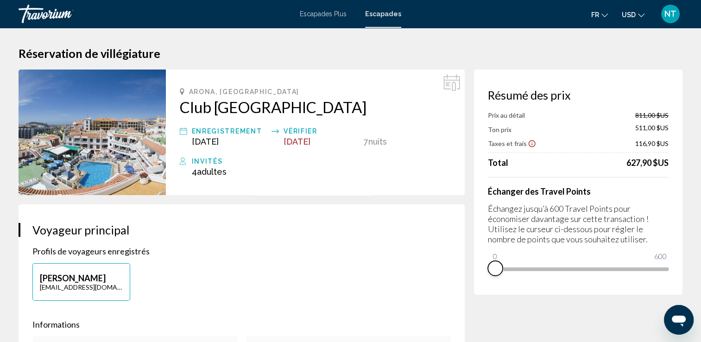
drag, startPoint x: 656, startPoint y: 278, endPoint x: 442, endPoint y: 299, distance: 215.1
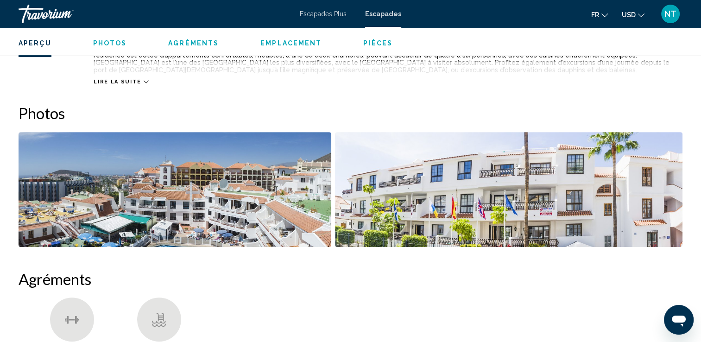
scroll to position [81, 0]
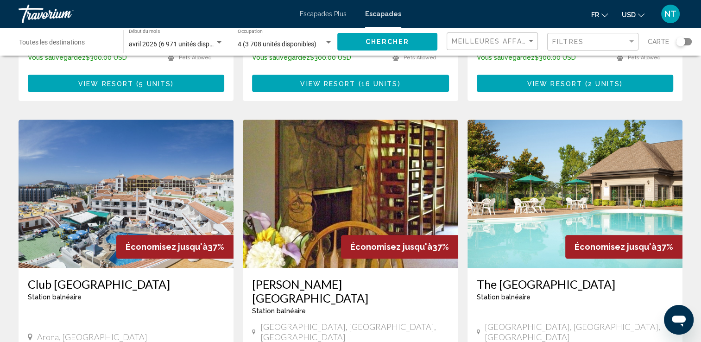
scroll to position [1019, 0]
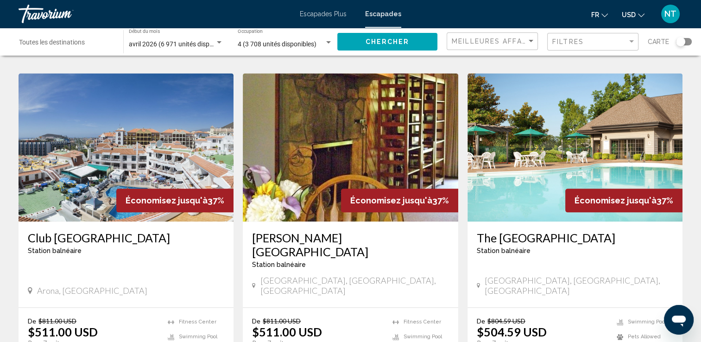
click at [107, 107] on img "Contenu principal" at bounding box center [126, 147] width 215 height 148
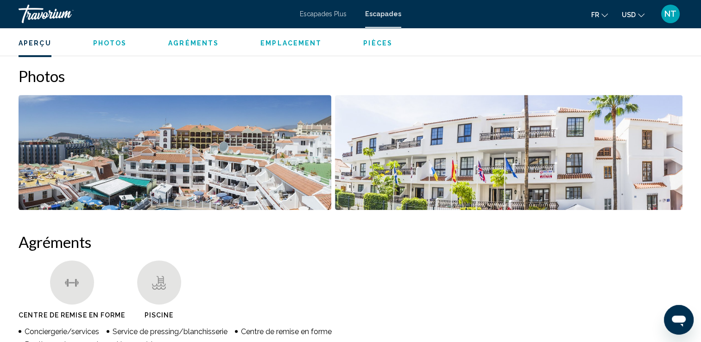
scroll to position [232, 0]
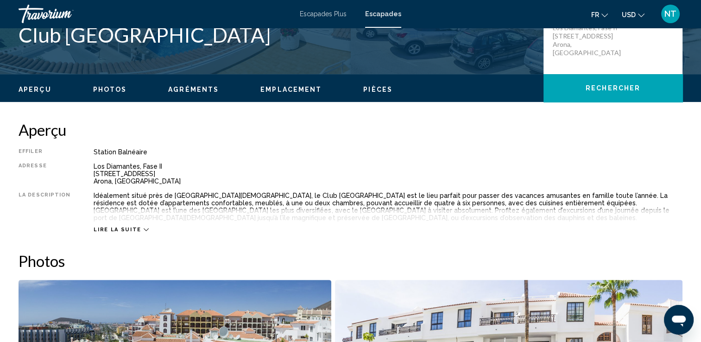
click at [137, 227] on div "Lire la suite" at bounding box center [121, 230] width 55 height 6
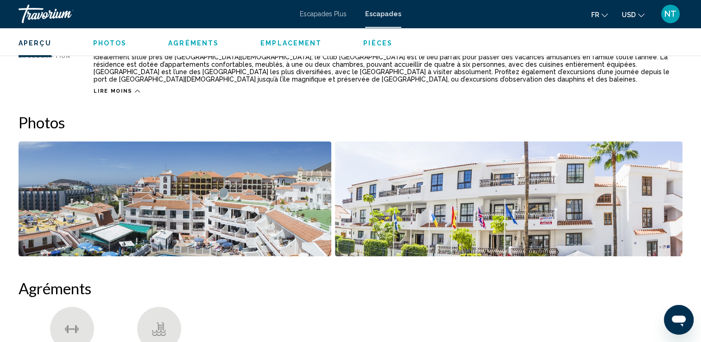
scroll to position [139, 0]
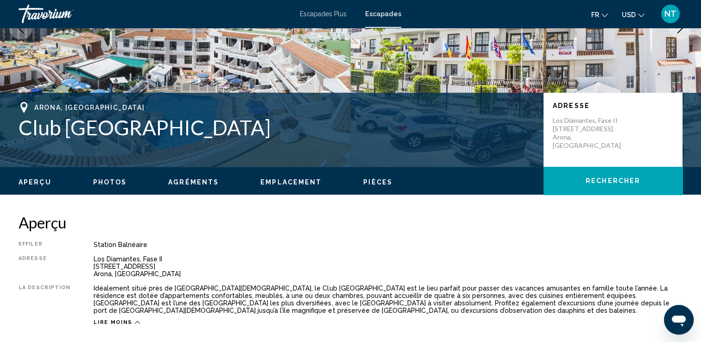
click at [371, 183] on span "Pièces" at bounding box center [377, 181] width 29 height 7
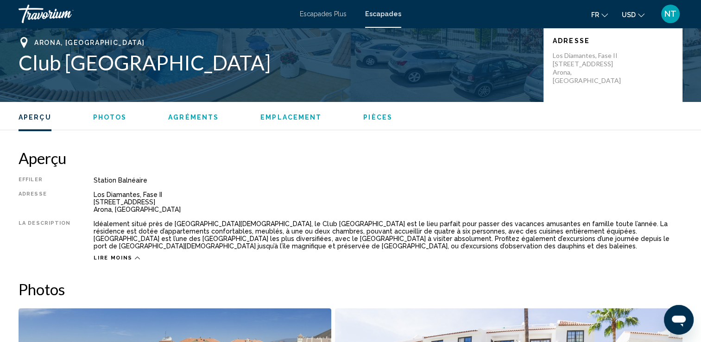
scroll to position [126, 0]
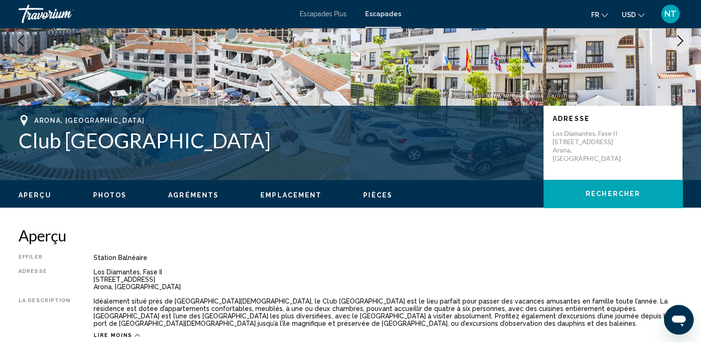
click at [32, 195] on span "Aperçu" at bounding box center [35, 194] width 33 height 7
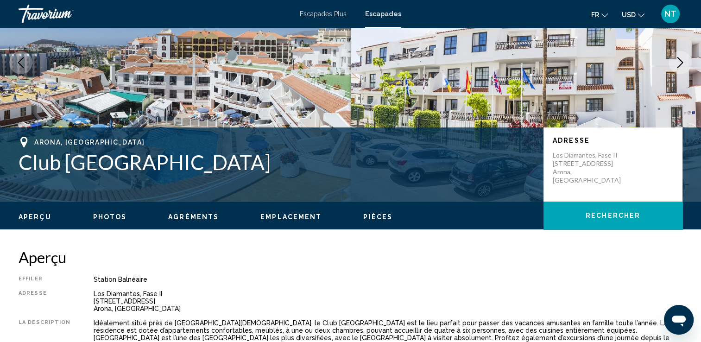
scroll to position [0, 0]
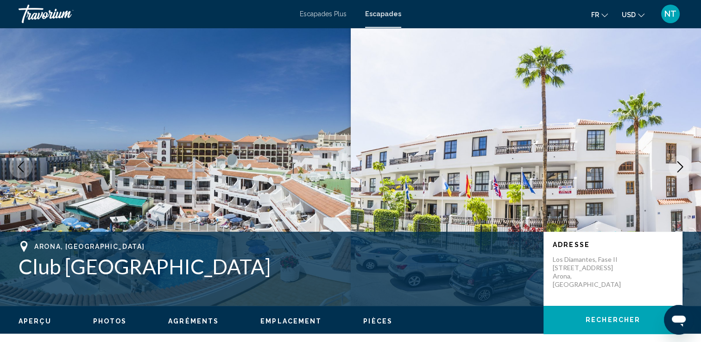
click at [112, 317] on span "Photos" at bounding box center [110, 320] width 34 height 7
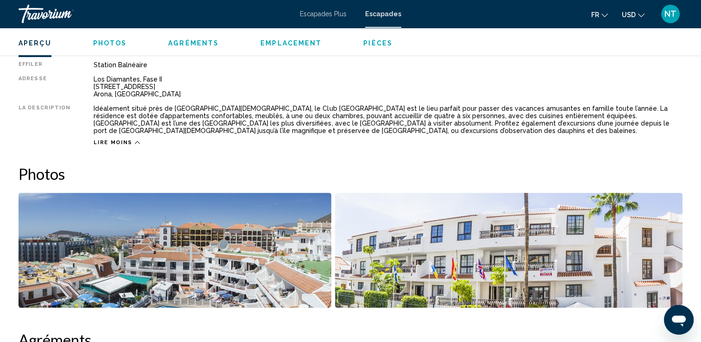
scroll to position [289, 0]
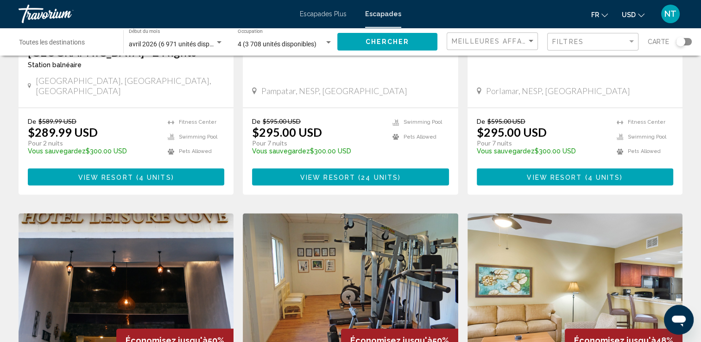
scroll to position [1112, 0]
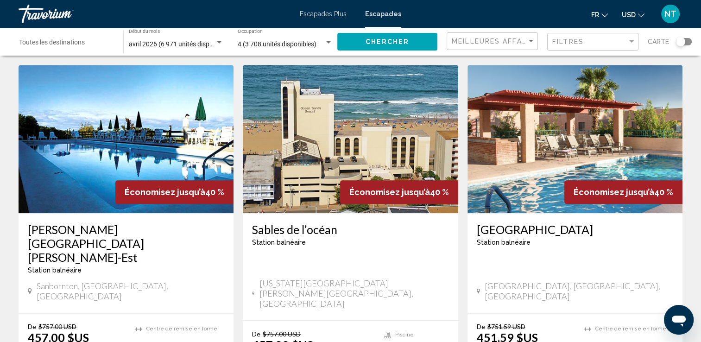
scroll to position [1066, 0]
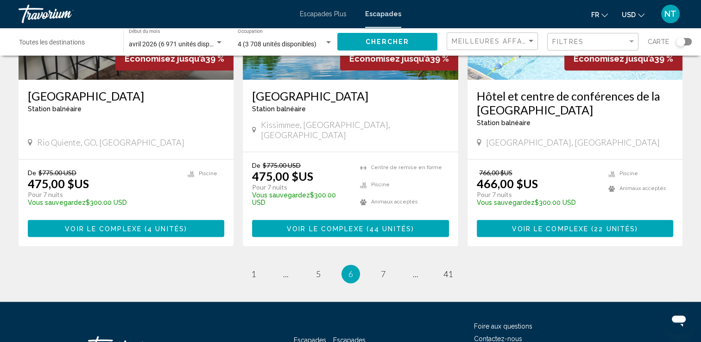
scroll to position [1194, 0]
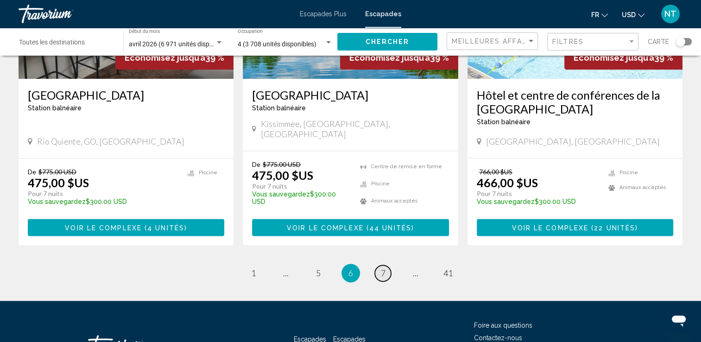
click at [382, 268] on span "7" at bounding box center [383, 273] width 5 height 10
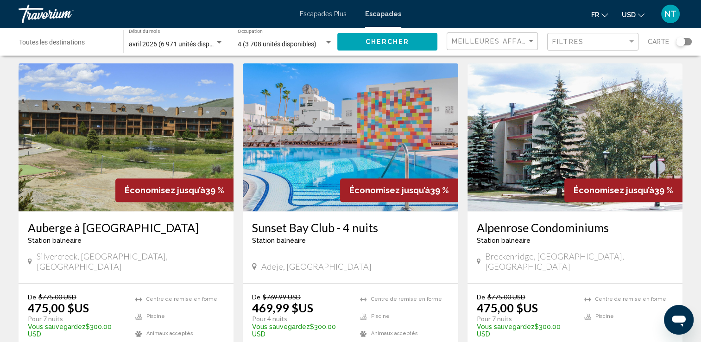
scroll to position [1112, 0]
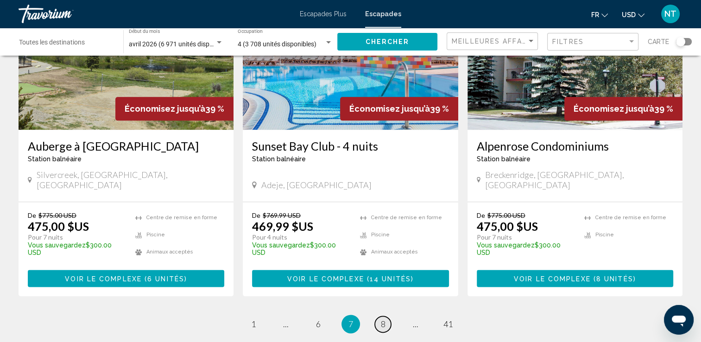
click at [384, 319] on span "8" at bounding box center [383, 324] width 5 height 10
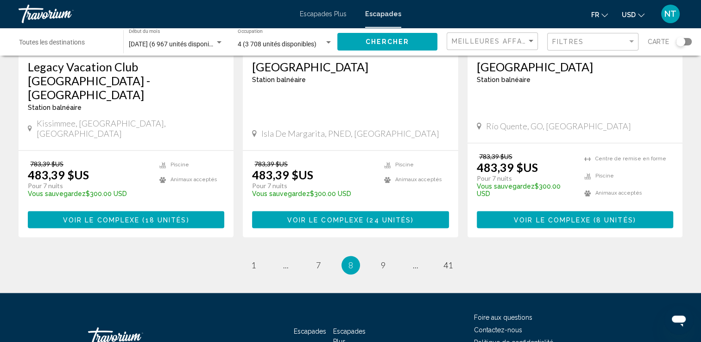
scroll to position [1194, 0]
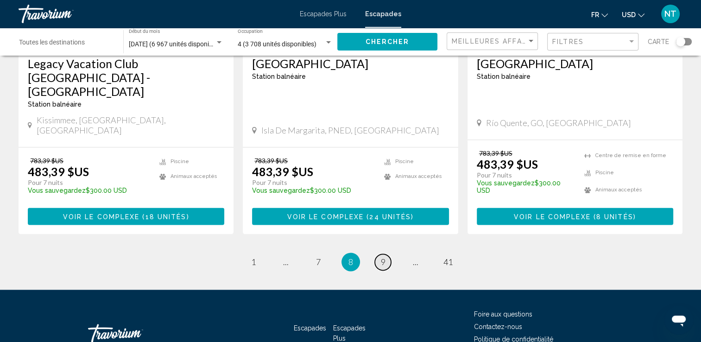
click at [383, 257] on span "9" at bounding box center [383, 262] width 5 height 10
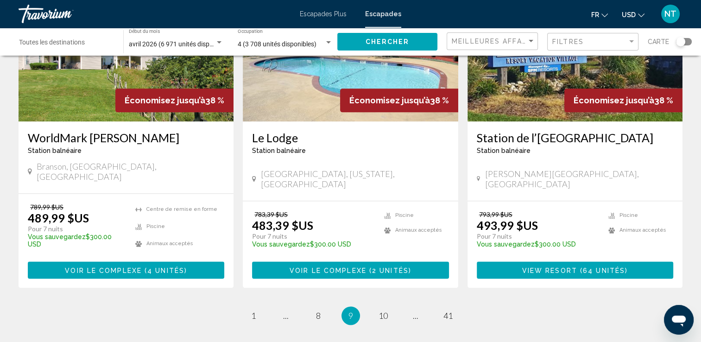
scroll to position [1158, 0]
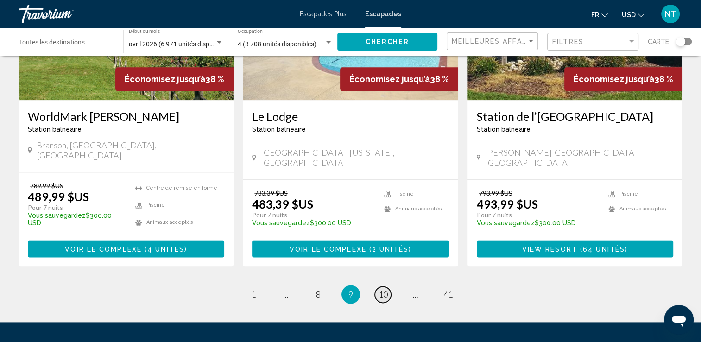
click at [386, 289] on span "10" at bounding box center [383, 294] width 9 height 10
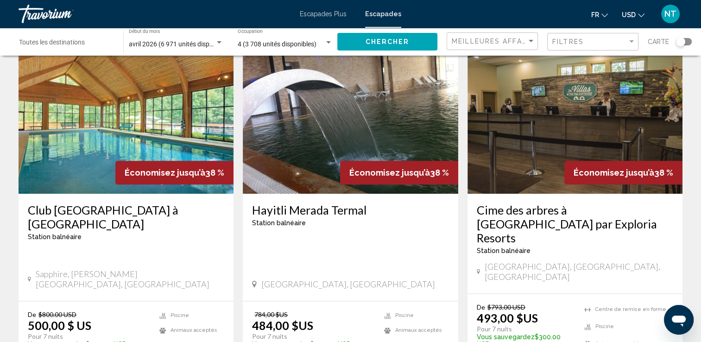
scroll to position [1194, 0]
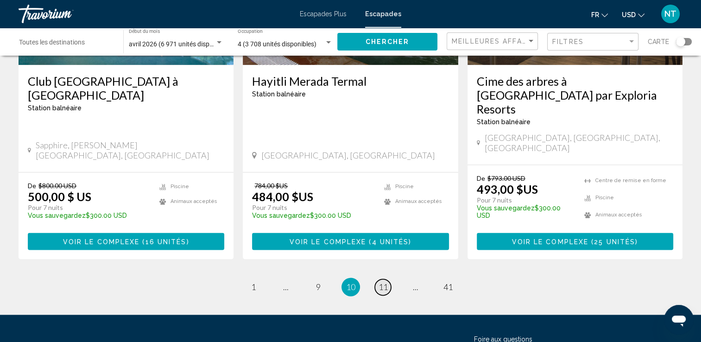
click at [384, 282] on span "11" at bounding box center [383, 287] width 9 height 10
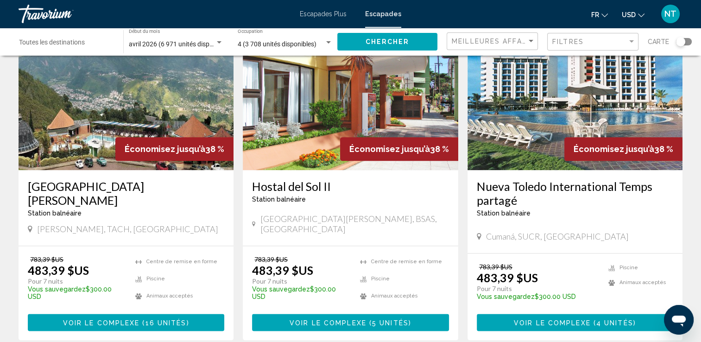
scroll to position [1195, 0]
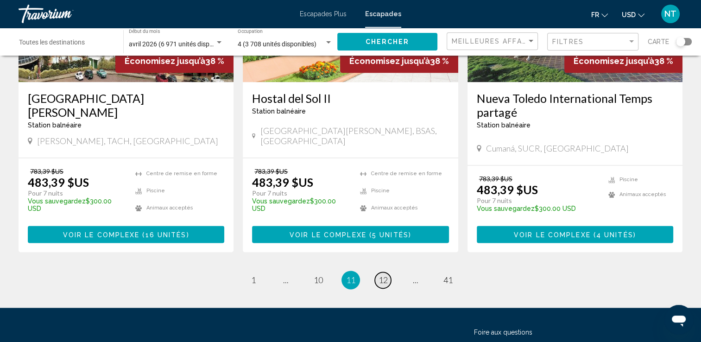
click at [385, 272] on link "page 12" at bounding box center [383, 280] width 16 height 16
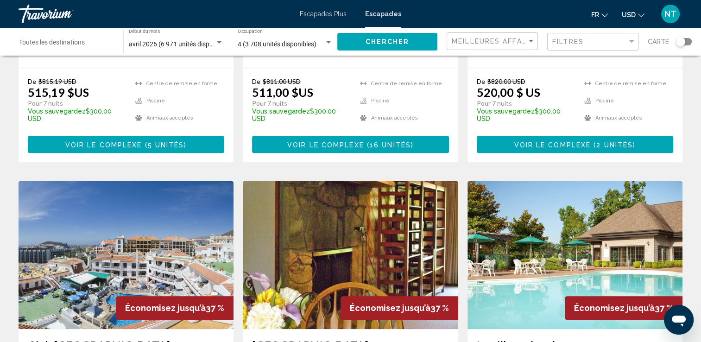
scroll to position [1158, 0]
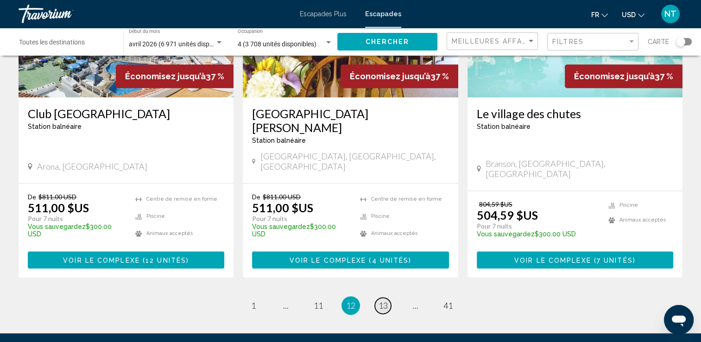
click at [385, 300] on span "13" at bounding box center [383, 305] width 9 height 10
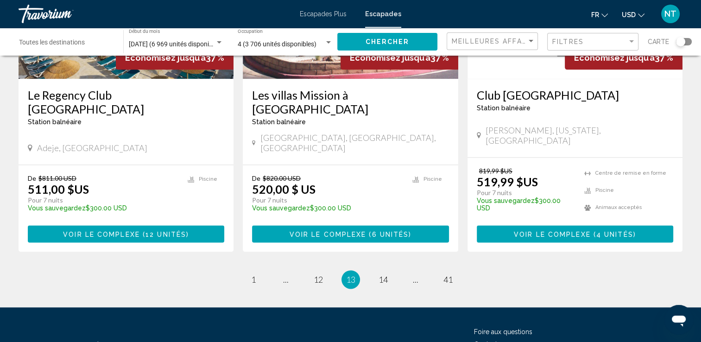
scroll to position [1181, 0]
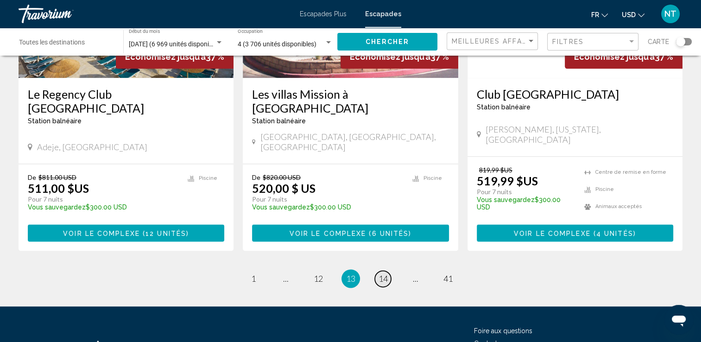
click at [388, 271] on link "page 14" at bounding box center [383, 279] width 16 height 16
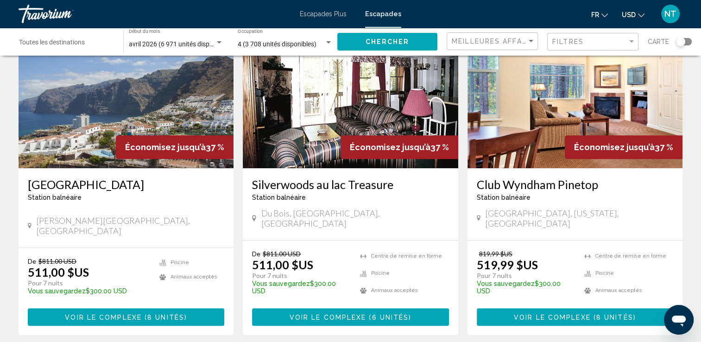
scroll to position [324, 0]
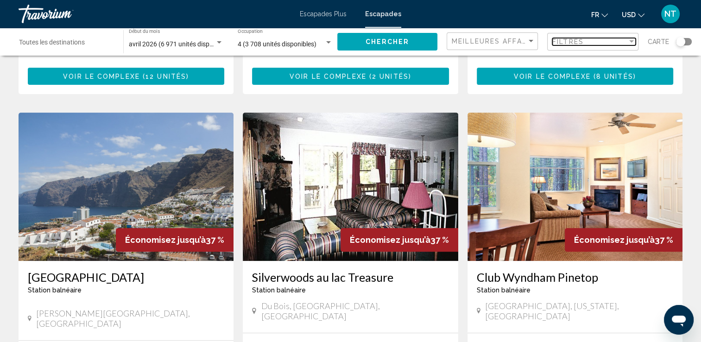
click at [632, 40] on div "Filtre" at bounding box center [631, 41] width 8 height 7
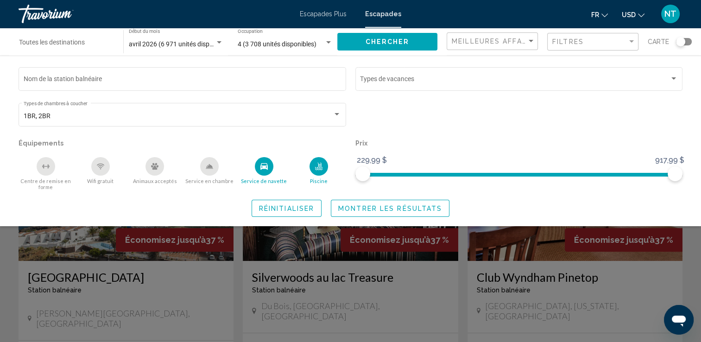
click at [332, 43] on div "Widget de recherche" at bounding box center [328, 42] width 8 height 7
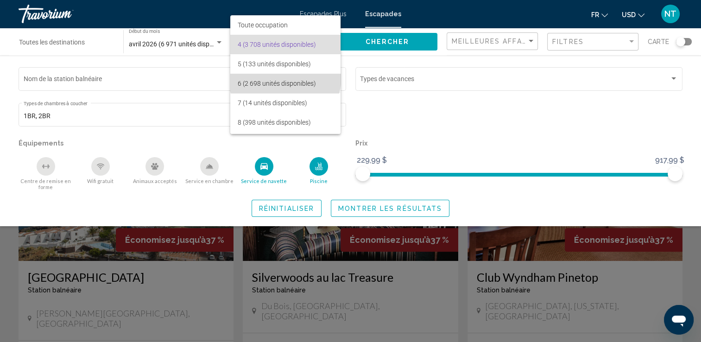
click at [285, 77] on span "6 (2 698 unités disponibles)" at bounding box center [285, 83] width 95 height 19
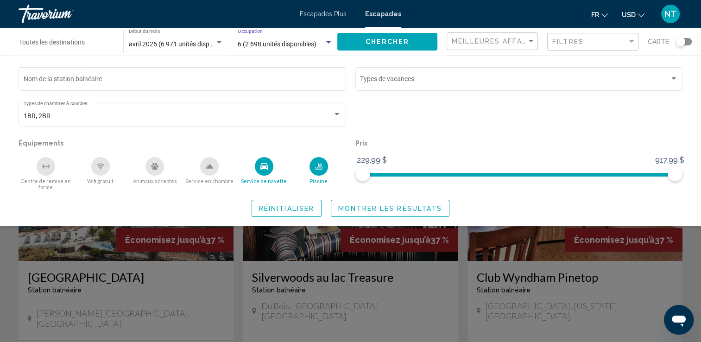
click at [349, 208] on span "Montrer les résultats" at bounding box center [390, 208] width 104 height 7
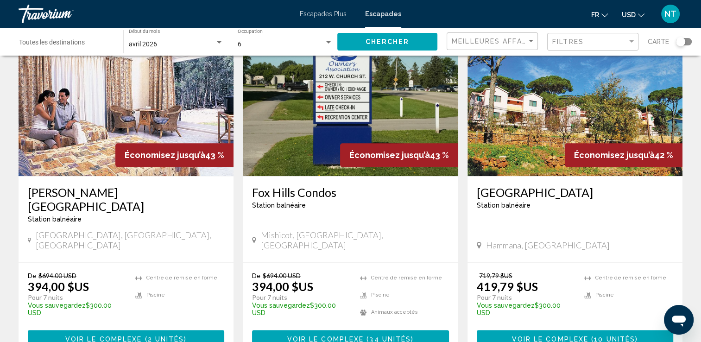
scroll to position [1194, 0]
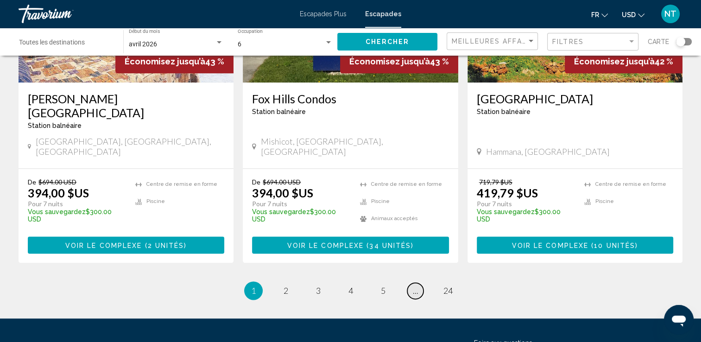
click at [417, 285] on span "..." at bounding box center [416, 290] width 6 height 10
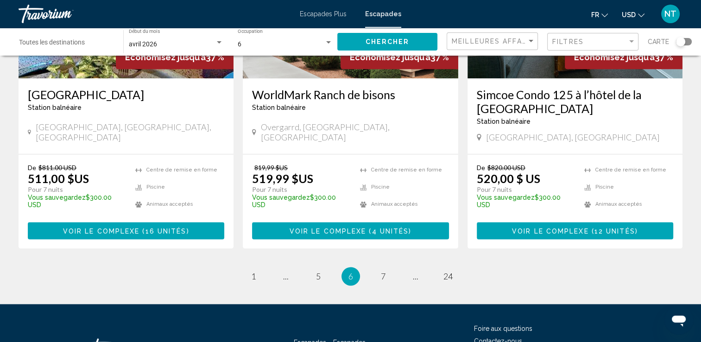
scroll to position [1208, 0]
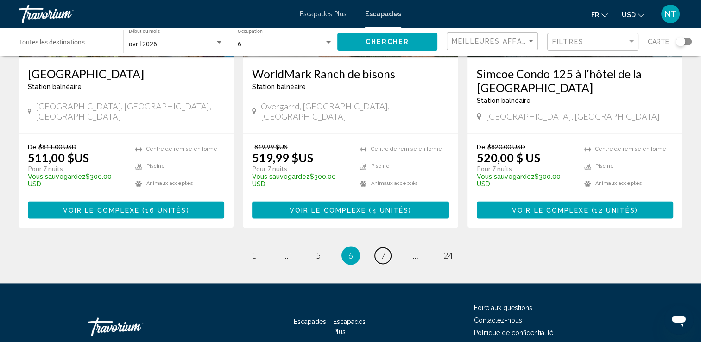
click at [385, 247] on link "page 7" at bounding box center [383, 255] width 16 height 16
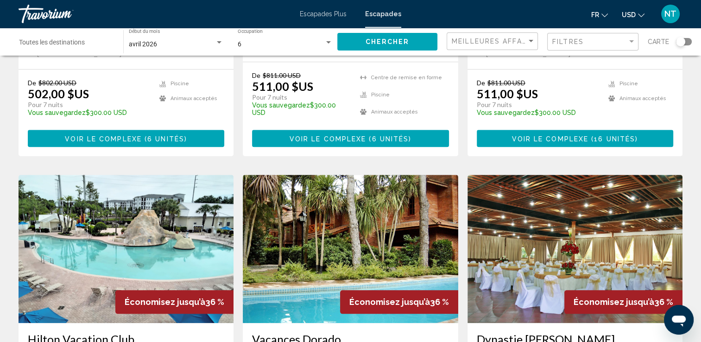
scroll to position [1112, 0]
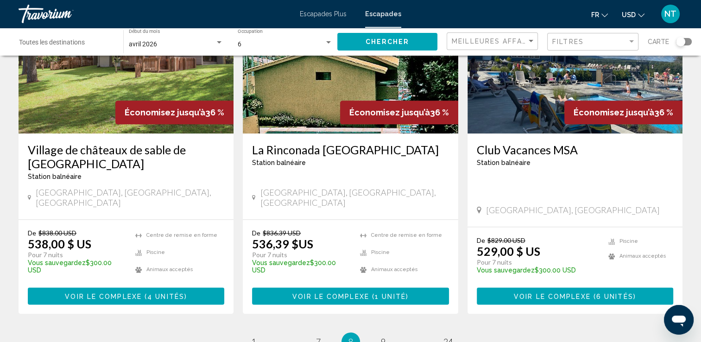
scroll to position [1181, 0]
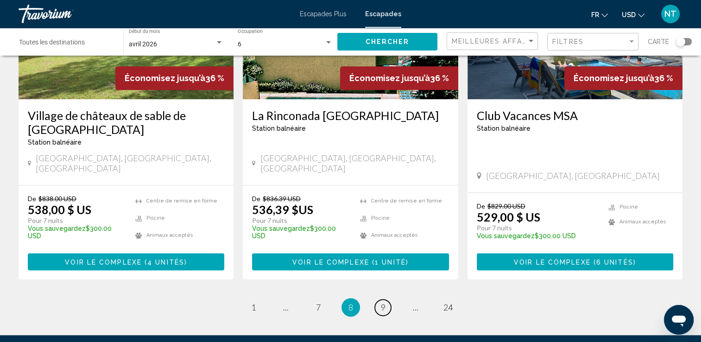
click at [383, 302] on span "9" at bounding box center [383, 307] width 5 height 10
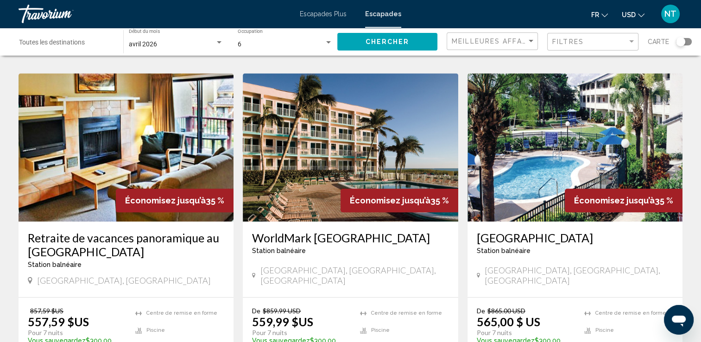
scroll to position [1205, 0]
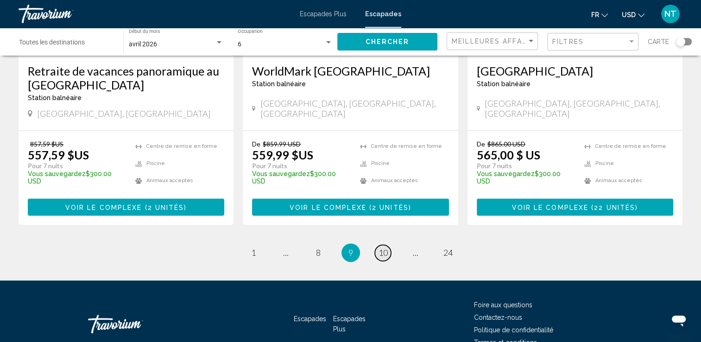
click at [387, 247] on span "10" at bounding box center [383, 252] width 9 height 10
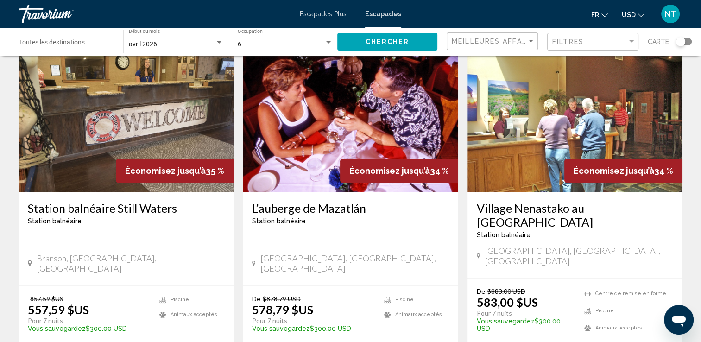
scroll to position [1066, 0]
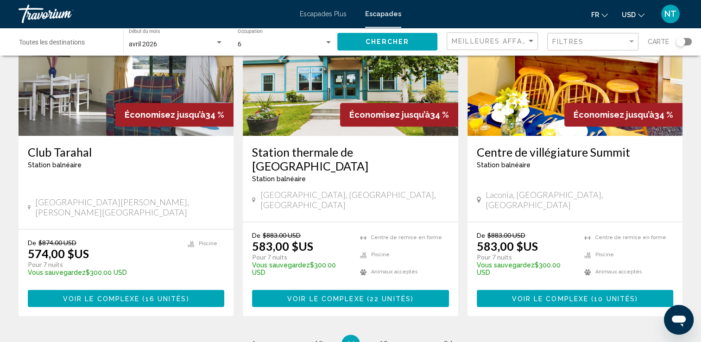
scroll to position [1208, 0]
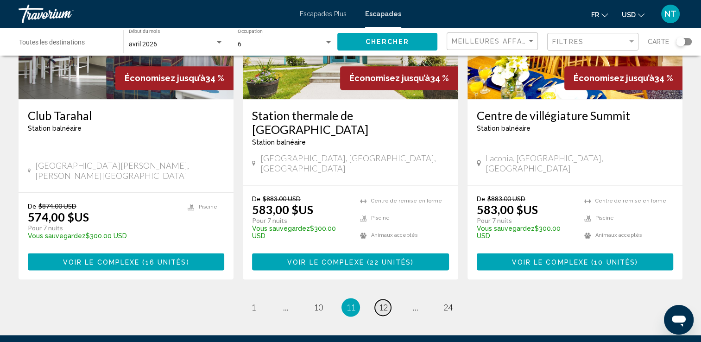
click at [385, 302] on span "12" at bounding box center [383, 307] width 9 height 10
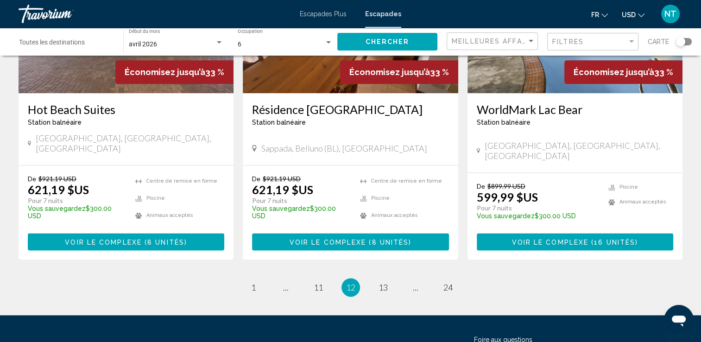
scroll to position [1167, 0]
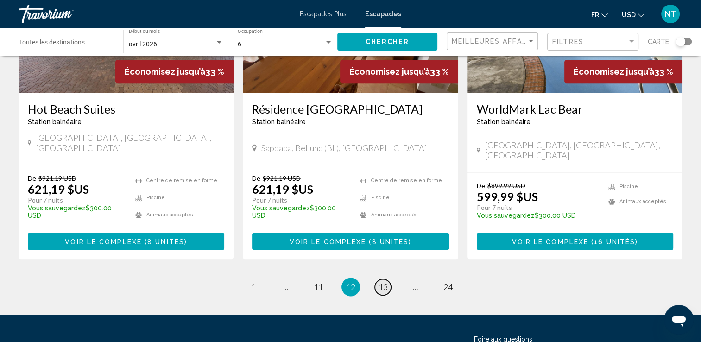
click at [381, 282] on span "13" at bounding box center [383, 287] width 9 height 10
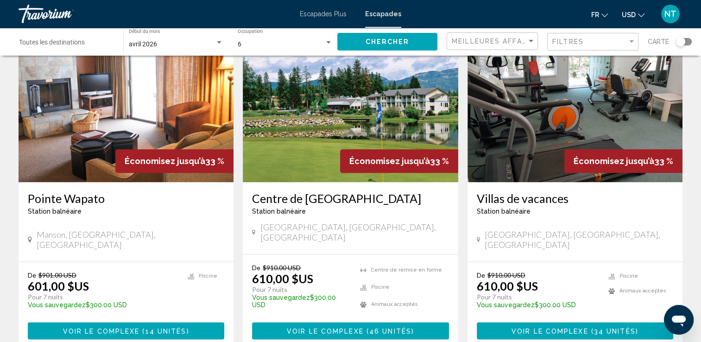
scroll to position [1112, 0]
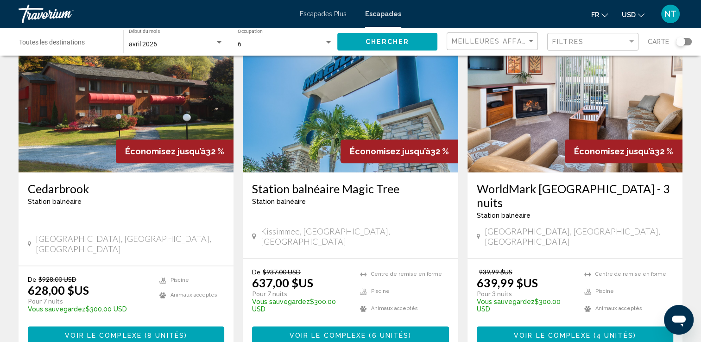
scroll to position [1194, 0]
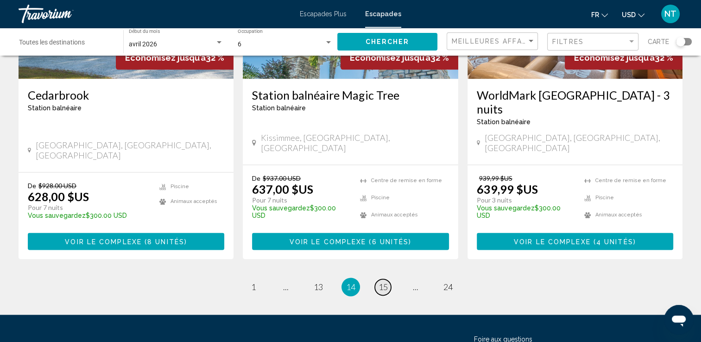
click at [385, 282] on span "15" at bounding box center [383, 287] width 9 height 10
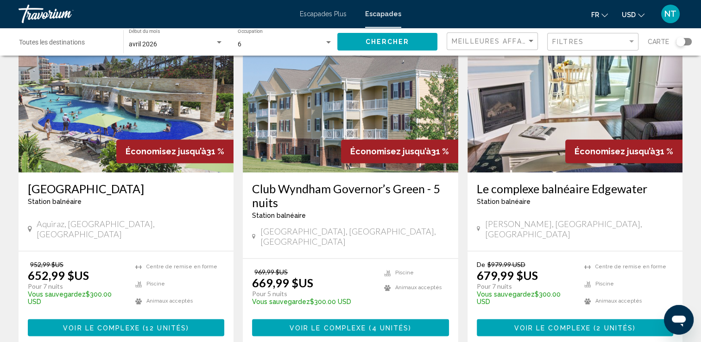
scroll to position [1205, 0]
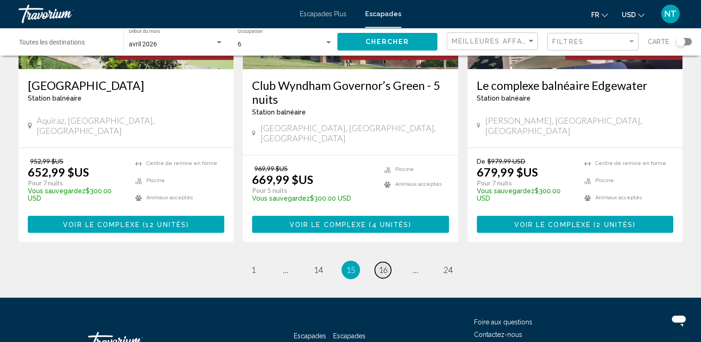
click at [383, 265] on span "16" at bounding box center [383, 270] width 9 height 10
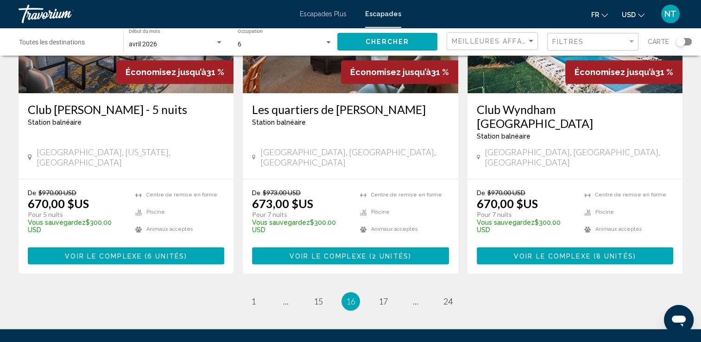
scroll to position [1181, 0]
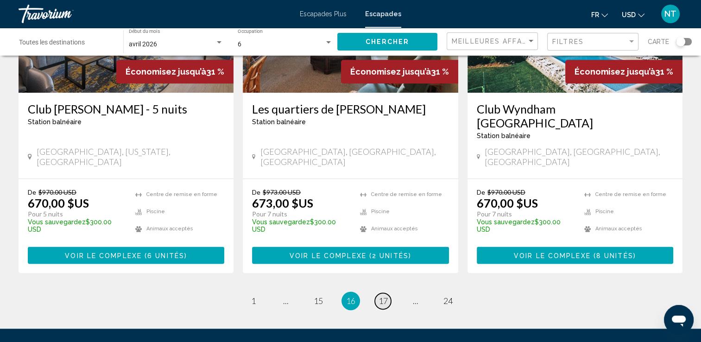
click at [382, 296] on span "17" at bounding box center [383, 301] width 9 height 10
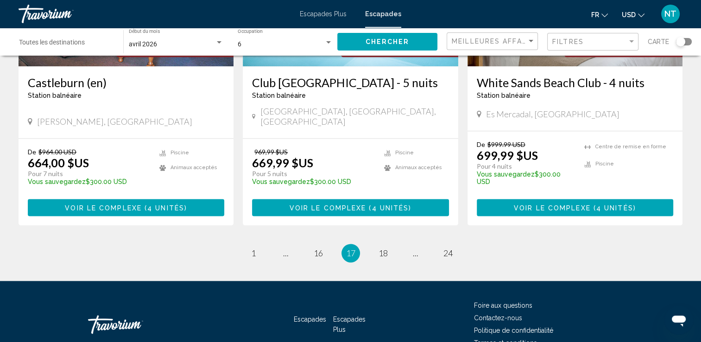
scroll to position [1222, 0]
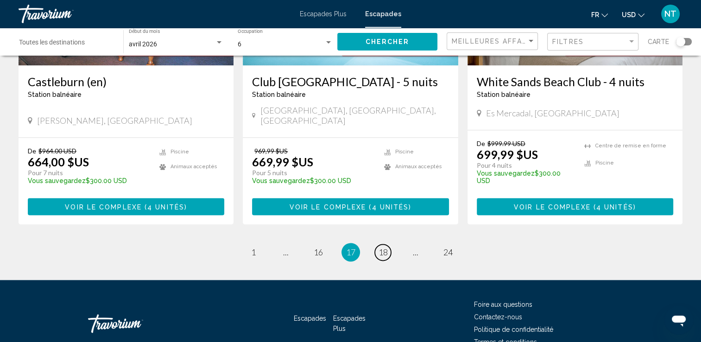
click at [382, 247] on span "18" at bounding box center [383, 252] width 9 height 10
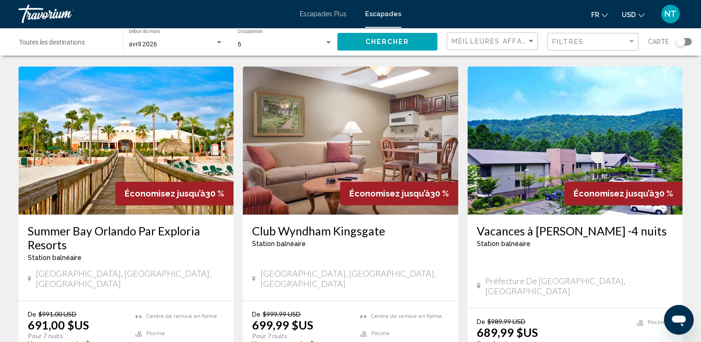
scroll to position [1158, 0]
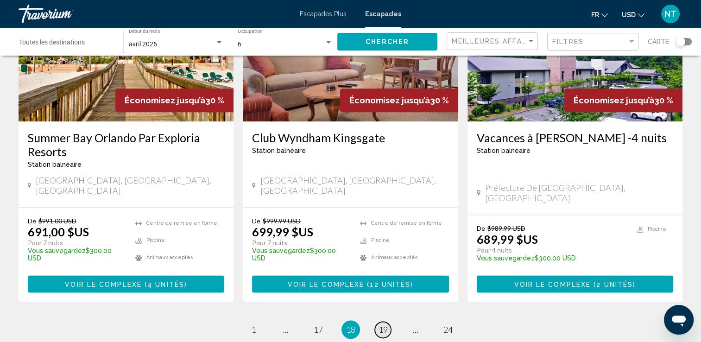
click at [384, 324] on span "19" at bounding box center [383, 329] width 9 height 10
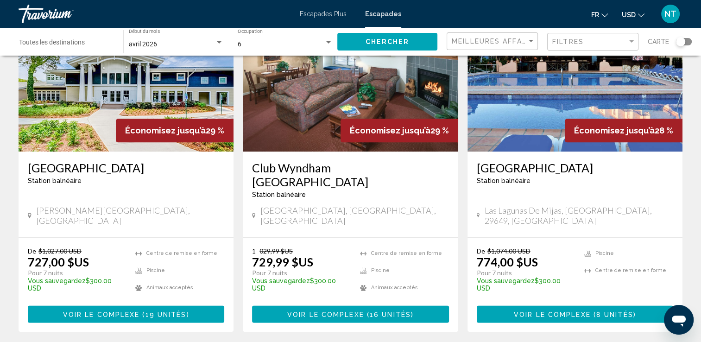
scroll to position [1181, 0]
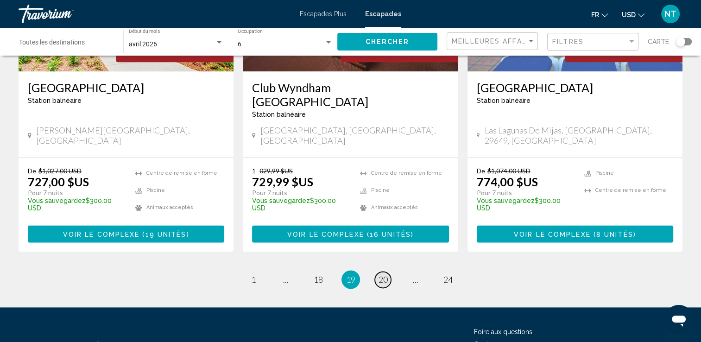
click at [383, 274] on span "20" at bounding box center [383, 279] width 9 height 10
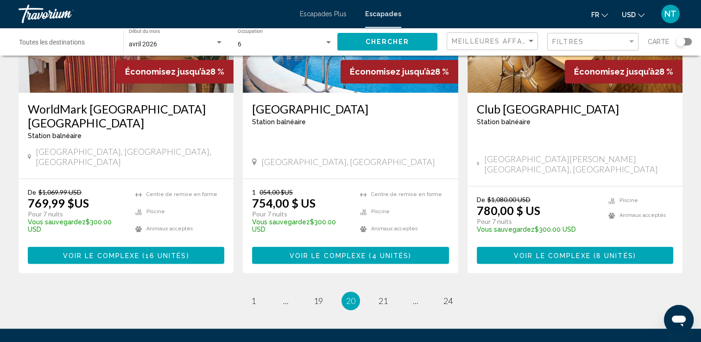
scroll to position [1181, 0]
click at [379, 296] on span "21" at bounding box center [383, 301] width 9 height 10
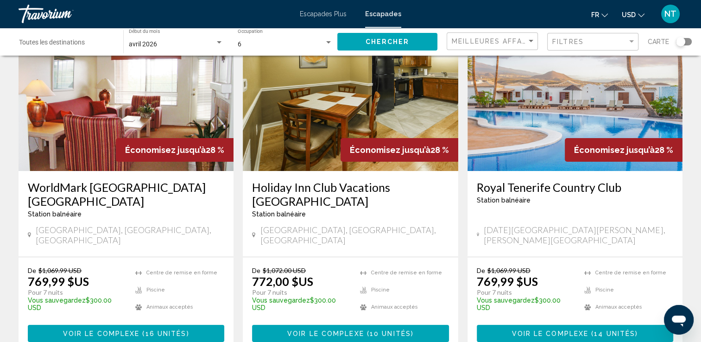
scroll to position [46, 0]
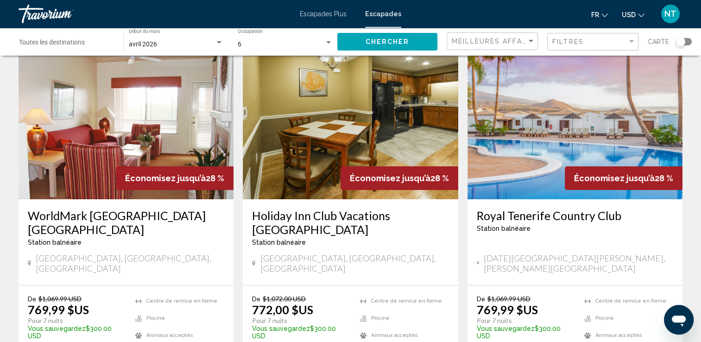
click at [555, 134] on img "Contenu principal" at bounding box center [574, 125] width 215 height 148
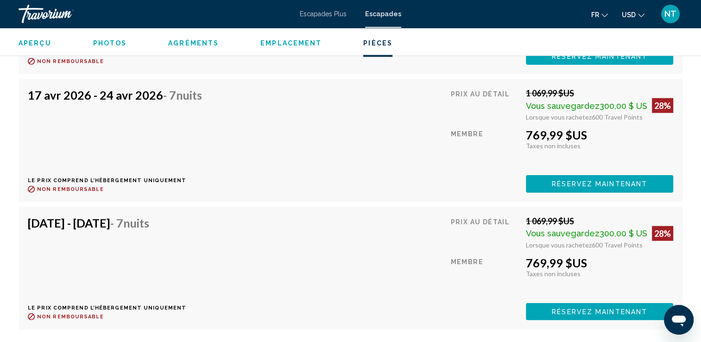
scroll to position [2131, 0]
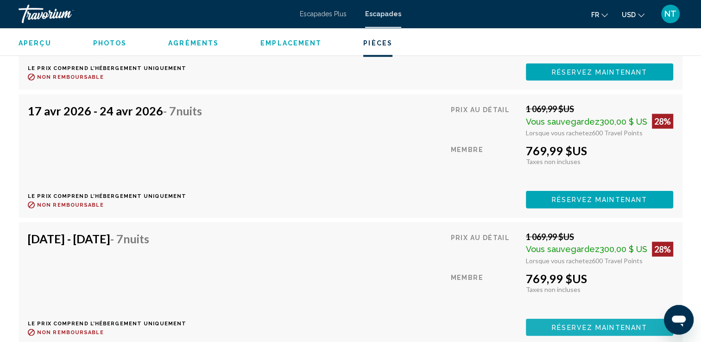
click at [587, 324] on span "Réservez maintenant" at bounding box center [599, 327] width 95 height 7
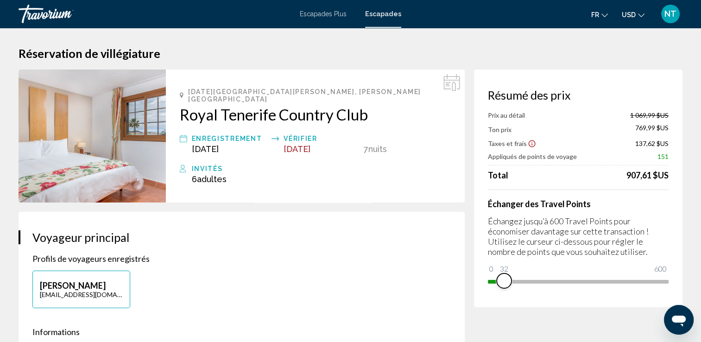
drag, startPoint x: 654, startPoint y: 281, endPoint x: 482, endPoint y: 278, distance: 172.4
click at [485, 278] on div "Résumé des prix Prix au détail 1 069,99 $US Ton prix 769,99 $US Taxes et frais …" at bounding box center [578, 188] width 208 height 238
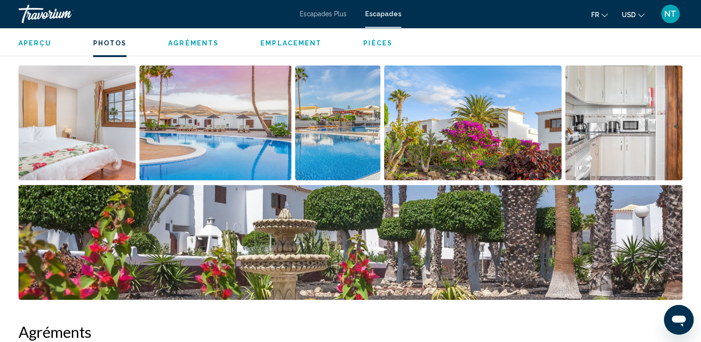
scroll to position [417, 0]
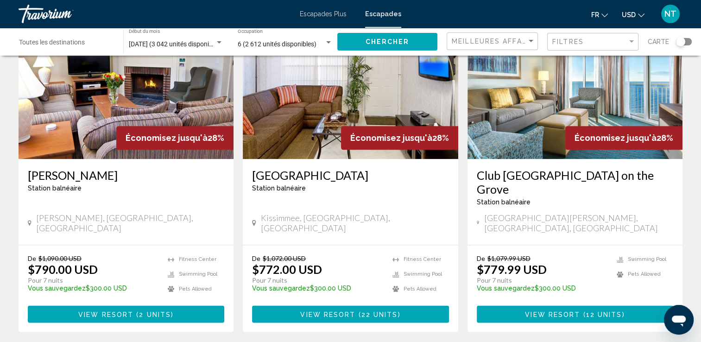
scroll to position [1112, 0]
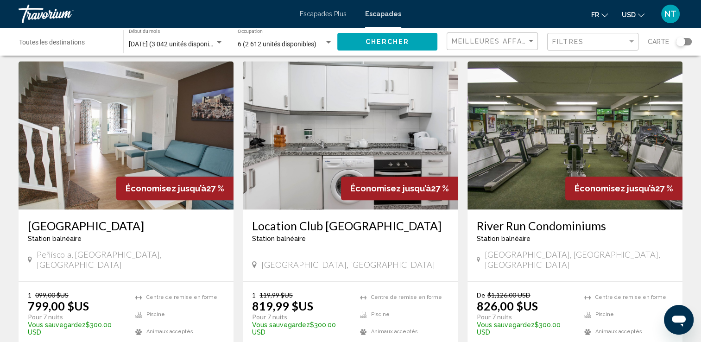
scroll to position [1066, 0]
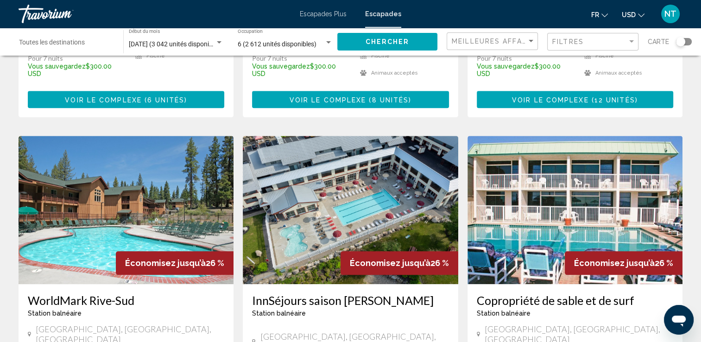
scroll to position [1112, 0]
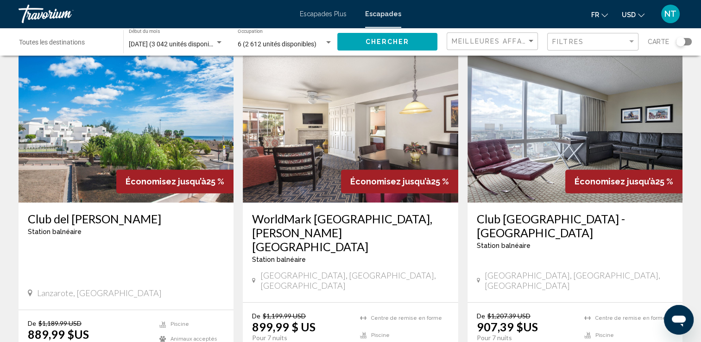
scroll to position [741, 0]
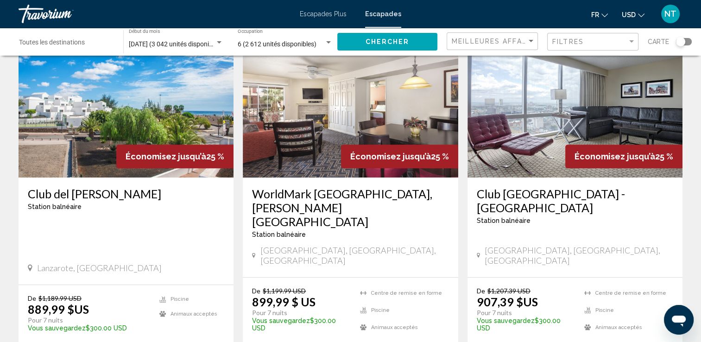
click at [121, 145] on div "Économisez jusqu’à 25 %" at bounding box center [174, 157] width 117 height 24
click at [114, 109] on img "Contenu principal" at bounding box center [126, 103] width 215 height 148
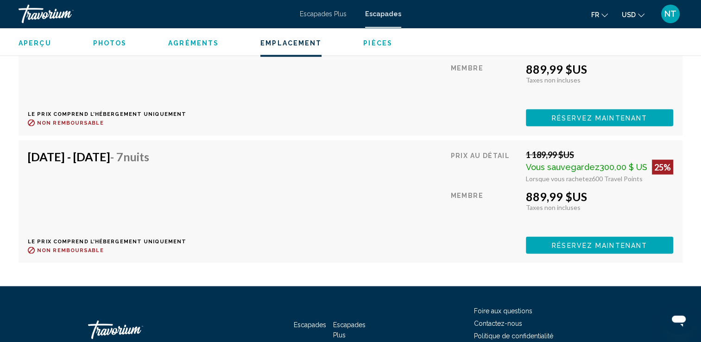
scroll to position [1761, 0]
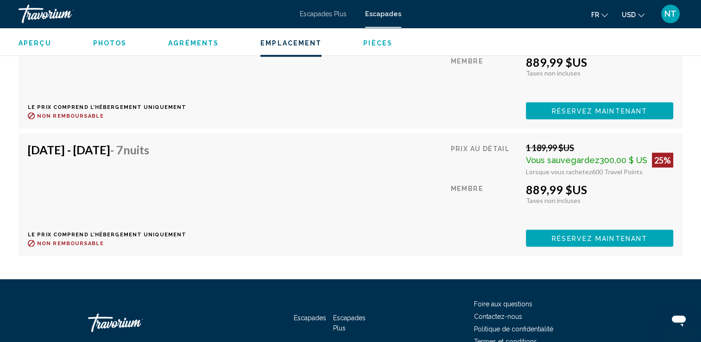
click at [576, 115] on span "Réservez maintenant" at bounding box center [599, 110] width 95 height 7
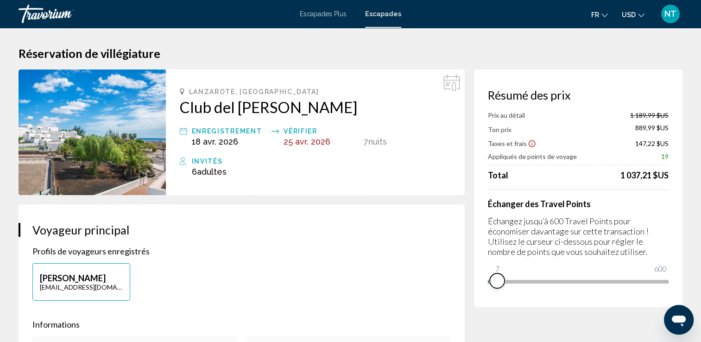
drag, startPoint x: 659, startPoint y: 281, endPoint x: 480, endPoint y: 275, distance: 179.9
click at [482, 275] on div "Résumé des prix Prix au détail 1 189,99 $US Ton prix 889,99 $US Taxes et frais …" at bounding box center [578, 188] width 208 height 238
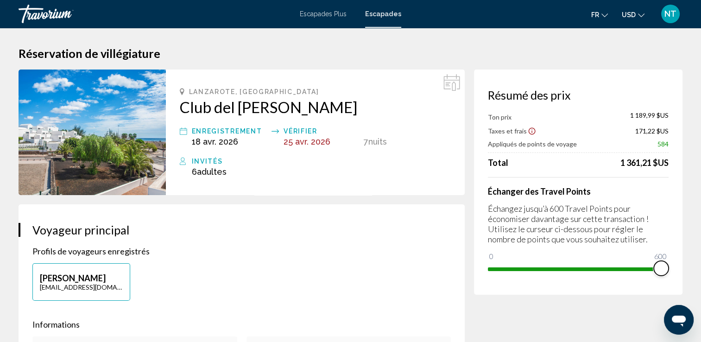
drag, startPoint x: 495, startPoint y: 251, endPoint x: 687, endPoint y: 254, distance: 191.8
click at [679, 254] on div "Résumé des prix Ton prix 1 189,99 $US Taxes et frais 171,22 $US Appliqués de po…" at bounding box center [578, 181] width 208 height 225
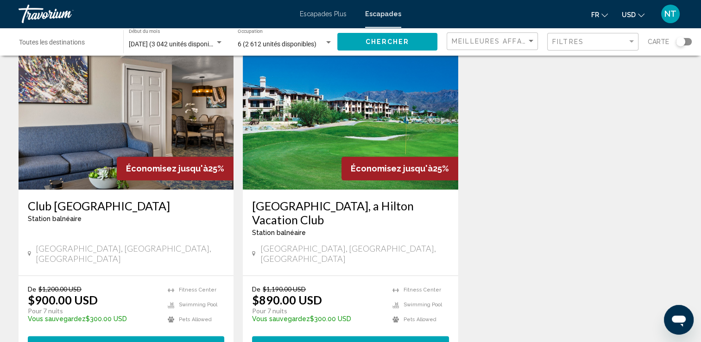
scroll to position [1069, 0]
